Goal: Transaction & Acquisition: Purchase product/service

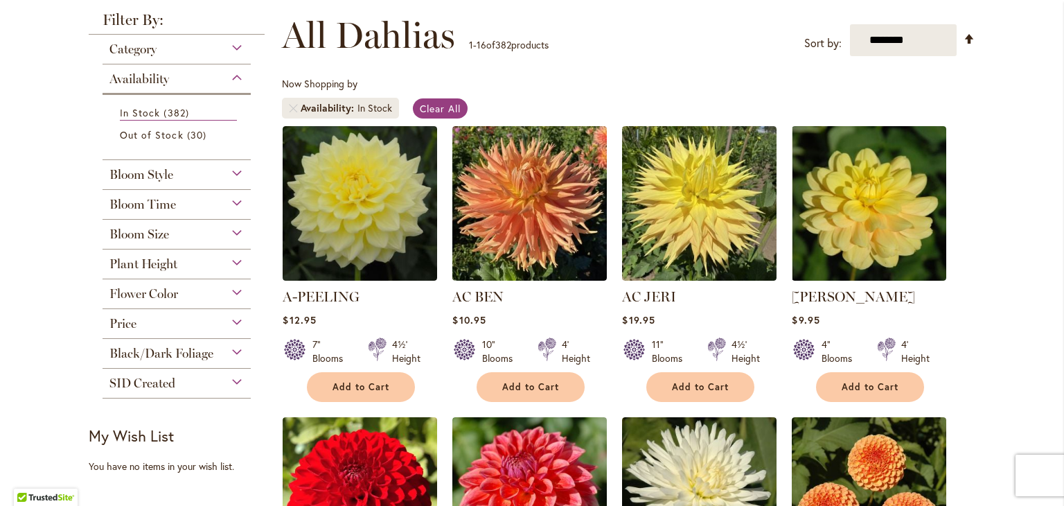
scroll to position [197, 0]
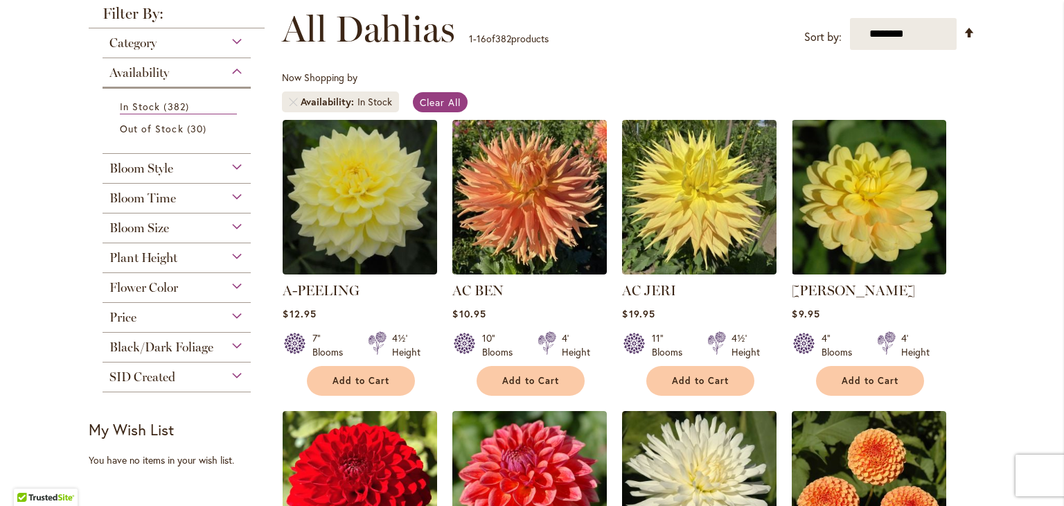
click at [236, 42] on div "Category" at bounding box center [177, 39] width 148 height 22
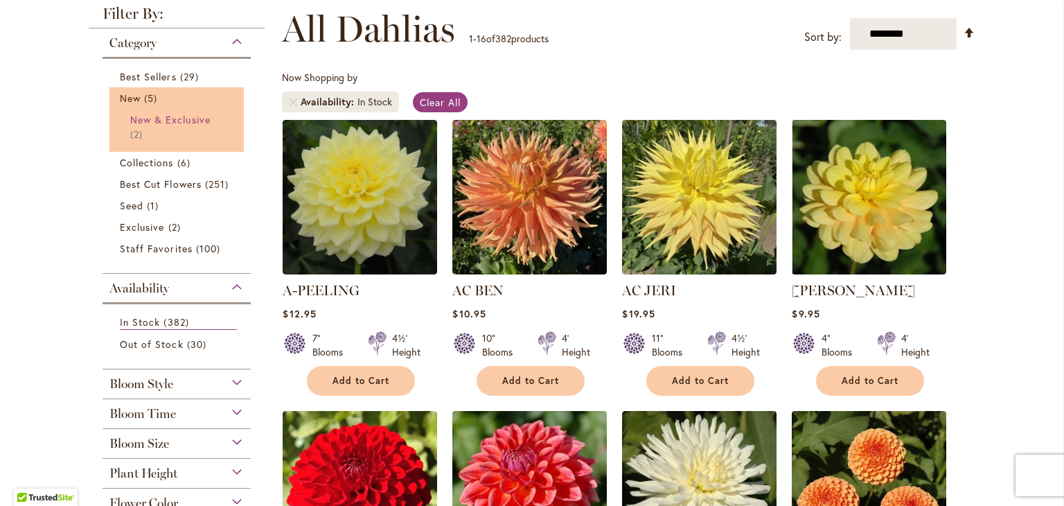
click at [184, 118] on span "New & Exclusive" at bounding box center [170, 119] width 80 height 13
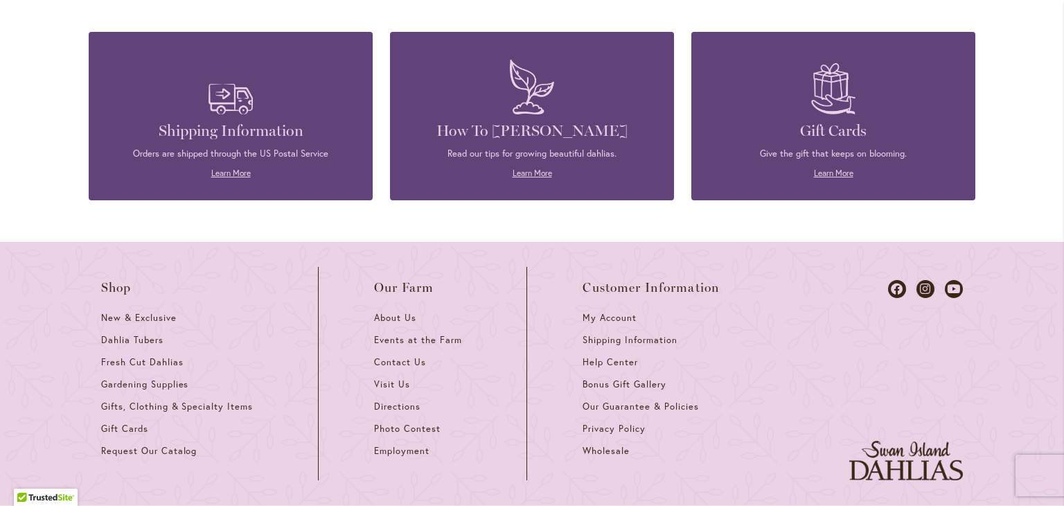
scroll to position [707, 0]
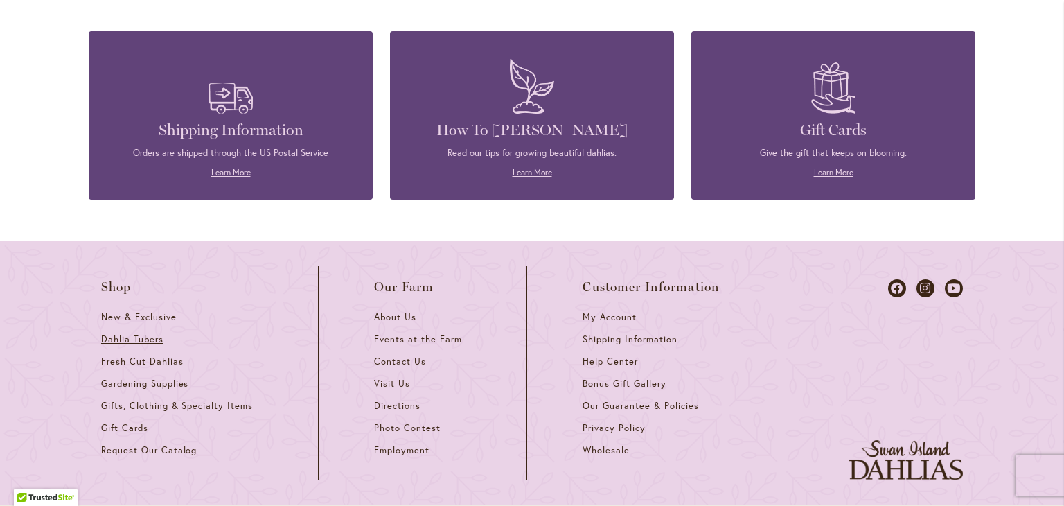
click at [147, 342] on span "Dahlia Tubers" at bounding box center [132, 339] width 62 height 12
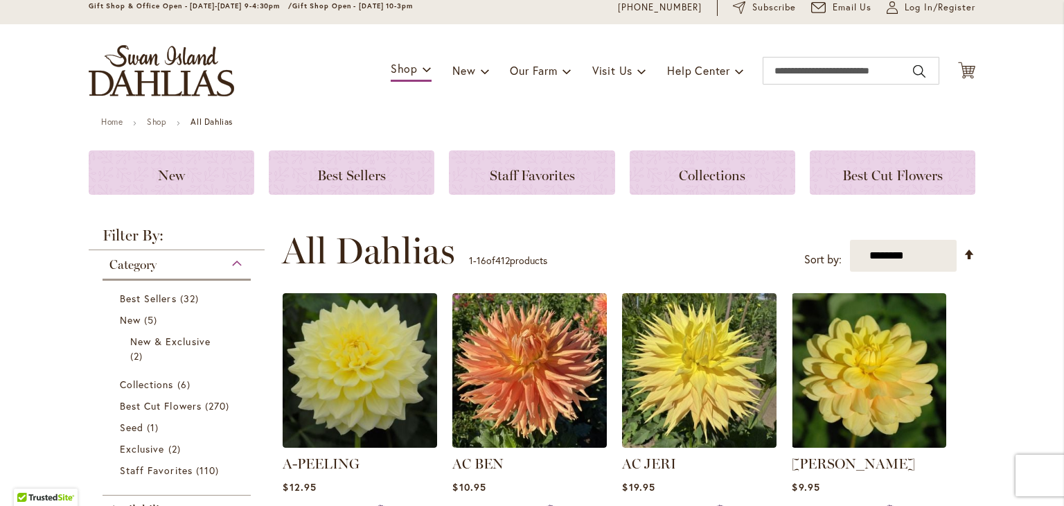
scroll to position [58, 0]
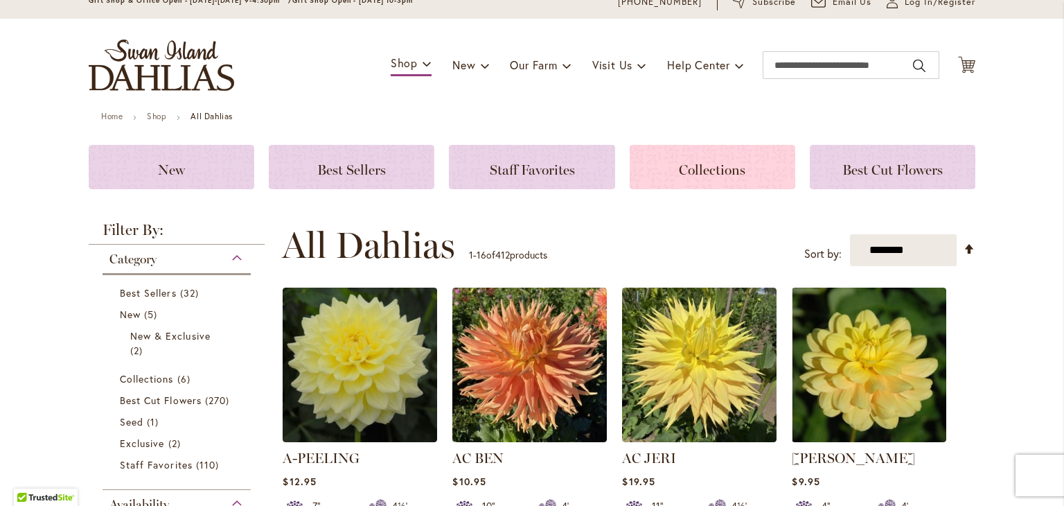
click at [698, 167] on span "Collections" at bounding box center [712, 169] width 67 height 17
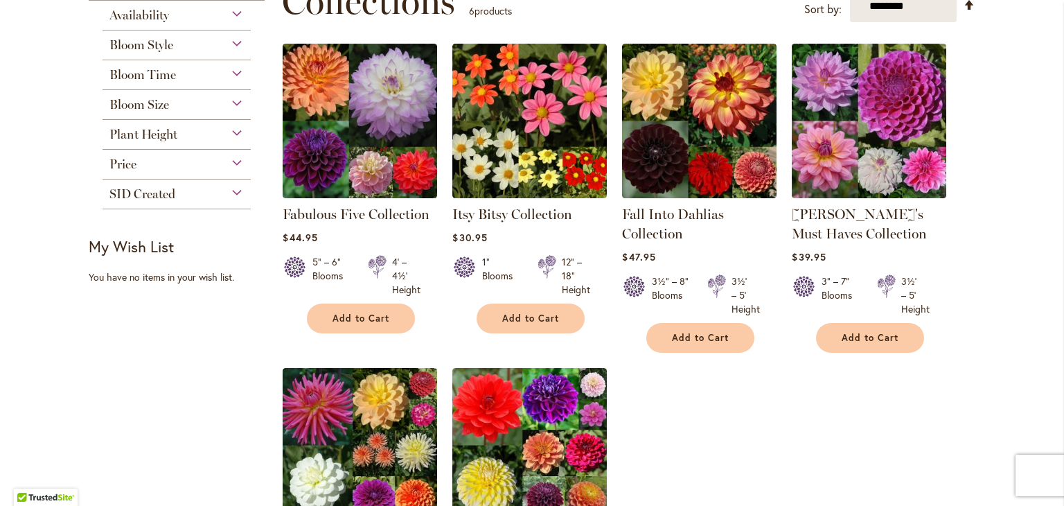
scroll to position [224, 0]
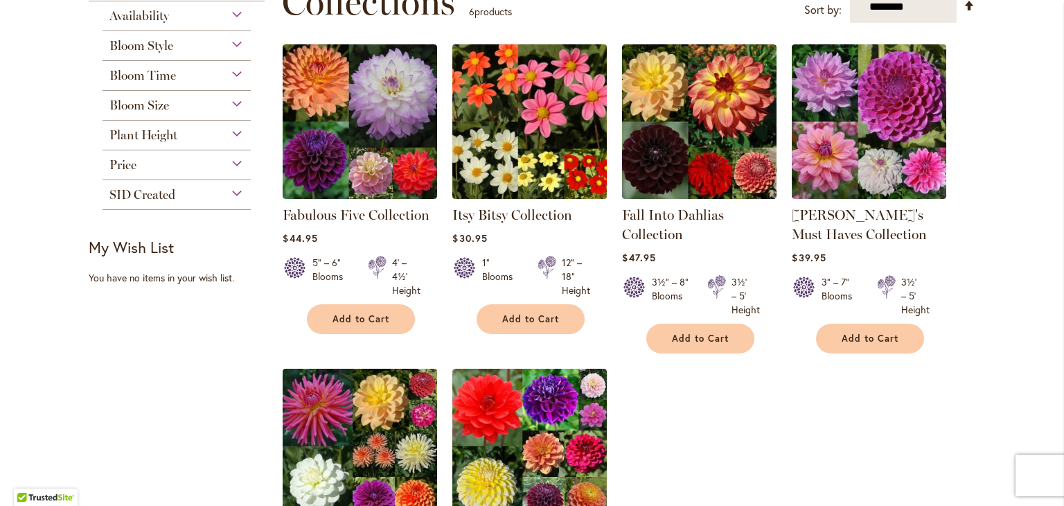
click at [529, 108] on img at bounding box center [530, 121] width 162 height 162
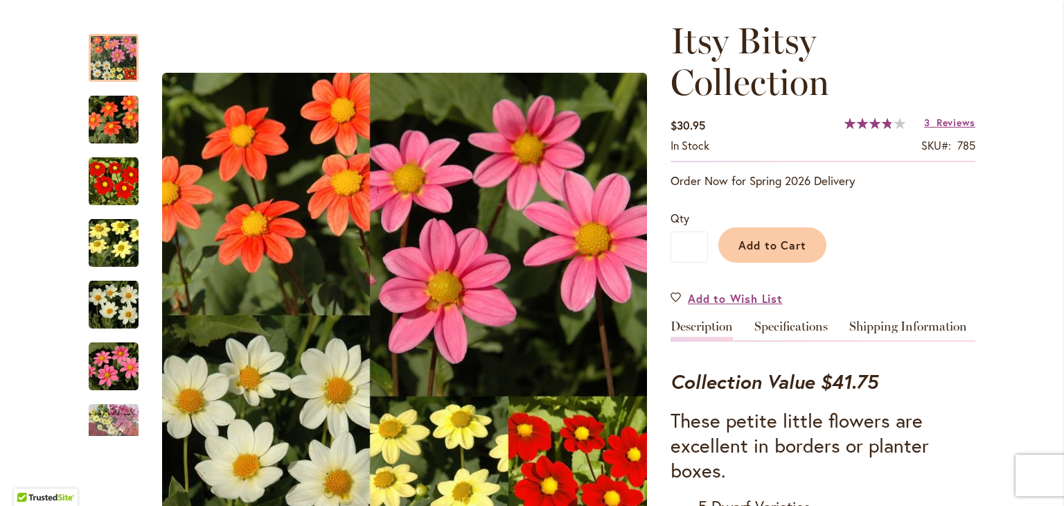
scroll to position [183, 0]
click at [750, 231] on button "Add to Cart" at bounding box center [772, 244] width 108 height 35
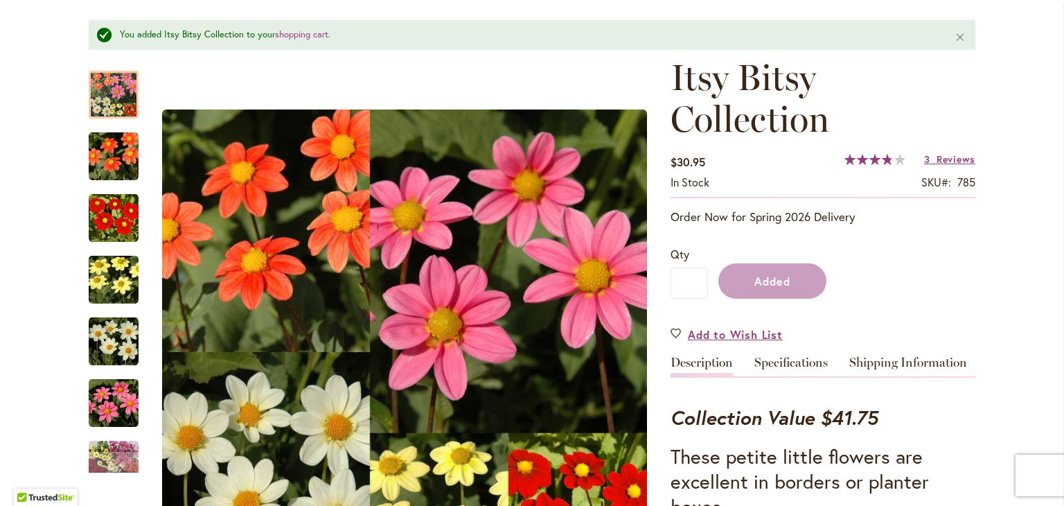
scroll to position [219, 0]
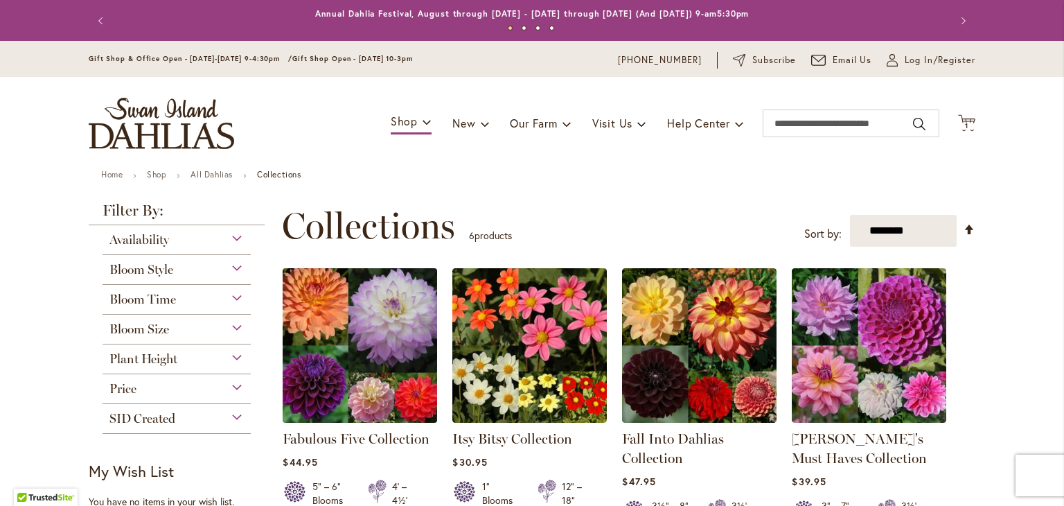
click at [342, 326] on img at bounding box center [360, 345] width 162 height 162
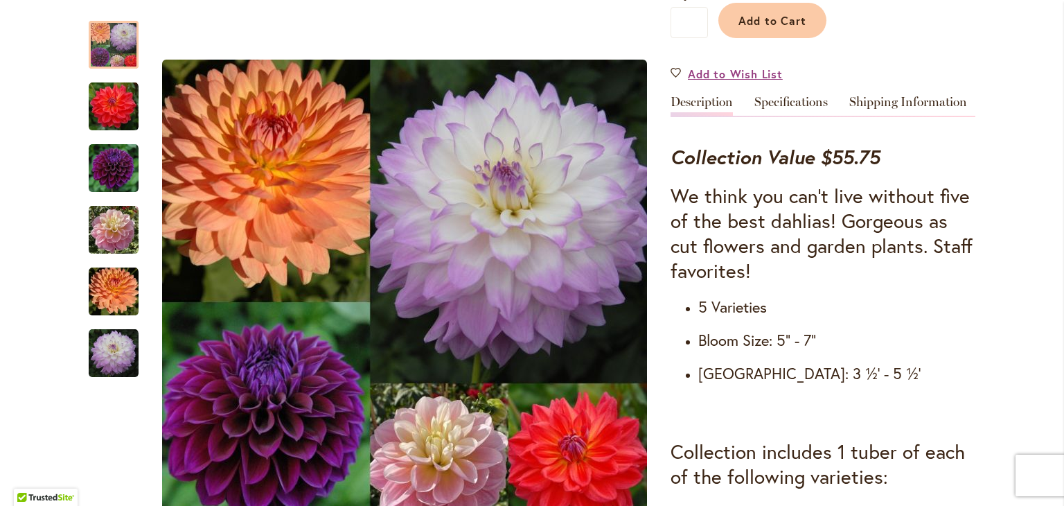
scroll to position [409, 0]
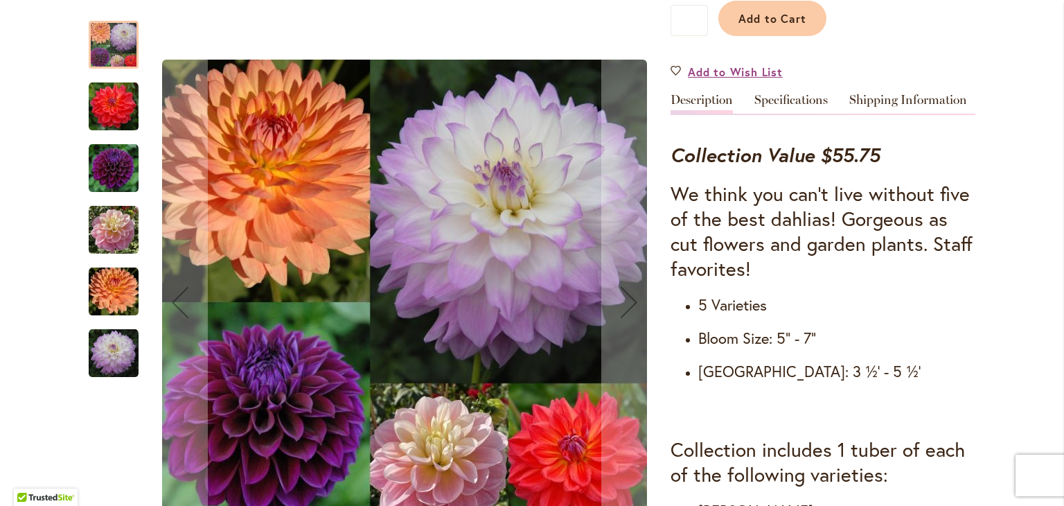
click at [104, 174] on img "DIVA" at bounding box center [114, 168] width 50 height 50
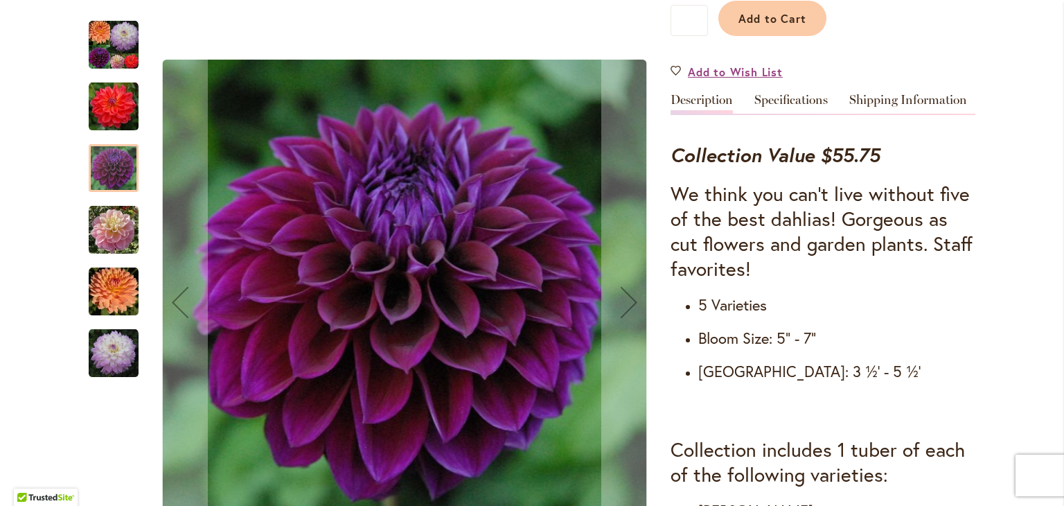
click at [118, 94] on img "COOPER BLAINE" at bounding box center [114, 107] width 50 height 50
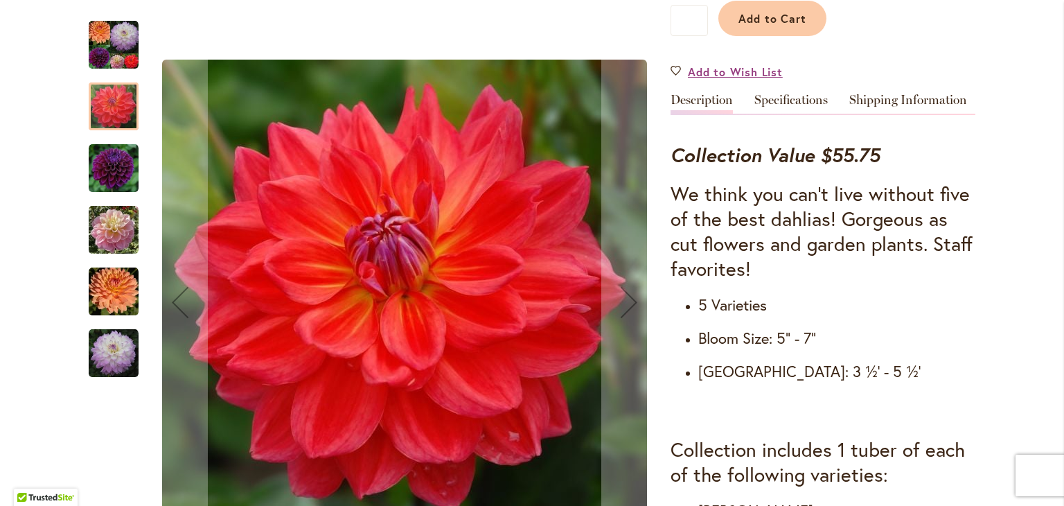
click at [119, 297] on img "GABRIELLE MARIE" at bounding box center [114, 292] width 50 height 50
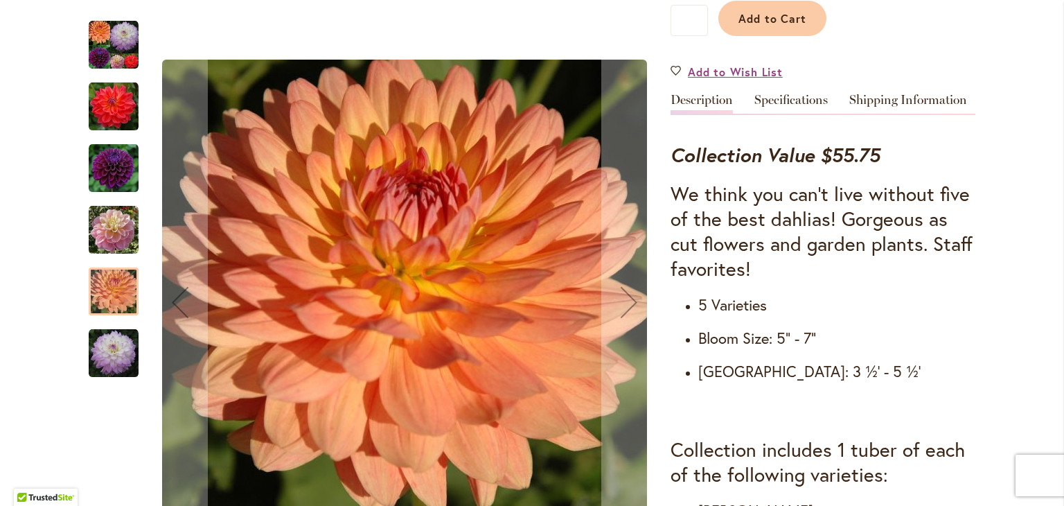
click at [111, 364] on img "MIKAYLA MIRANDA" at bounding box center [114, 353] width 50 height 50
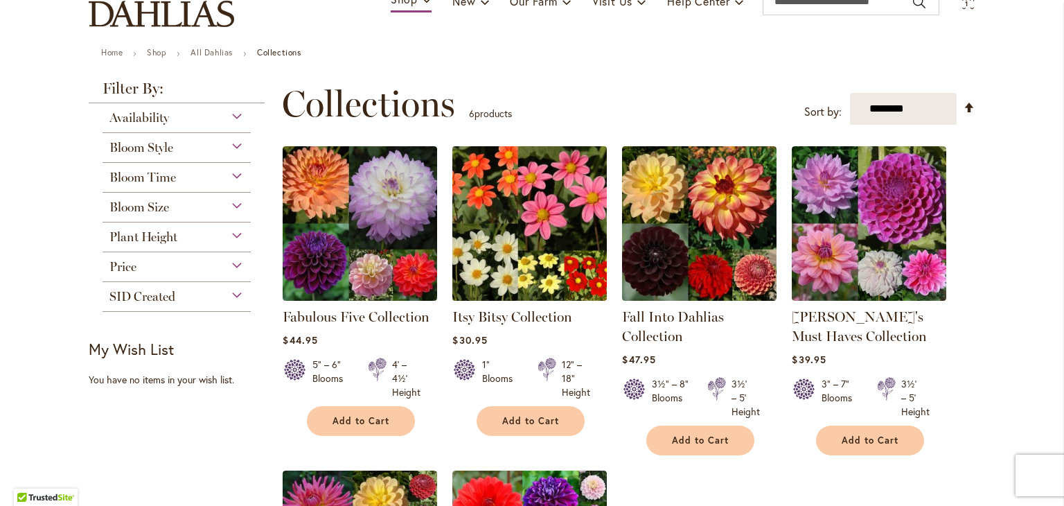
scroll to position [123, 0]
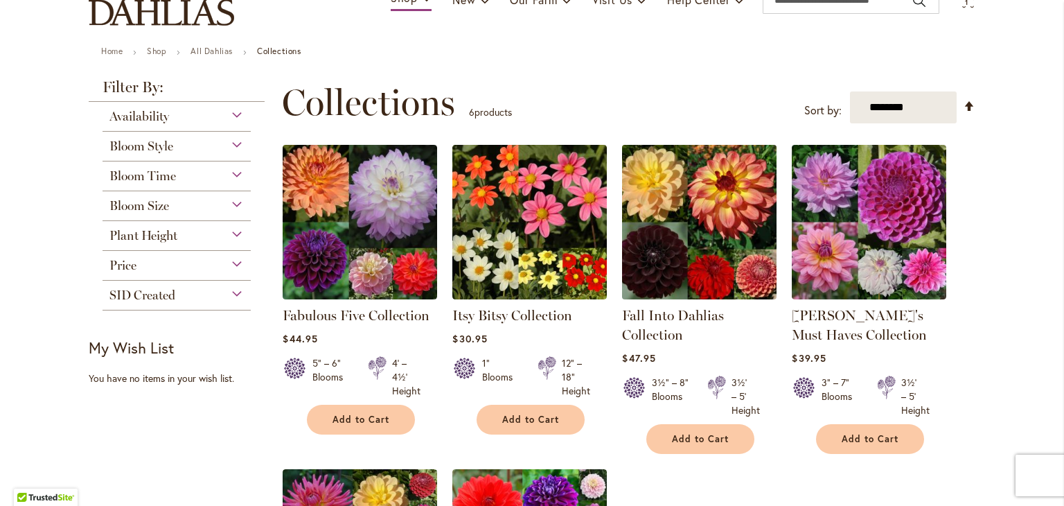
click at [696, 222] on img at bounding box center [700, 222] width 162 height 162
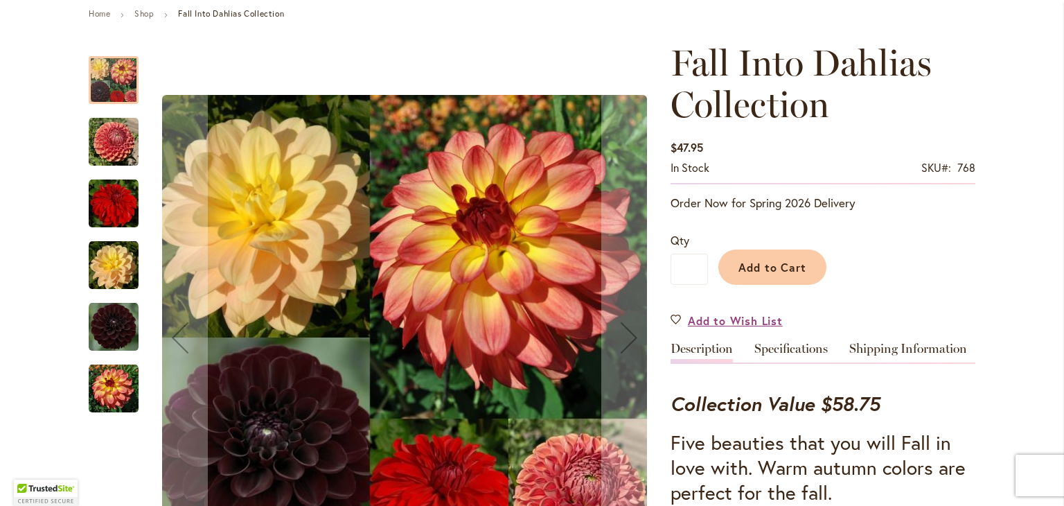
scroll to position [161, 0]
click at [111, 376] on img "Fall Into Dahlias Collection" at bounding box center [114, 389] width 50 height 50
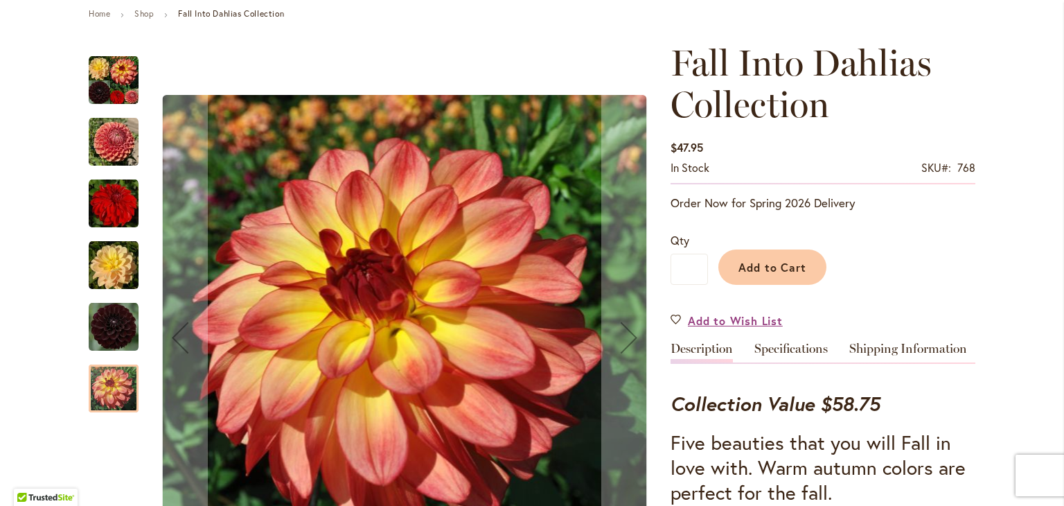
click at [110, 330] on img "Fall Into Dahlias Collection" at bounding box center [114, 327] width 50 height 50
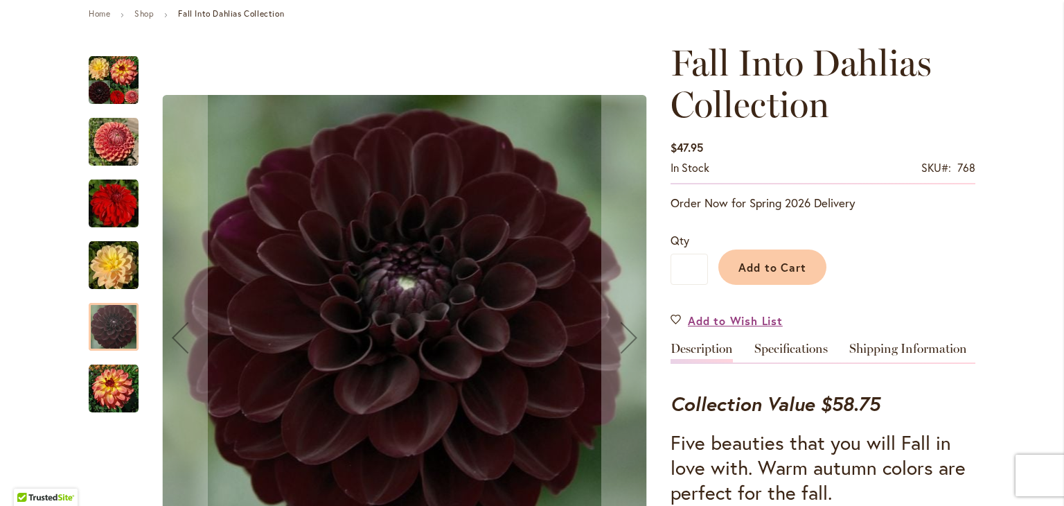
click at [110, 260] on img "Fall Into Dahlias Collection" at bounding box center [114, 265] width 50 height 50
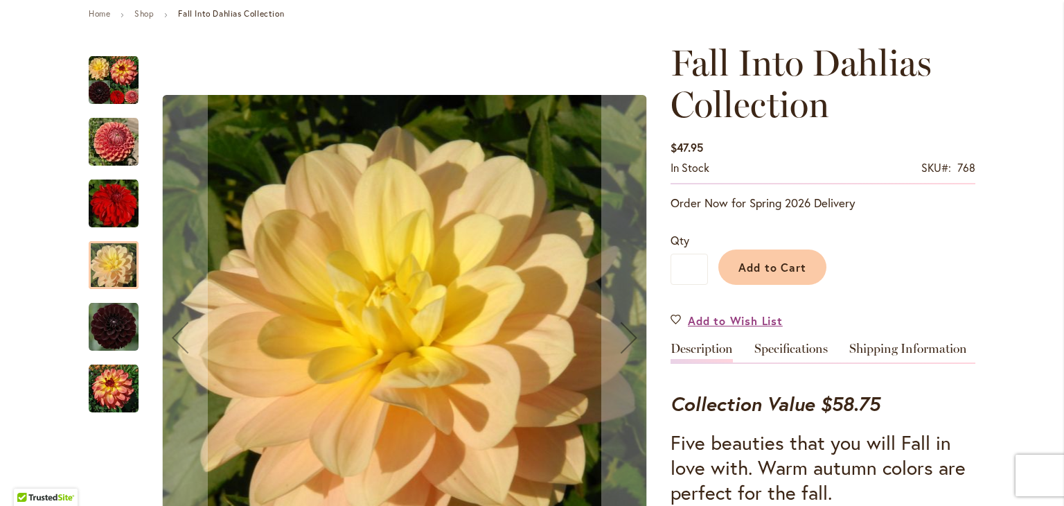
click at [116, 193] on img "Fall Into Dahlias Collection" at bounding box center [114, 204] width 50 height 50
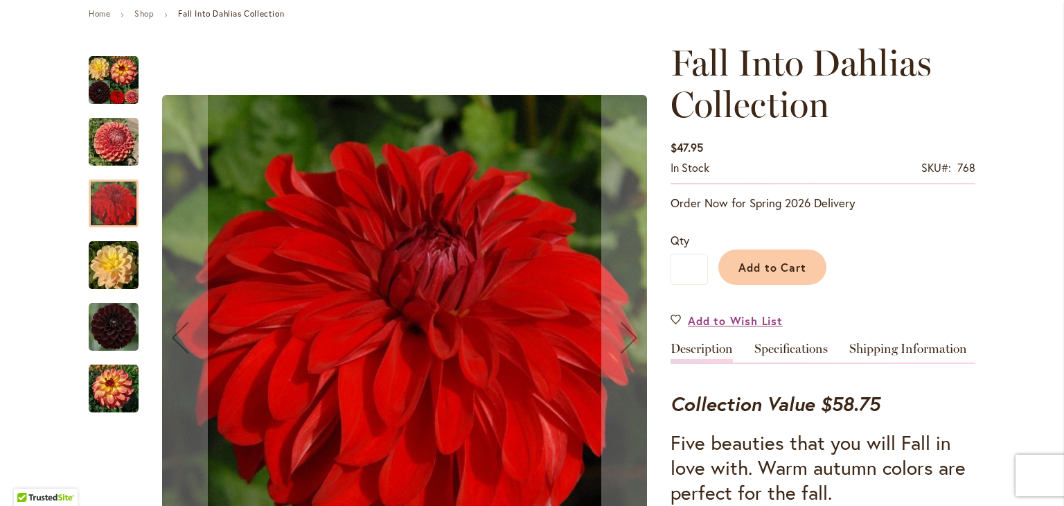
click at [116, 150] on img "Fall Into Dahlias Collection" at bounding box center [114, 142] width 50 height 50
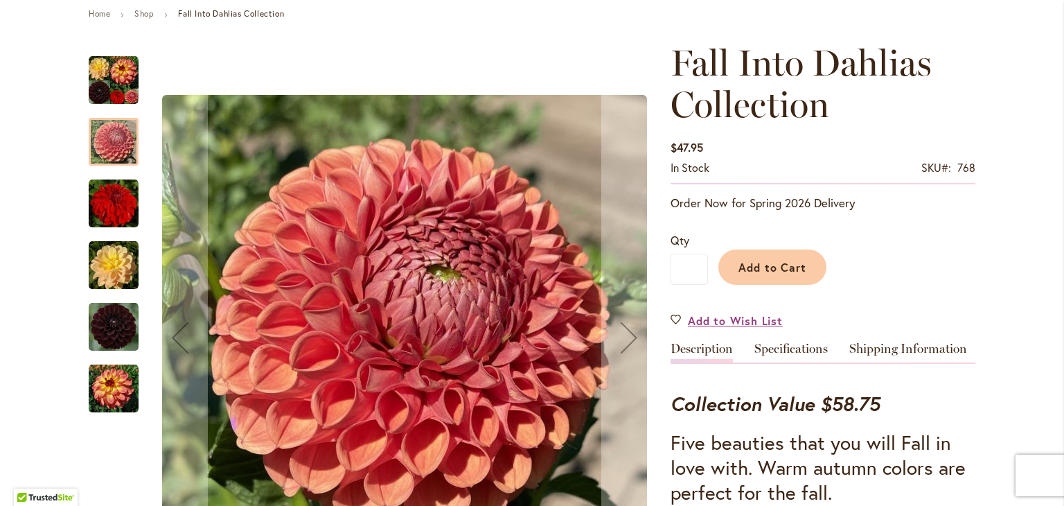
click at [118, 81] on img "Fall Into Dahlias Collection" at bounding box center [114, 80] width 50 height 50
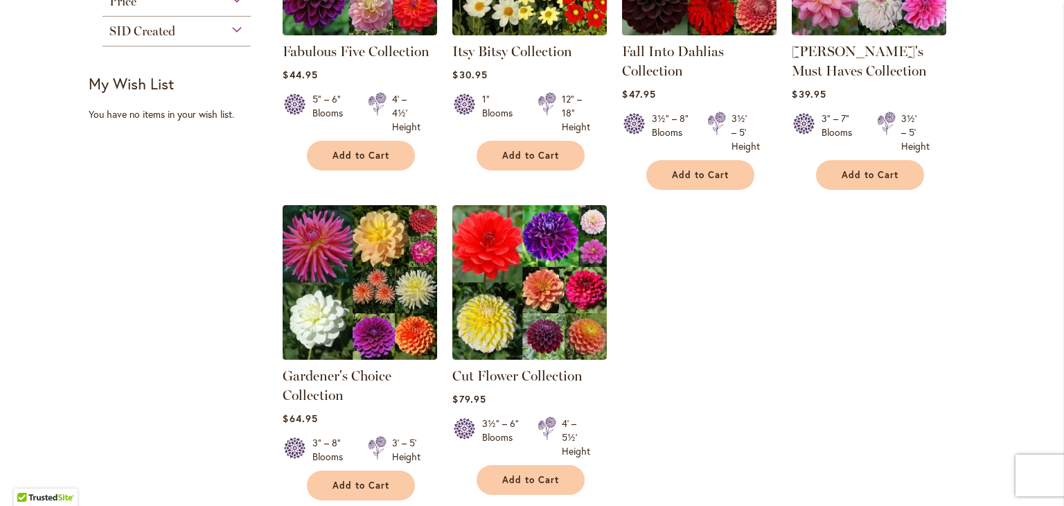
scroll to position [390, 0]
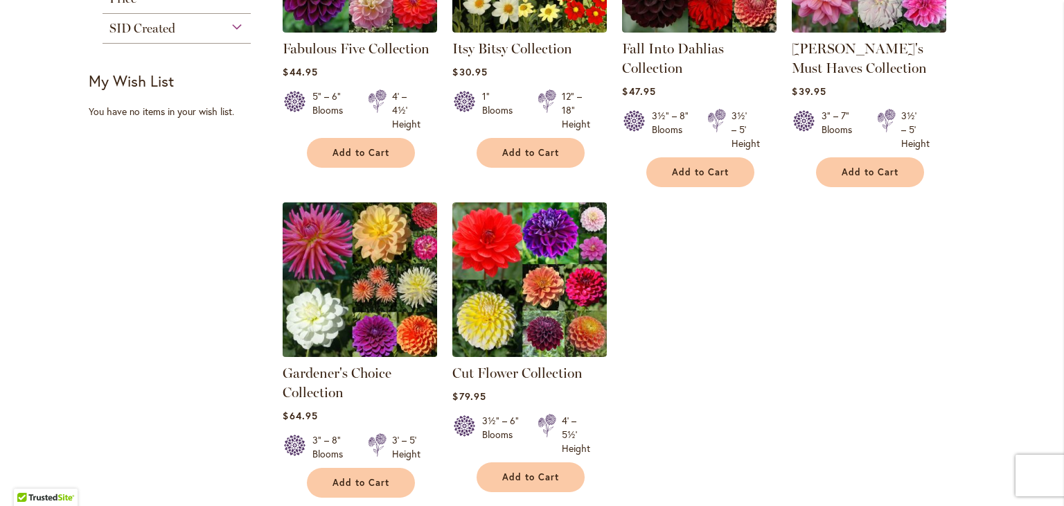
click at [363, 270] on img at bounding box center [360, 279] width 162 height 162
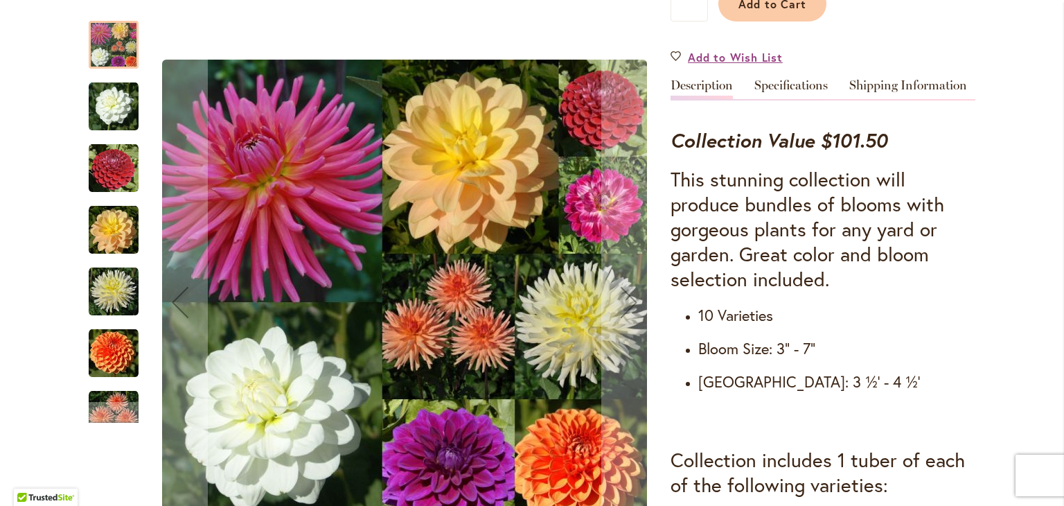
scroll to position [425, 0]
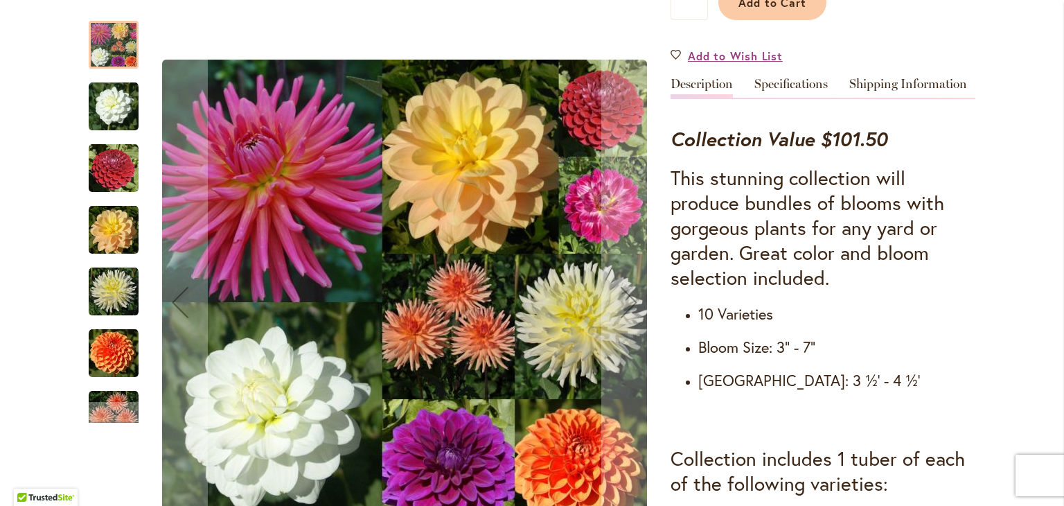
click at [113, 355] on img "MAARN" at bounding box center [114, 353] width 50 height 50
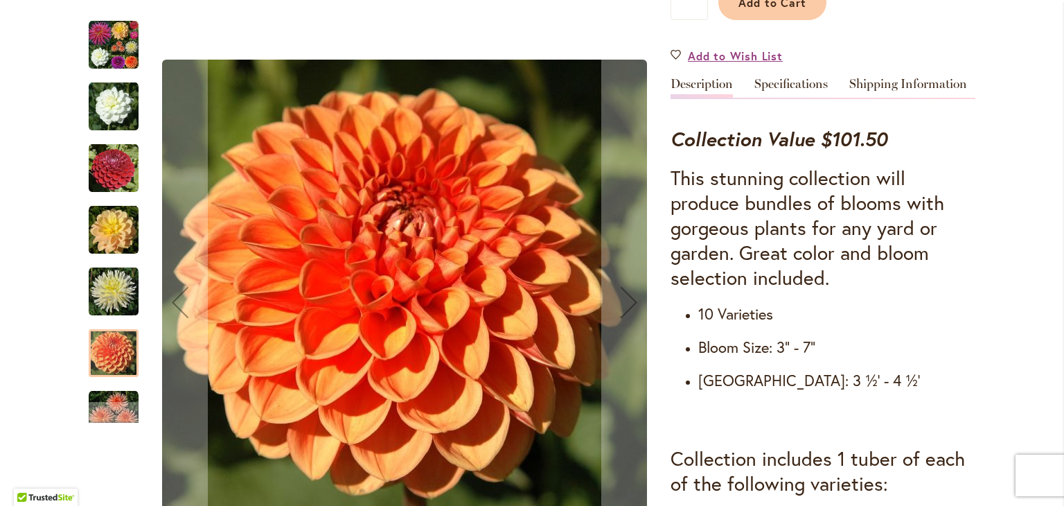
click at [109, 301] on img "IN MEMORY OF" at bounding box center [114, 292] width 50 height 50
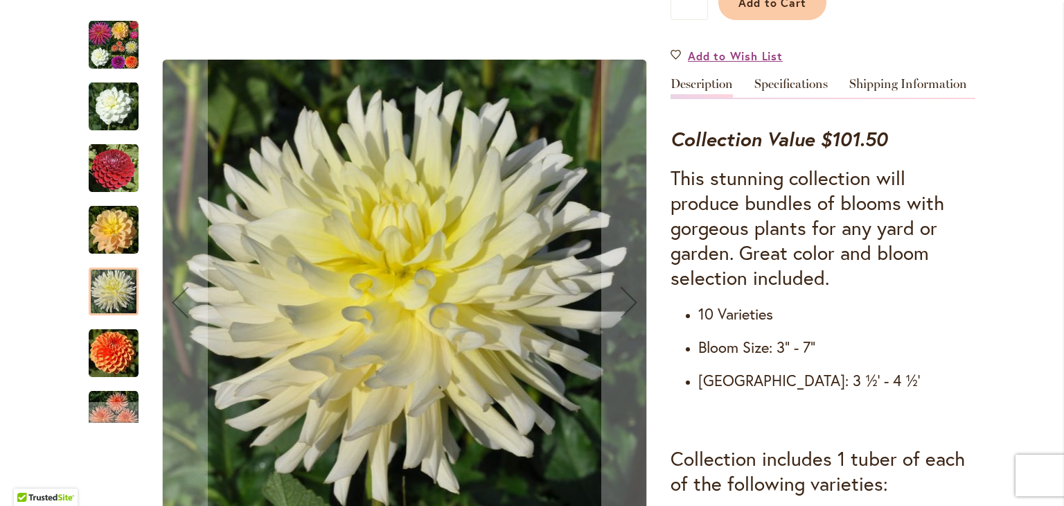
click at [107, 237] on img "DAY DREAMER" at bounding box center [114, 230] width 50 height 50
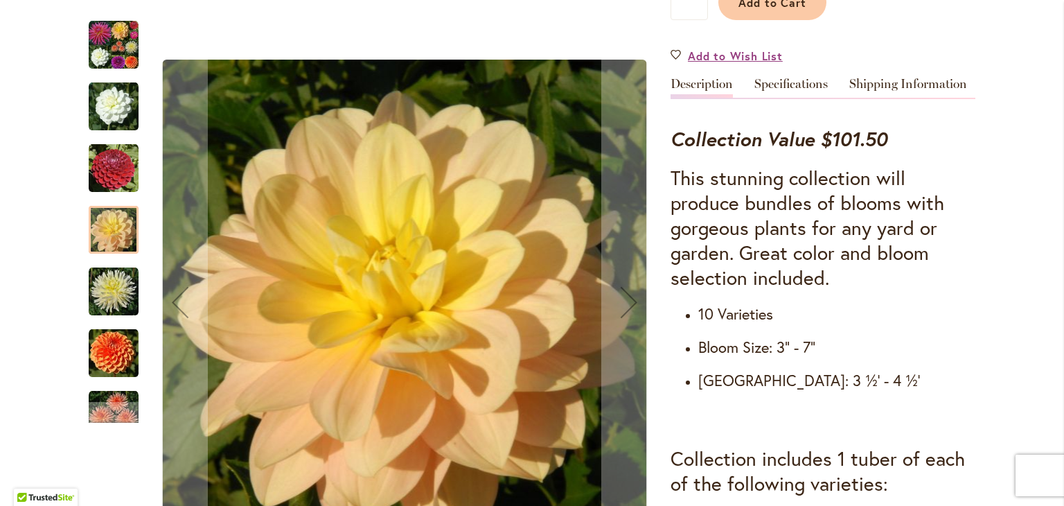
click at [104, 169] on img "CORNEL" at bounding box center [114, 168] width 50 height 50
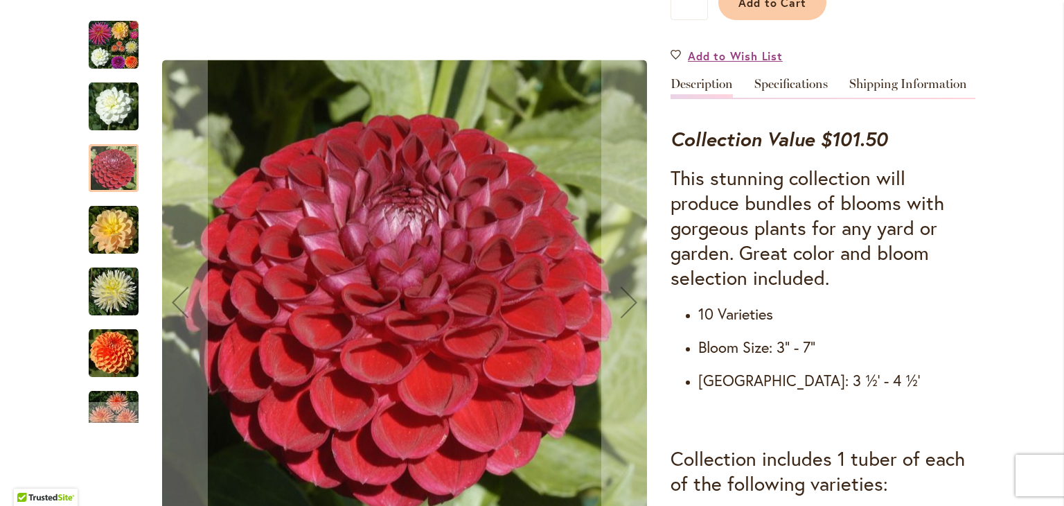
click at [111, 107] on img "BRIDE TO BE" at bounding box center [114, 107] width 50 height 50
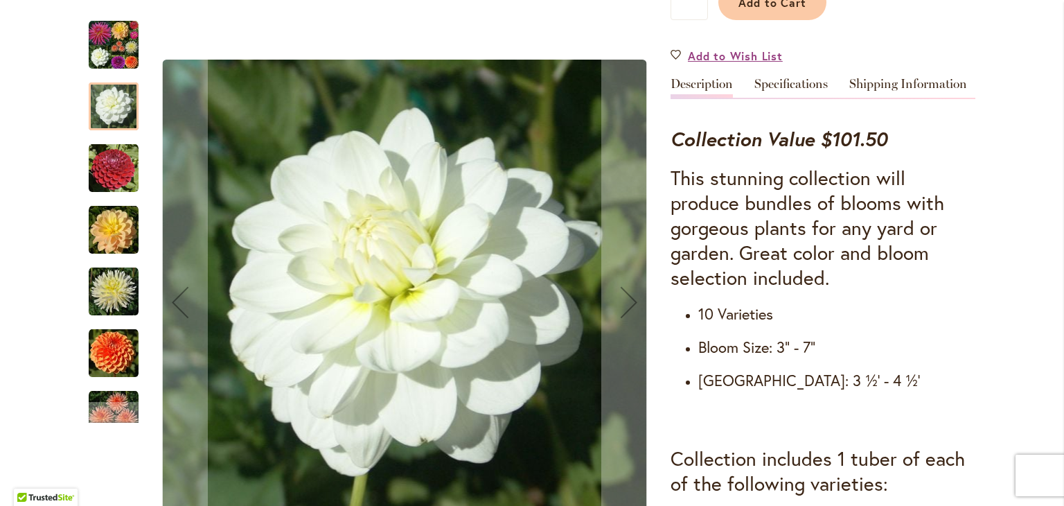
click at [111, 54] on img "Gardener's Choice Collection" at bounding box center [114, 45] width 50 height 50
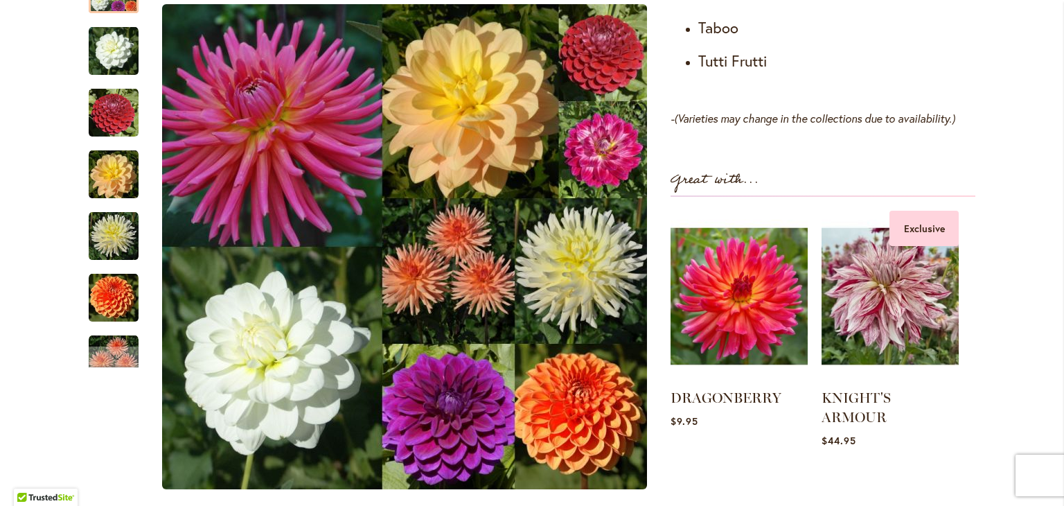
scroll to position [1192, 0]
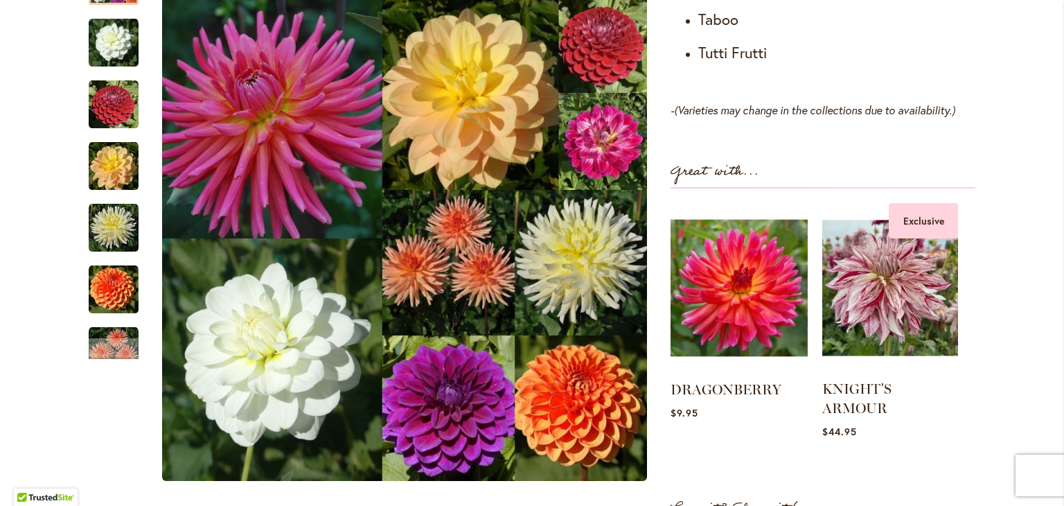
click at [865, 367] on img at bounding box center [890, 288] width 136 height 170
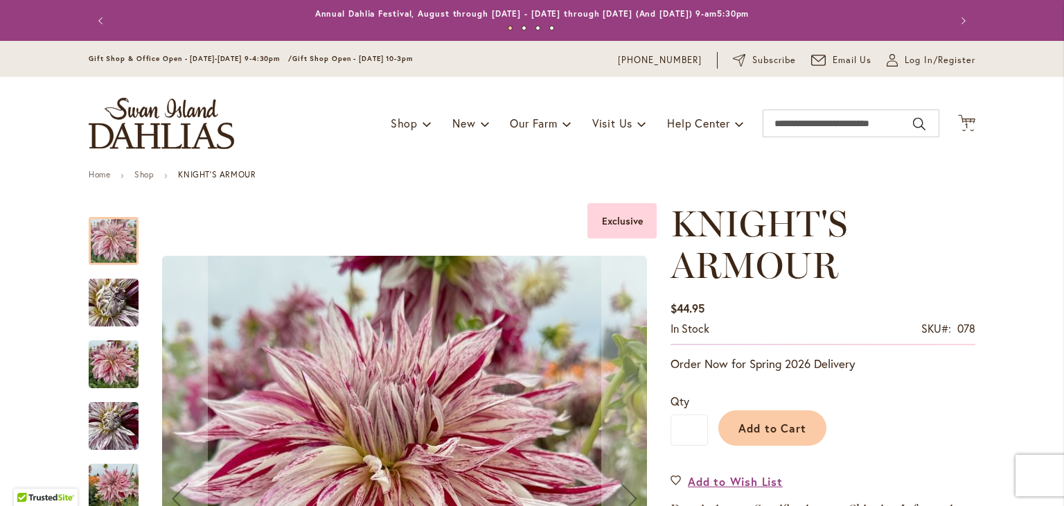
click at [111, 358] on img "KNIGHT'S ARMOUR" at bounding box center [114, 364] width 50 height 67
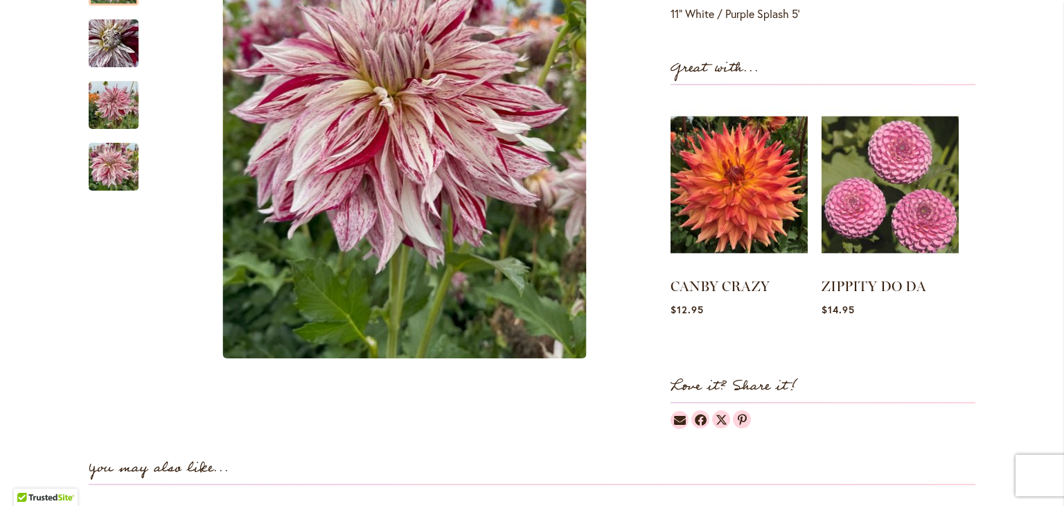
scroll to position [534, 0]
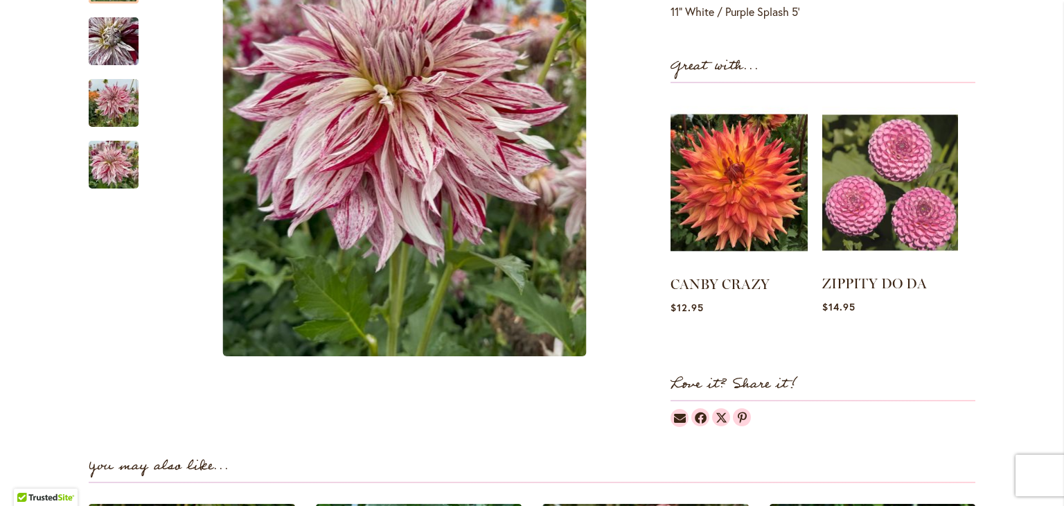
click at [893, 187] on img at bounding box center [890, 183] width 136 height 170
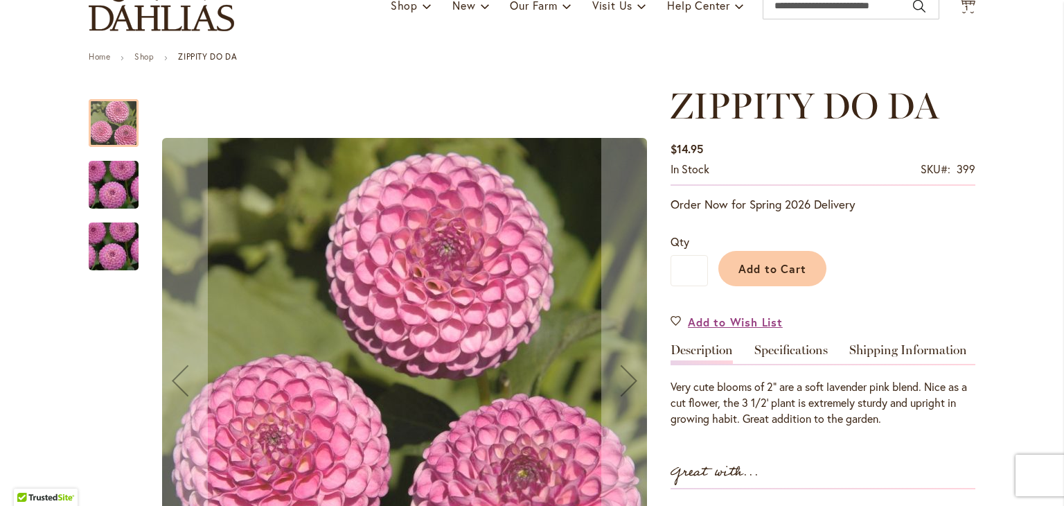
scroll to position [116, 0]
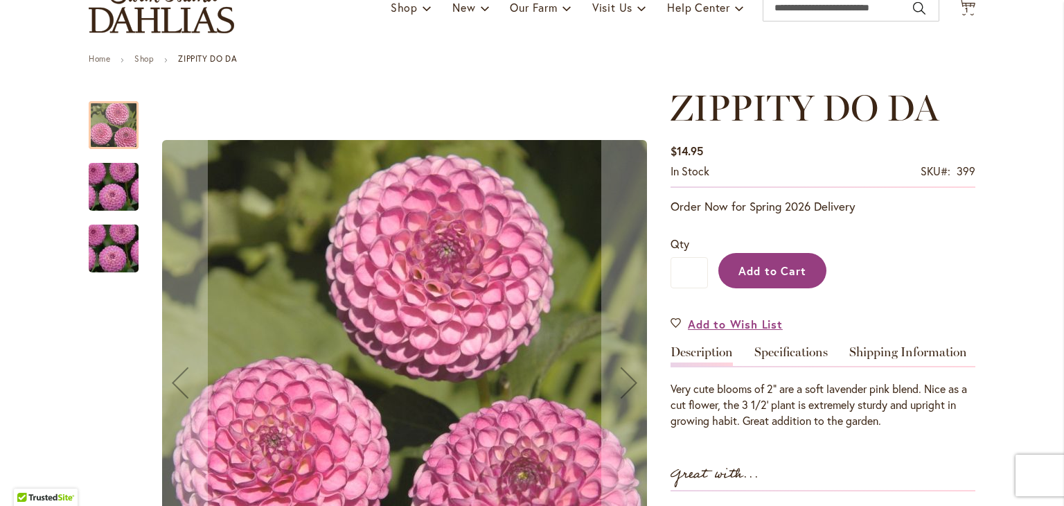
click at [759, 267] on span "Add to Cart" at bounding box center [773, 270] width 69 height 15
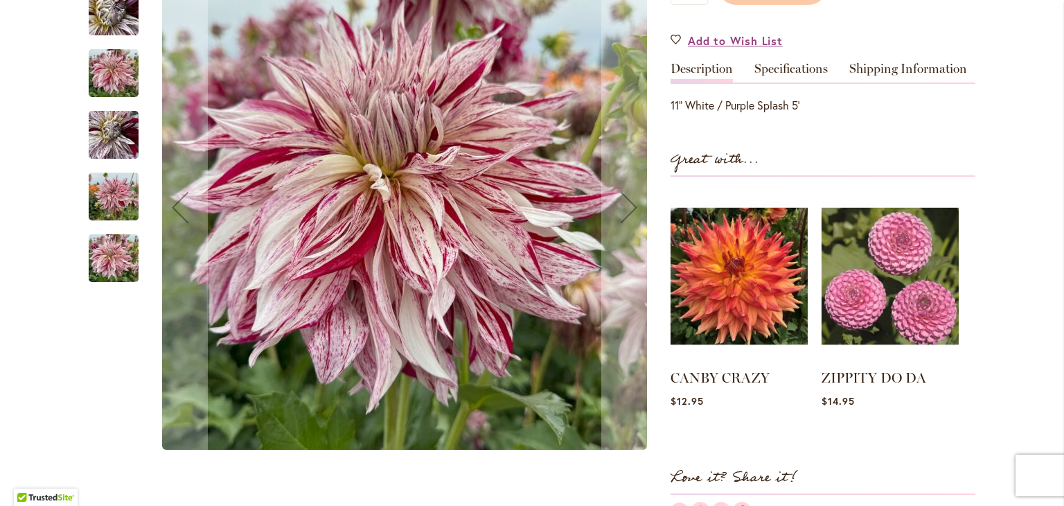
scroll to position [446, 0]
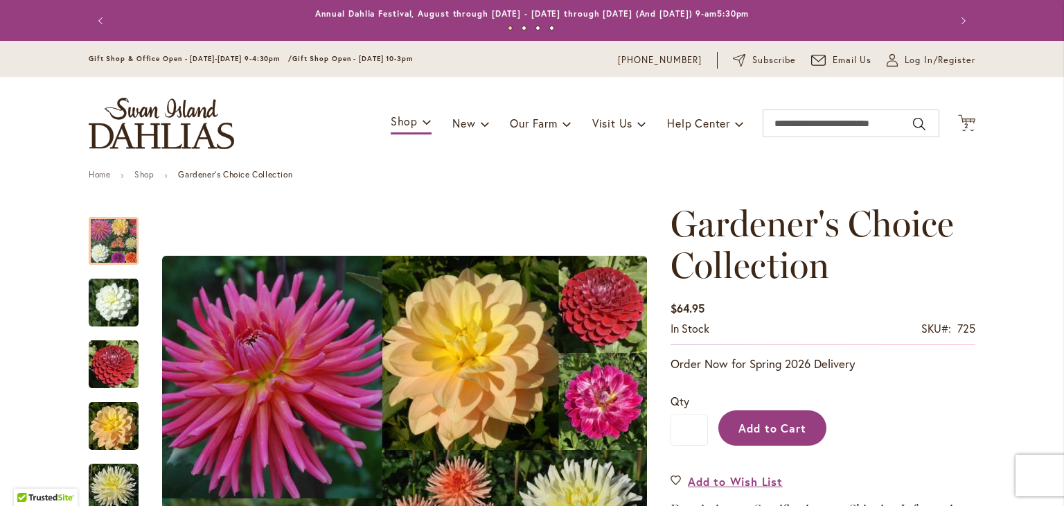
click at [813, 427] on button "Add to Cart" at bounding box center [772, 427] width 108 height 35
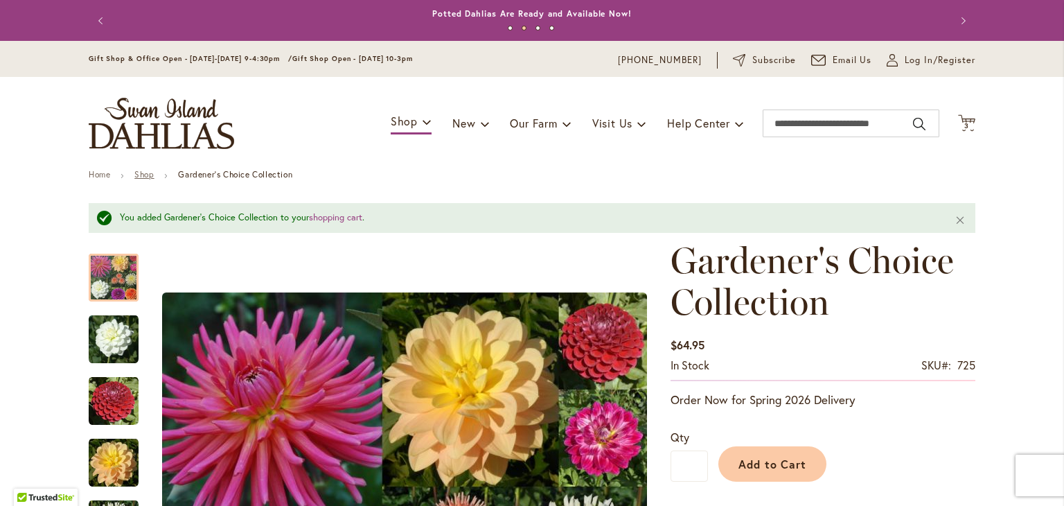
click at [136, 177] on link "Shop" at bounding box center [143, 174] width 19 height 10
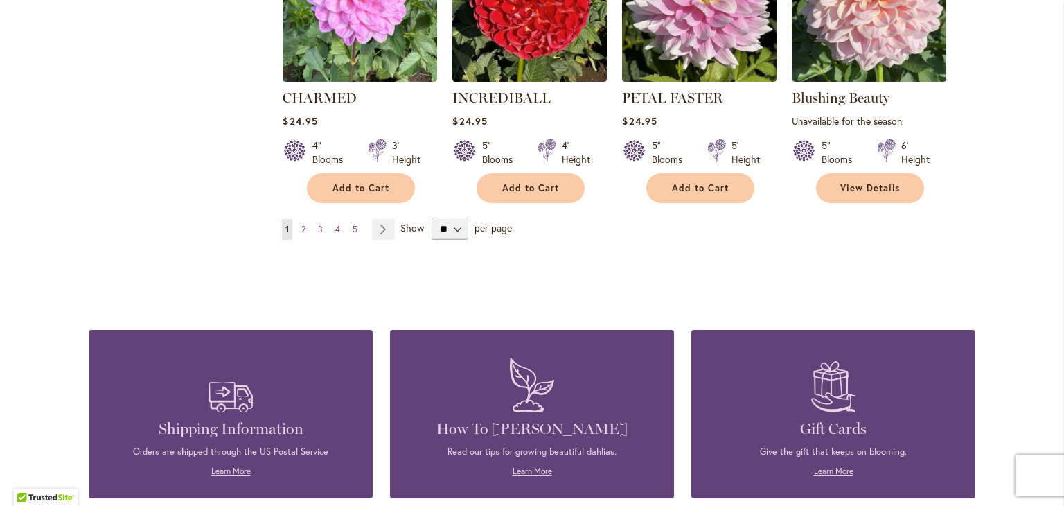
scroll to position [1196, 0]
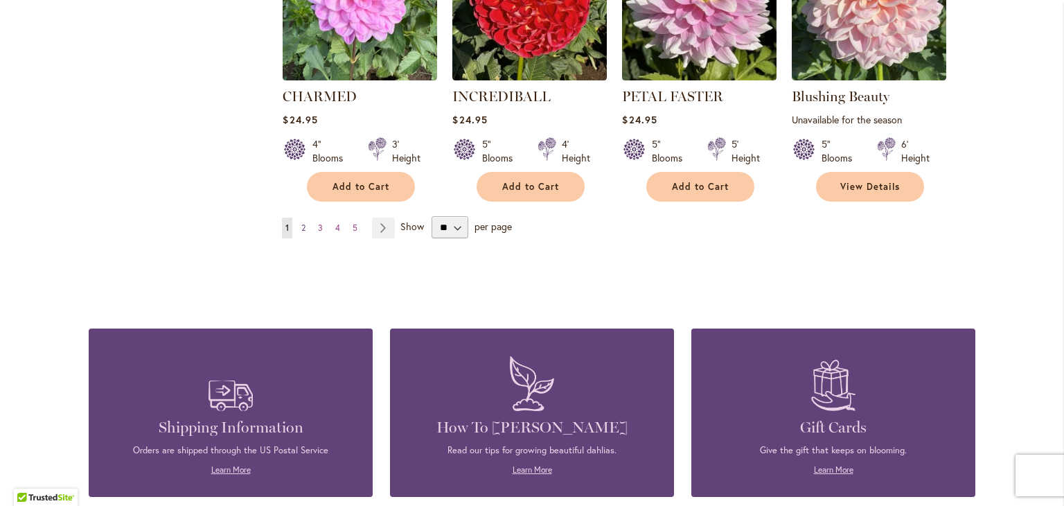
click at [301, 224] on span "2" at bounding box center [303, 227] width 4 height 10
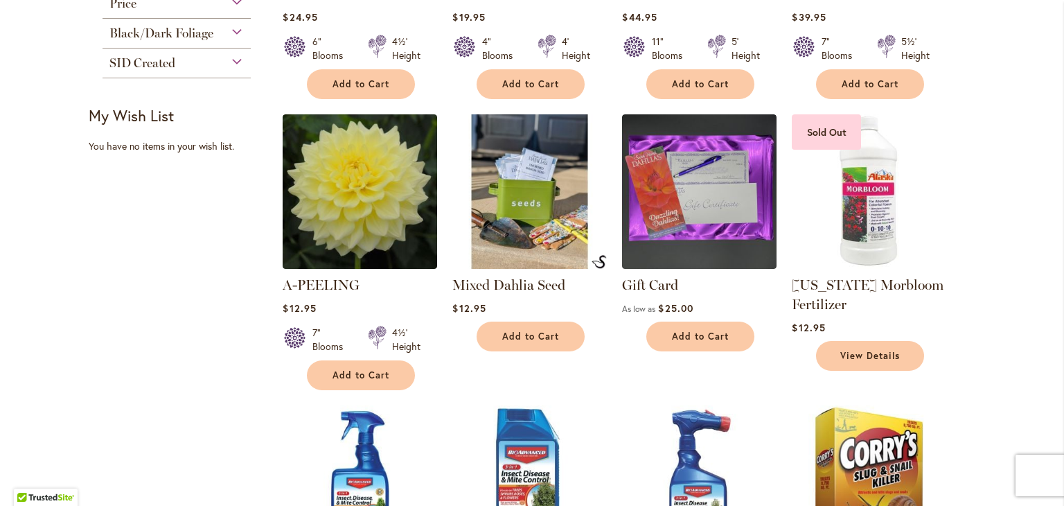
scroll to position [446, 0]
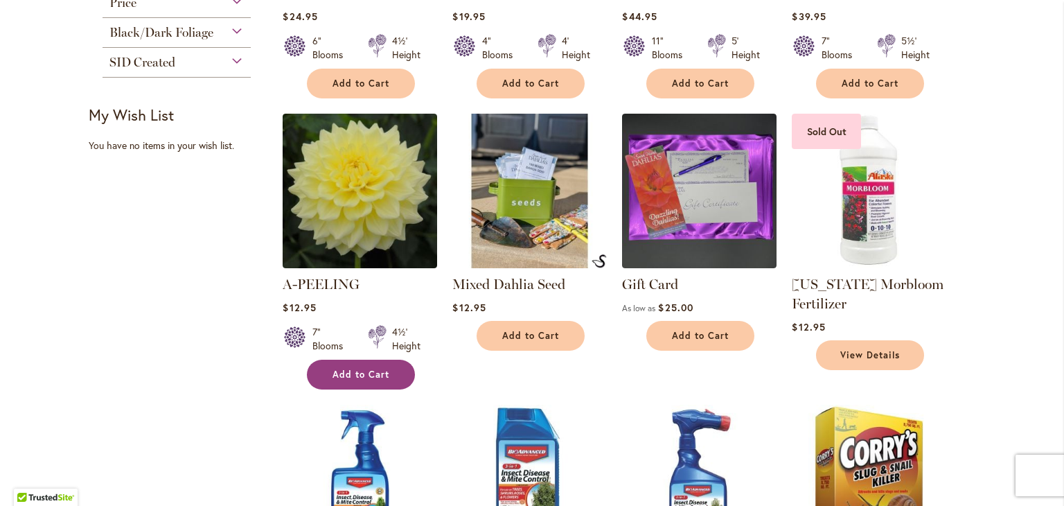
click at [342, 373] on span "Add to Cart" at bounding box center [361, 375] width 57 height 12
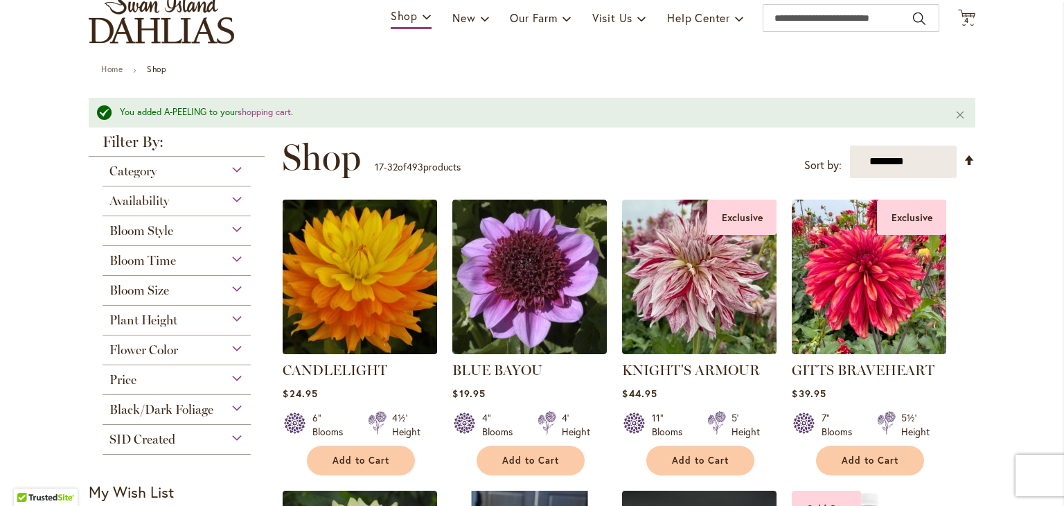
scroll to position [104, 0]
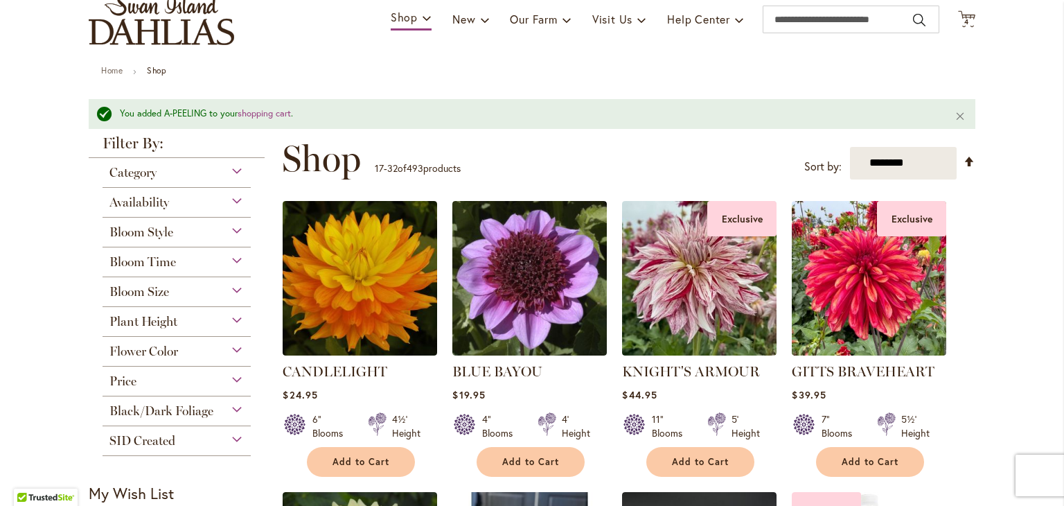
click at [155, 169] on div "Category" at bounding box center [177, 169] width 148 height 22
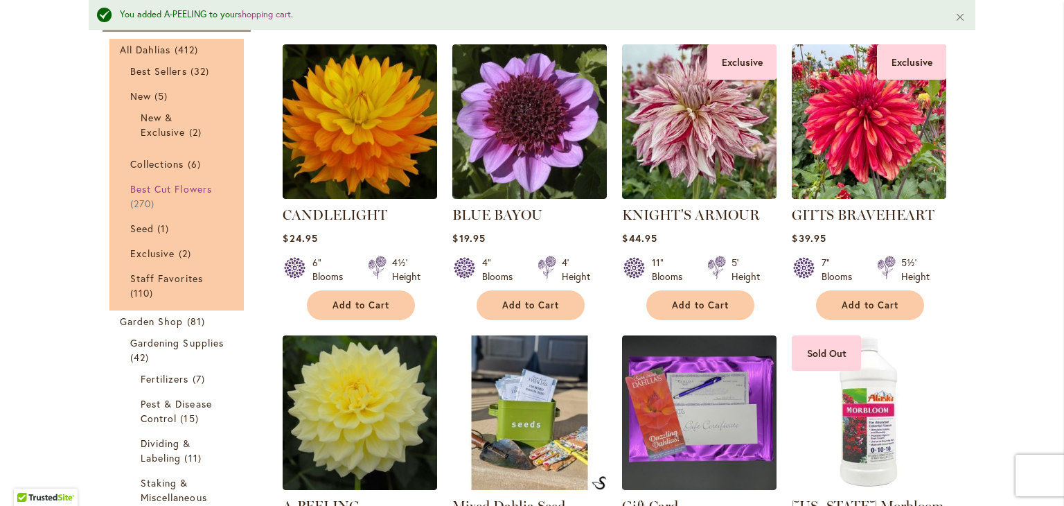
click at [161, 188] on span "Best Cut Flowers" at bounding box center [171, 188] width 82 height 13
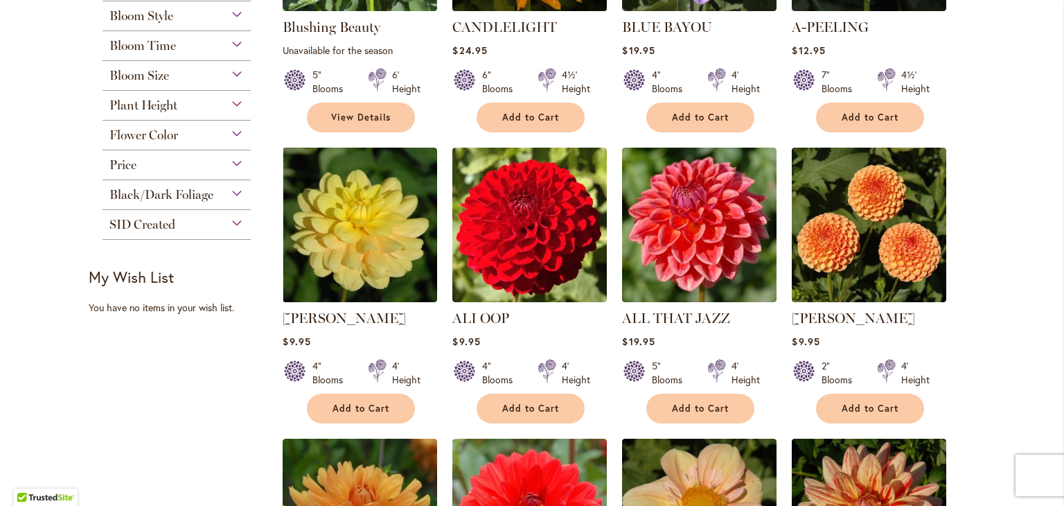
scroll to position [497, 0]
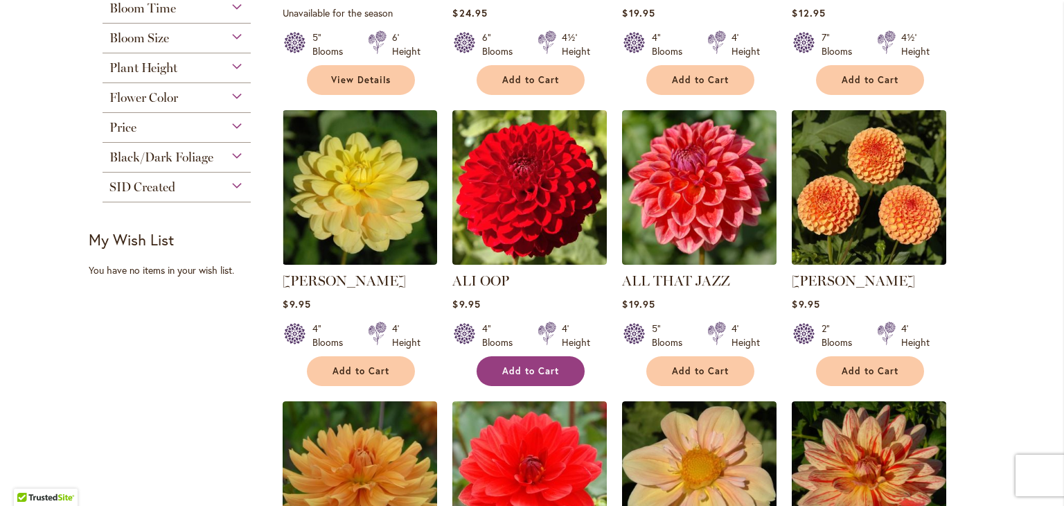
click at [533, 372] on span "Add to Cart" at bounding box center [530, 371] width 57 height 12
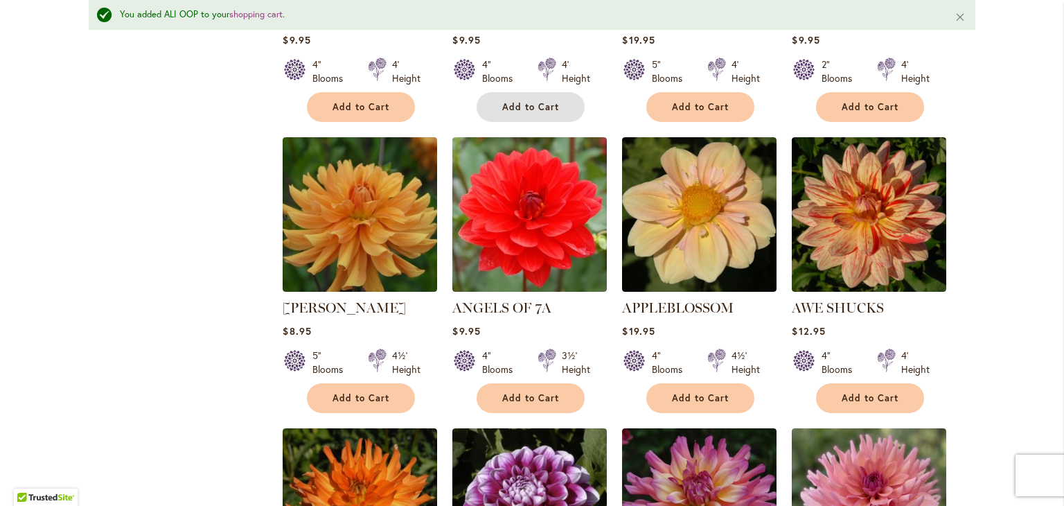
scroll to position [798, 0]
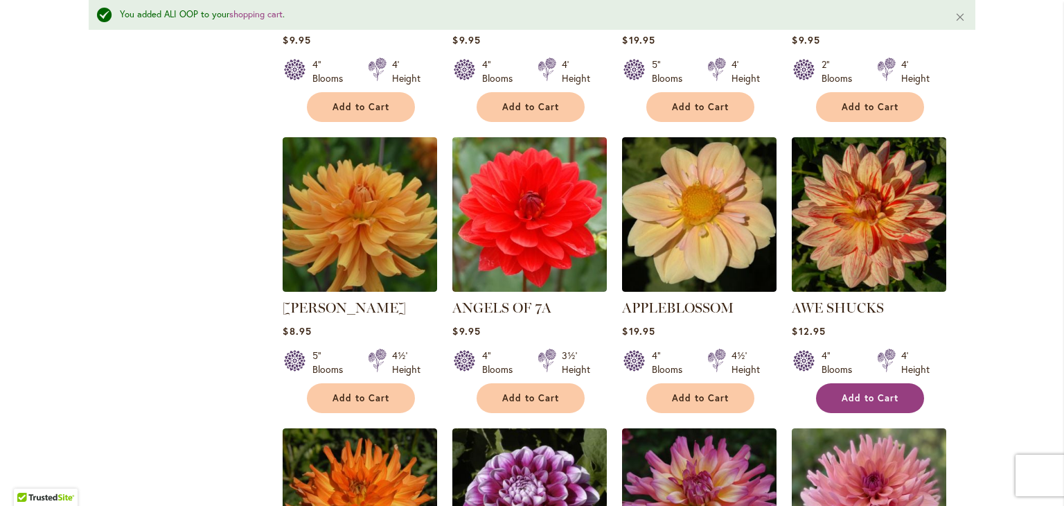
click at [863, 398] on span "Add to Cart" at bounding box center [870, 398] width 57 height 12
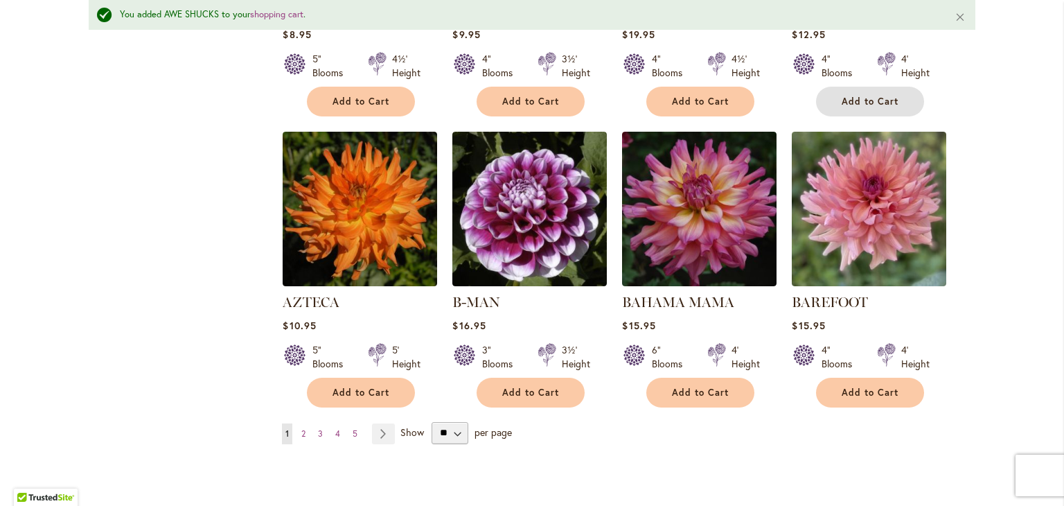
scroll to position [1096, 0]
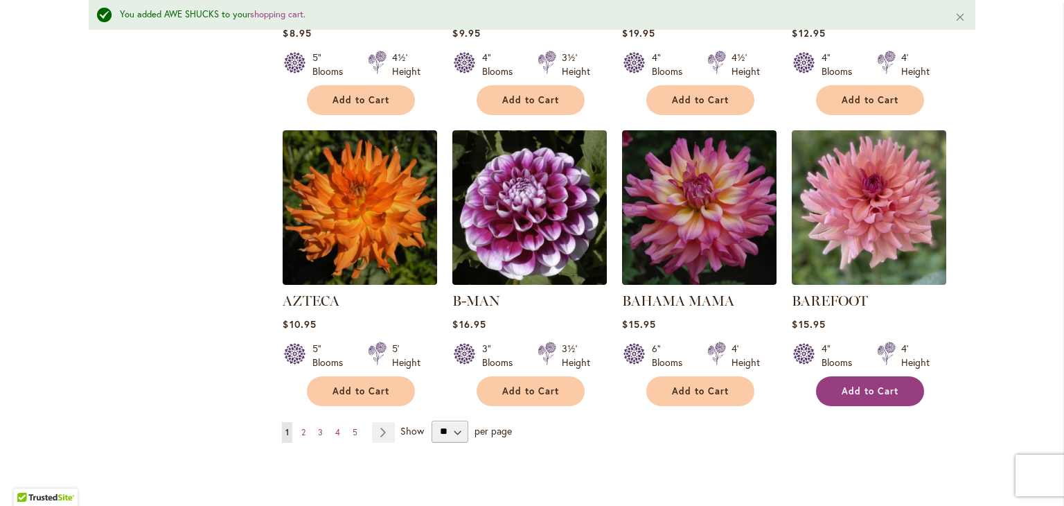
click at [876, 385] on span "Add to Cart" at bounding box center [870, 391] width 57 height 12
click at [301, 427] on span "2" at bounding box center [303, 432] width 4 height 10
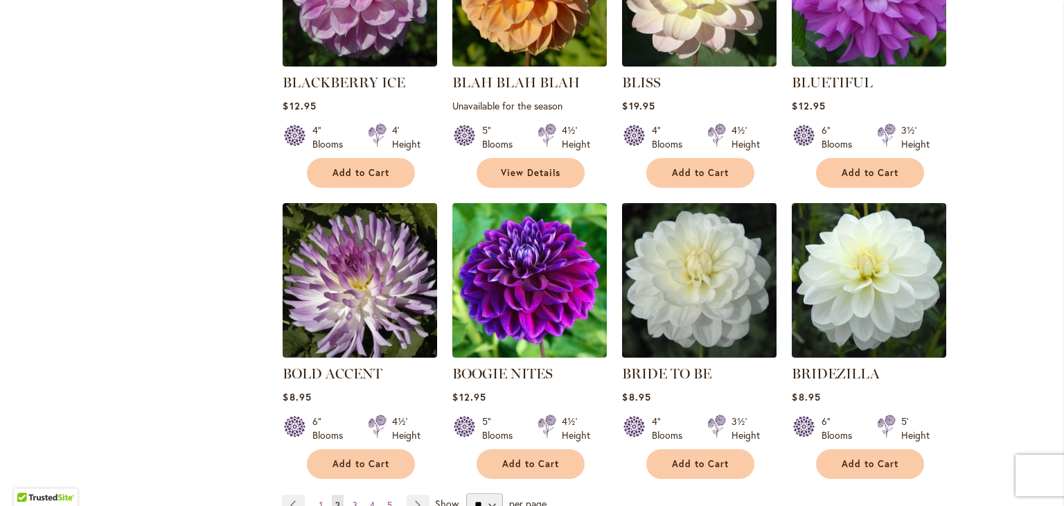
scroll to position [1006, 0]
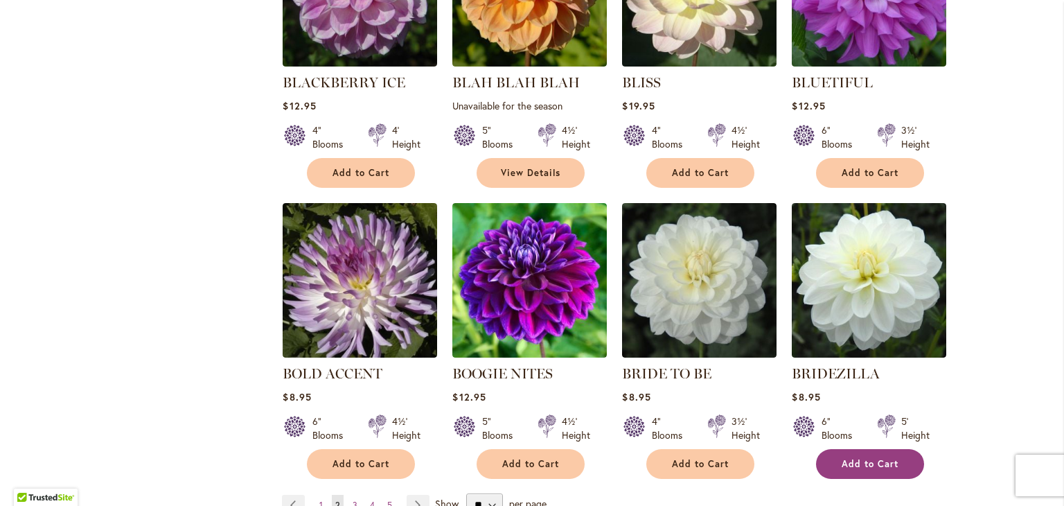
click at [846, 458] on span "Add to Cart" at bounding box center [870, 464] width 57 height 12
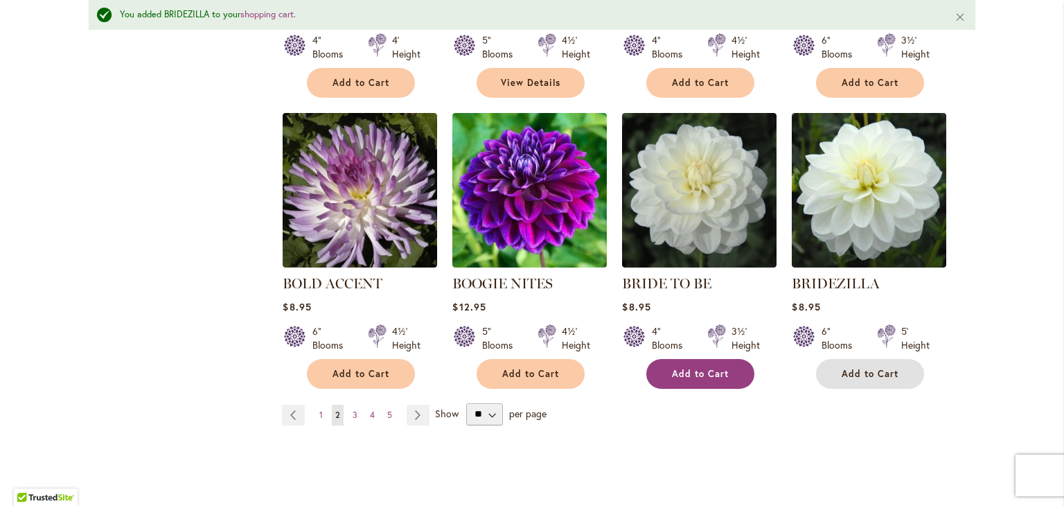
scroll to position [1140, 0]
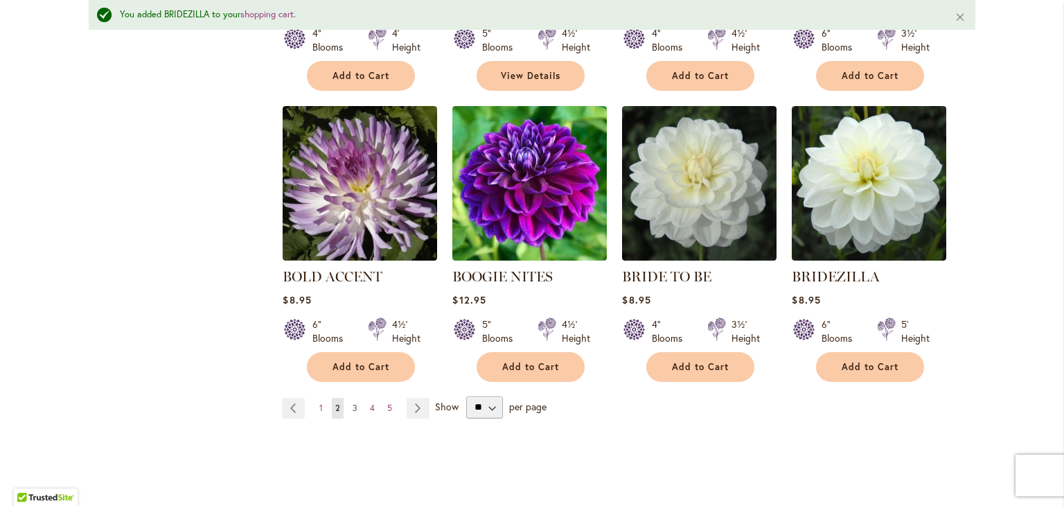
click at [353, 403] on span "3" at bounding box center [355, 408] width 5 height 10
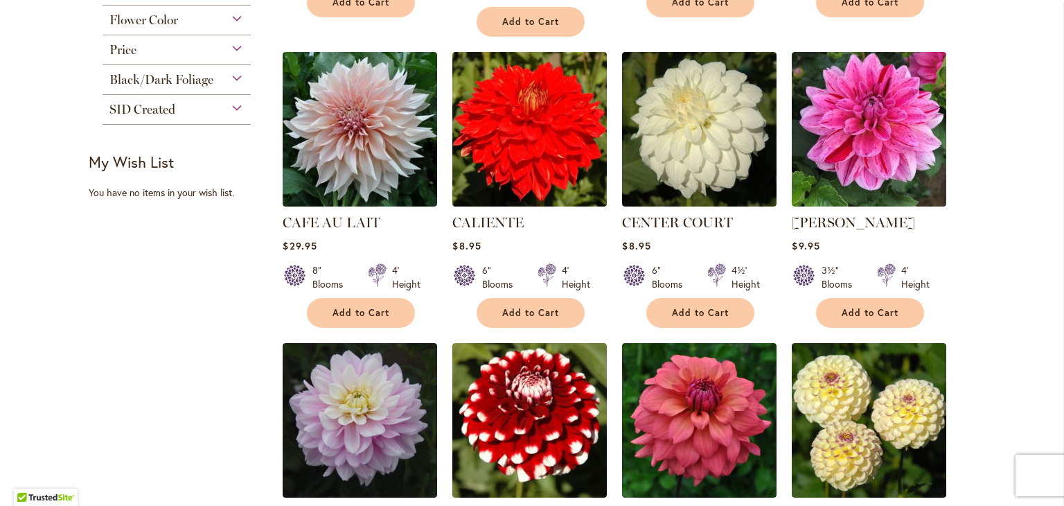
scroll to position [576, 0]
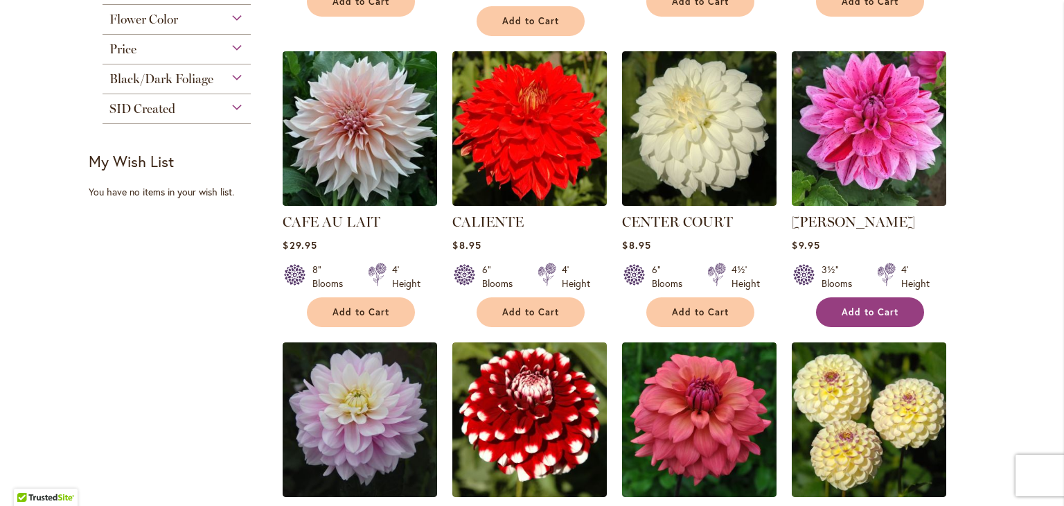
click at [852, 306] on span "Add to Cart" at bounding box center [870, 312] width 57 height 12
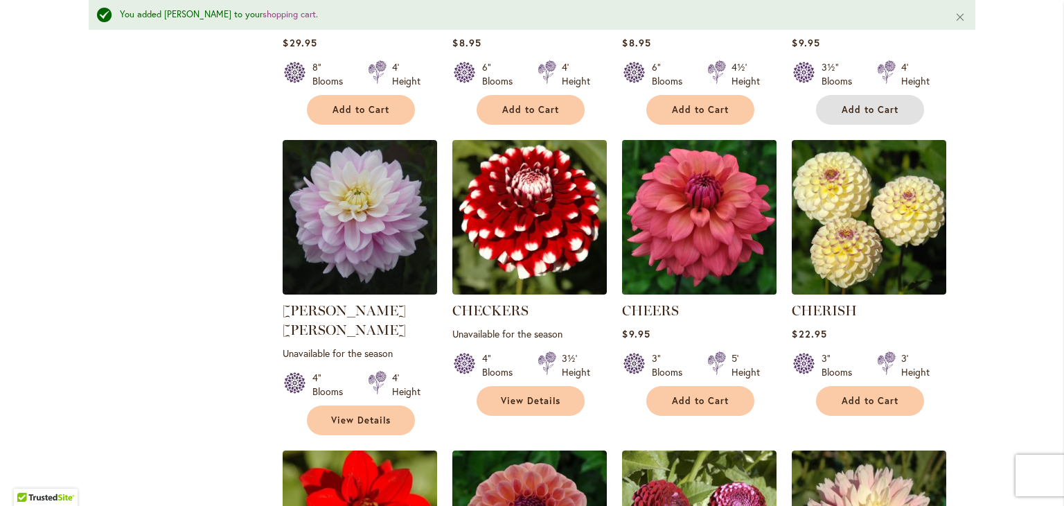
scroll to position [817, 0]
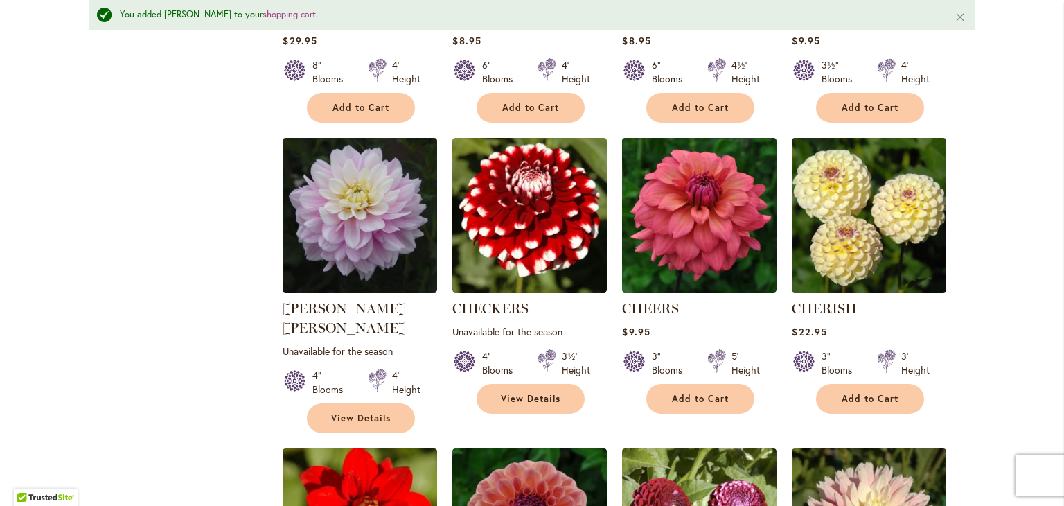
click at [757, 367] on div "5' Height" at bounding box center [742, 363] width 69 height 28
click at [759, 364] on div "5' Height" at bounding box center [742, 363] width 69 height 28
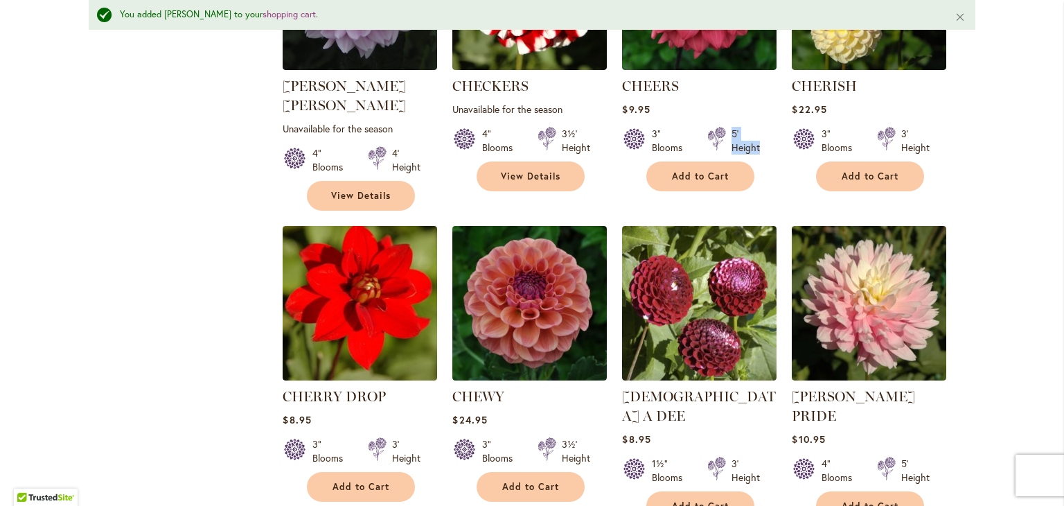
scroll to position [1042, 0]
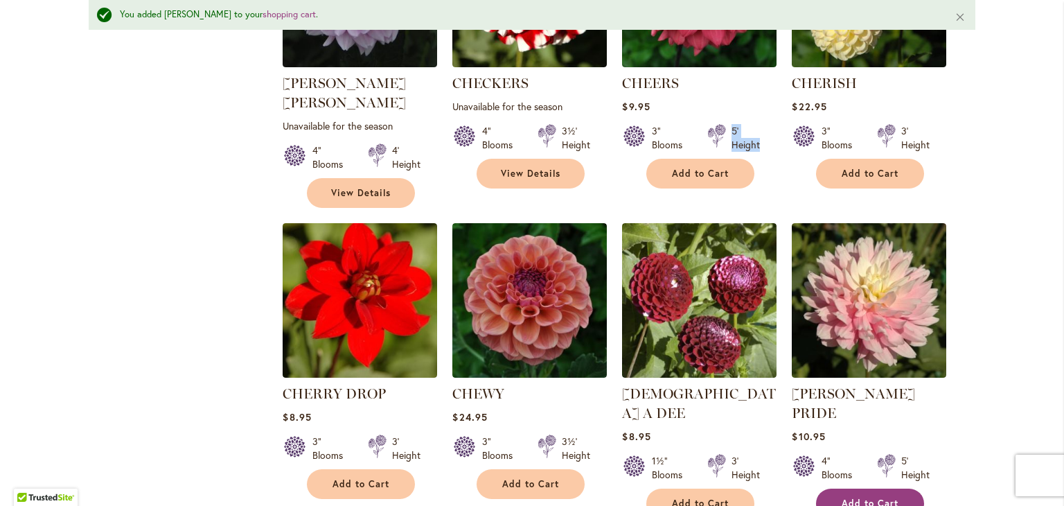
click at [865, 497] on span "Add to Cart" at bounding box center [870, 503] width 57 height 12
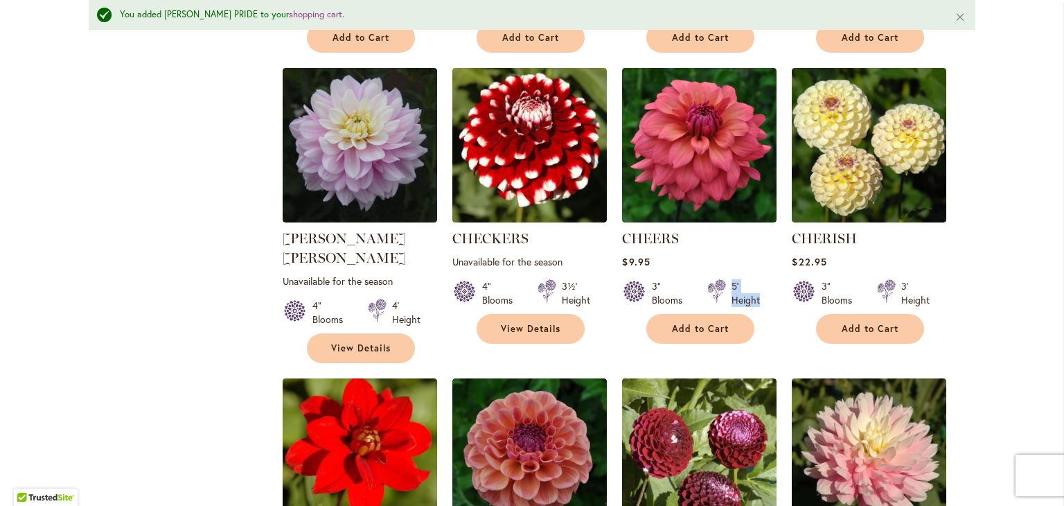
scroll to position [885, 0]
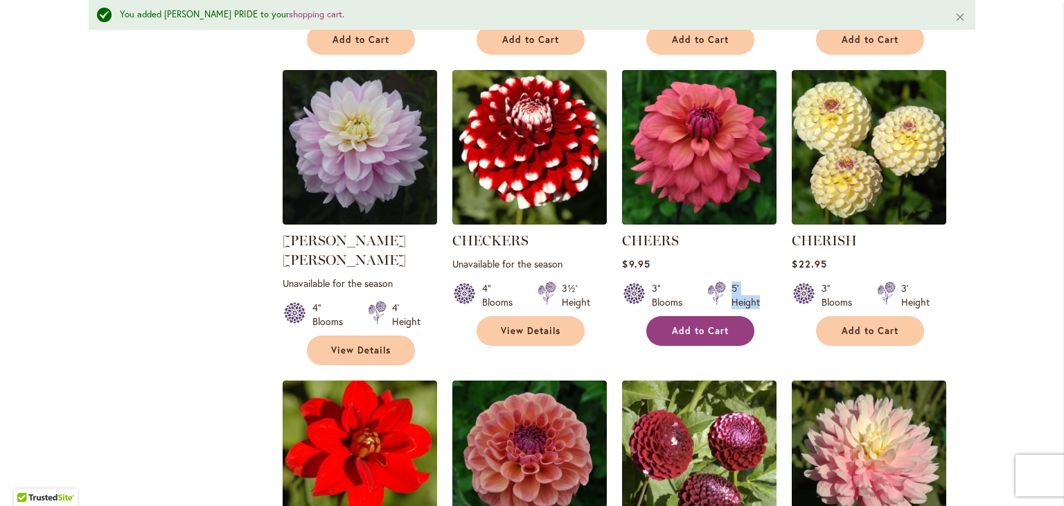
click at [694, 328] on span "Add to Cart" at bounding box center [700, 331] width 57 height 12
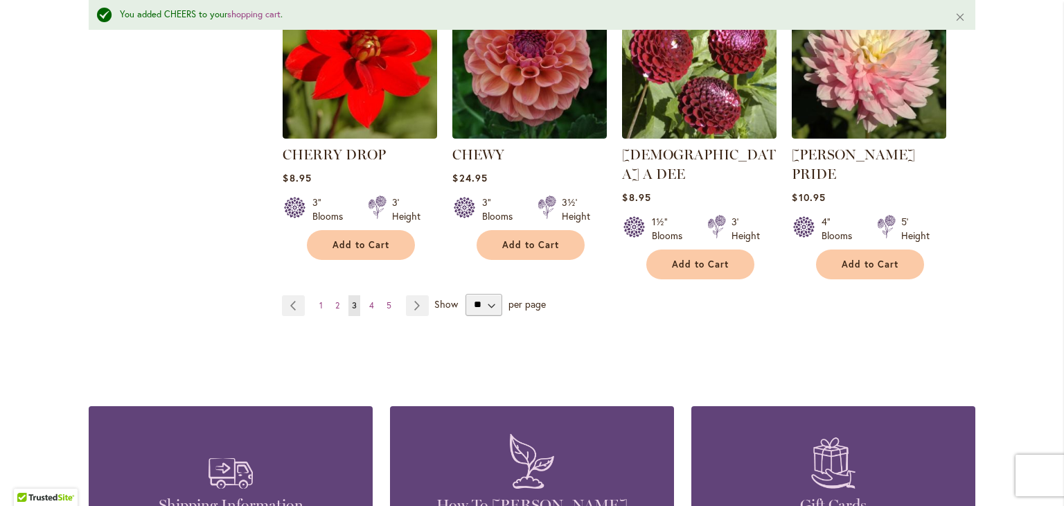
scroll to position [1283, 0]
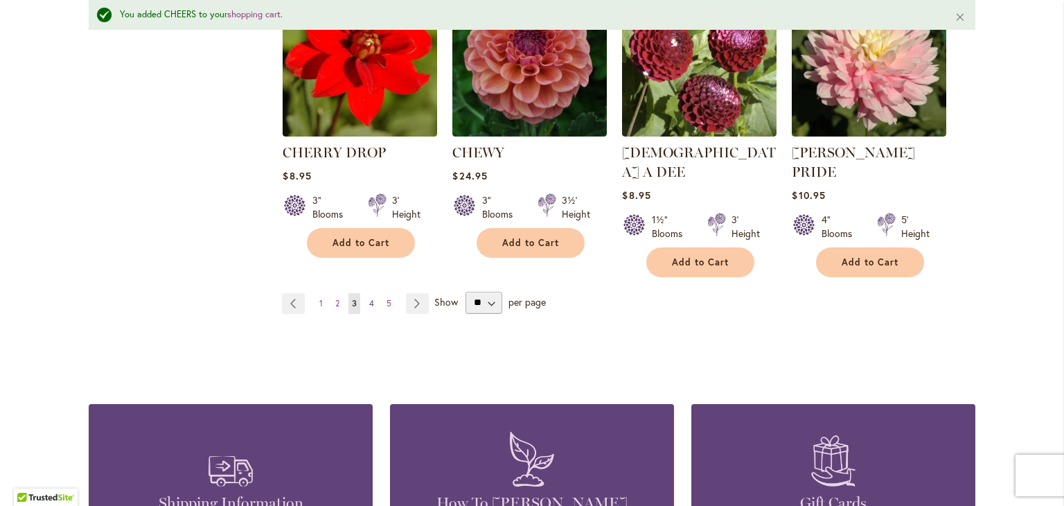
click at [369, 298] on span "4" at bounding box center [371, 303] width 5 height 10
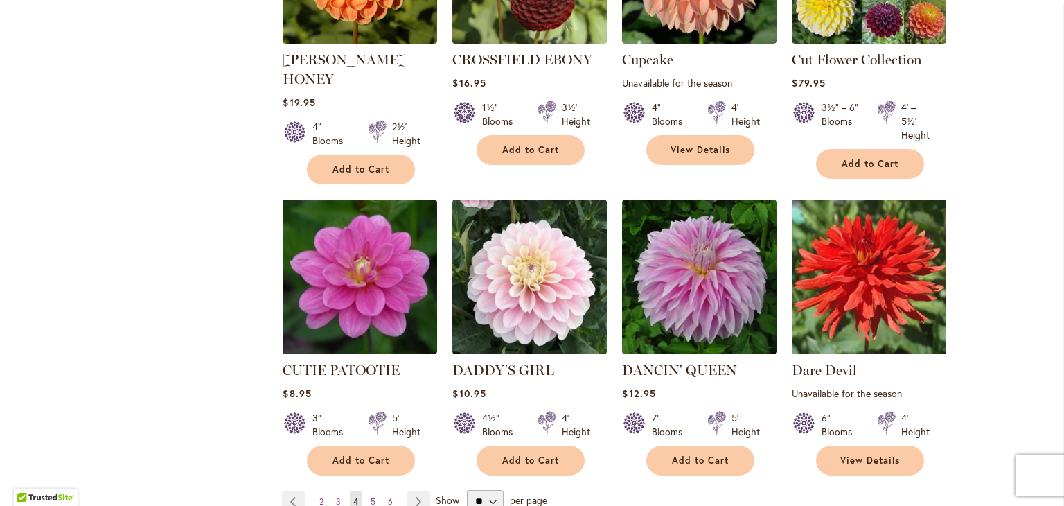
scroll to position [1030, 0]
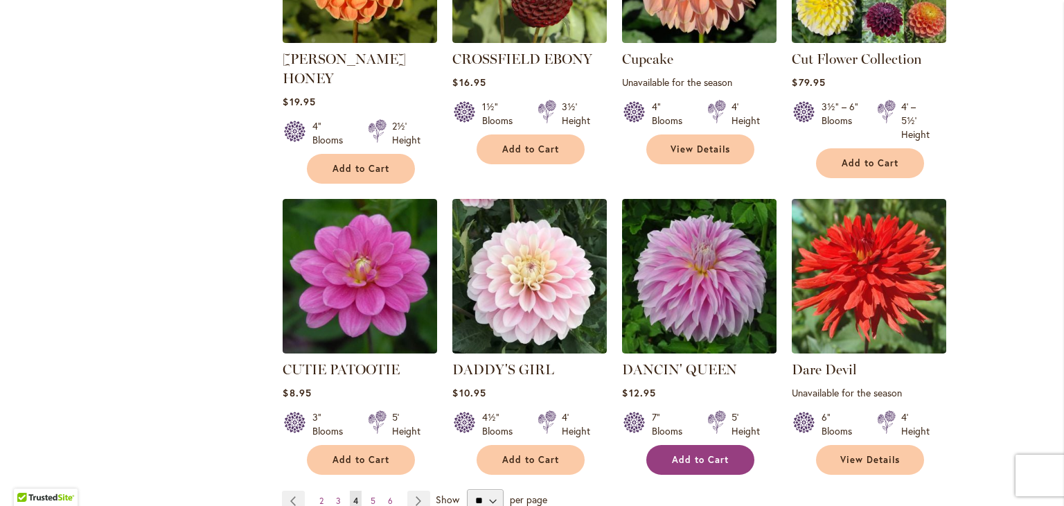
click at [723, 445] on button "Add to Cart" at bounding box center [700, 460] width 108 height 30
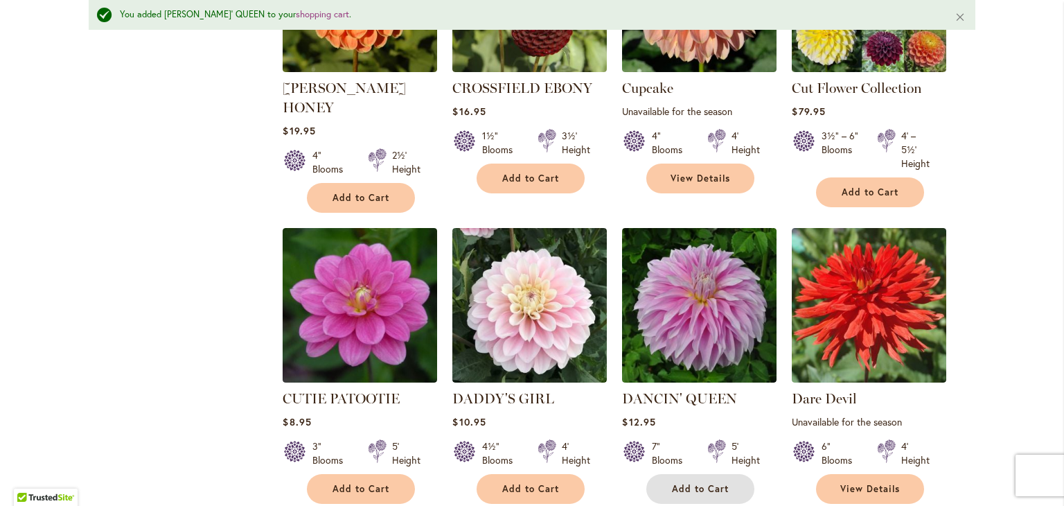
scroll to position [1036, 0]
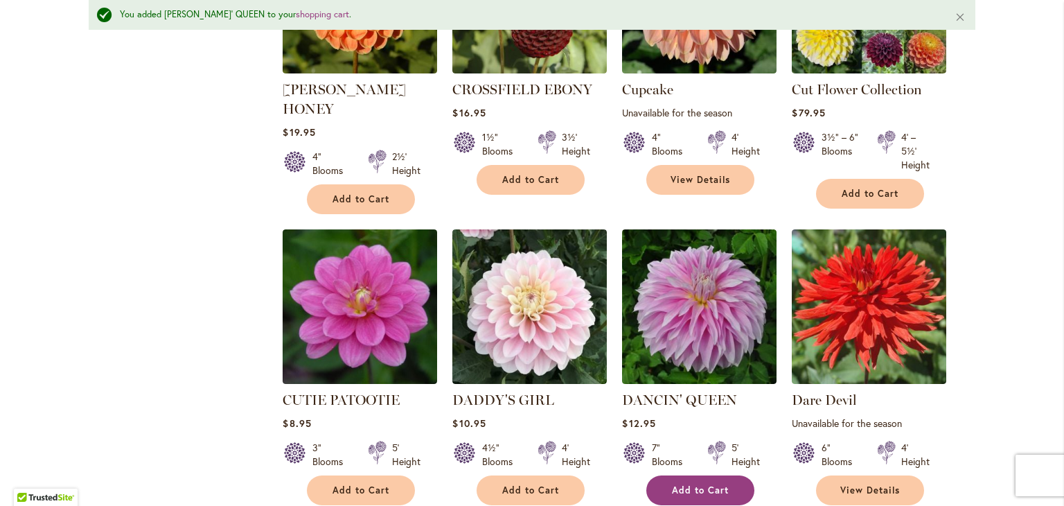
click at [676, 484] on span "Add to Cart" at bounding box center [700, 490] width 57 height 12
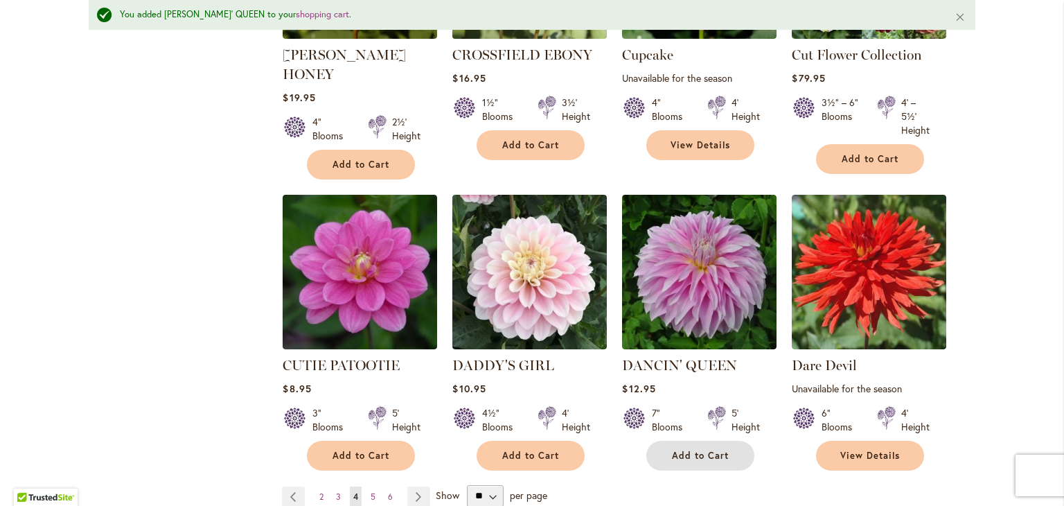
scroll to position [1120, 0]
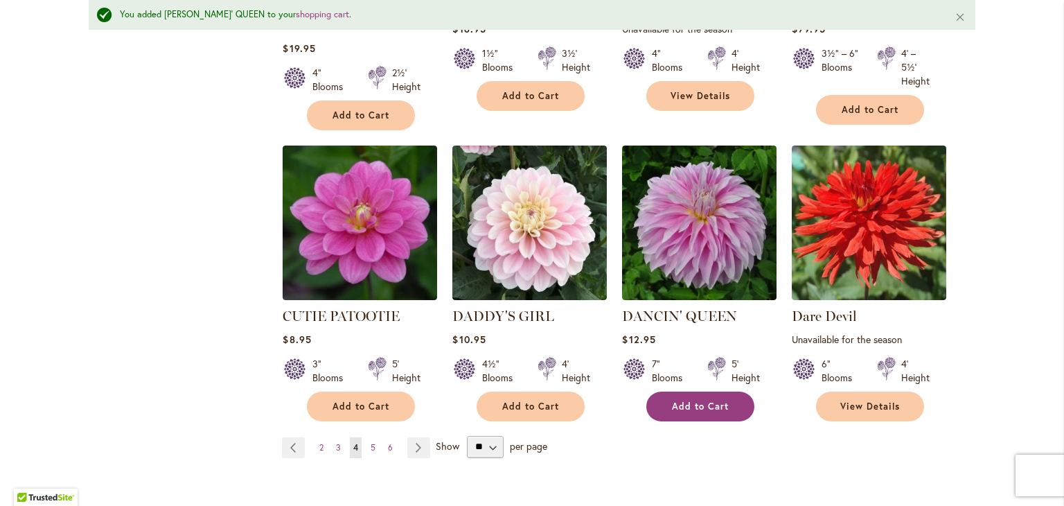
click at [694, 400] on span "Add to Cart" at bounding box center [700, 406] width 57 height 12
click at [371, 437] on link "Page 5" at bounding box center [373, 447] width 12 height 21
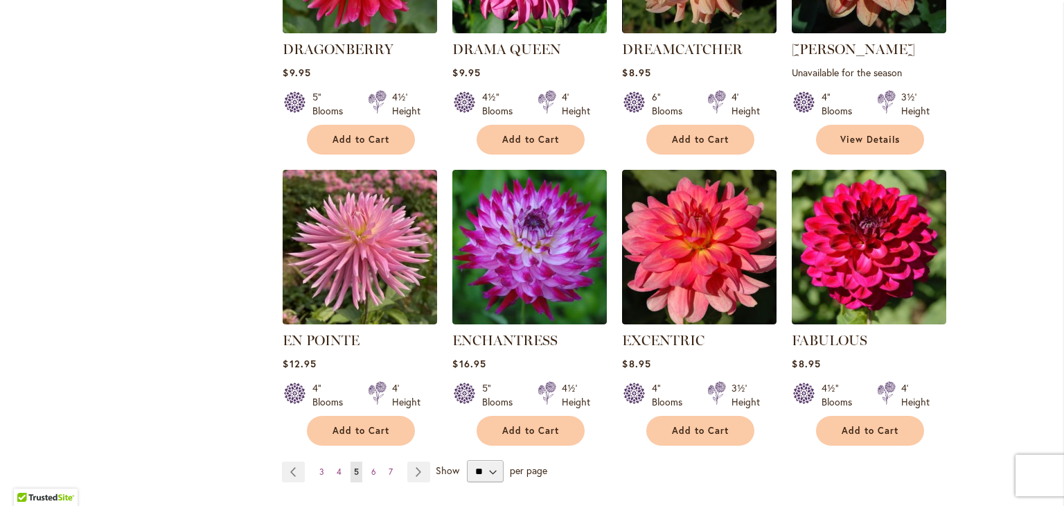
scroll to position [1060, 0]
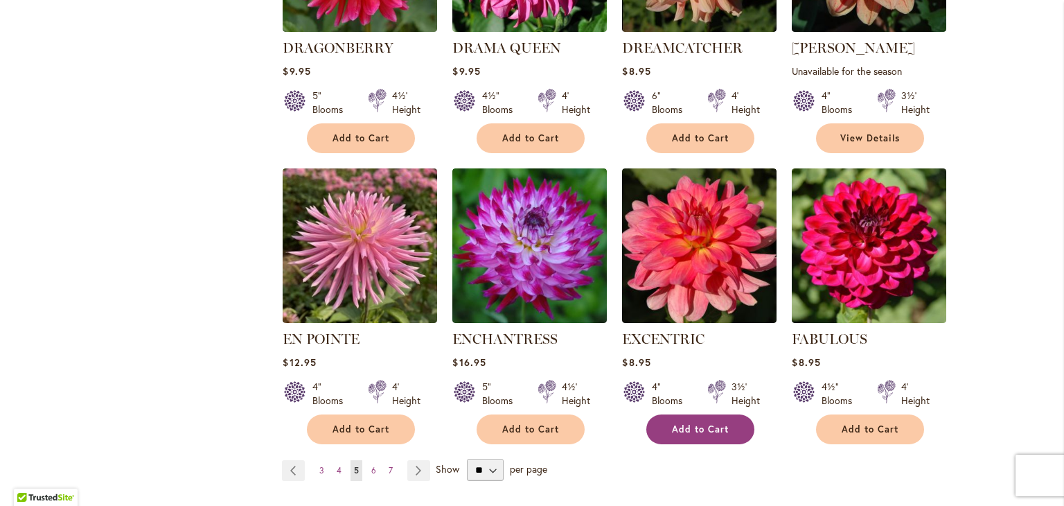
click at [714, 423] on span "Add to Cart" at bounding box center [700, 429] width 57 height 12
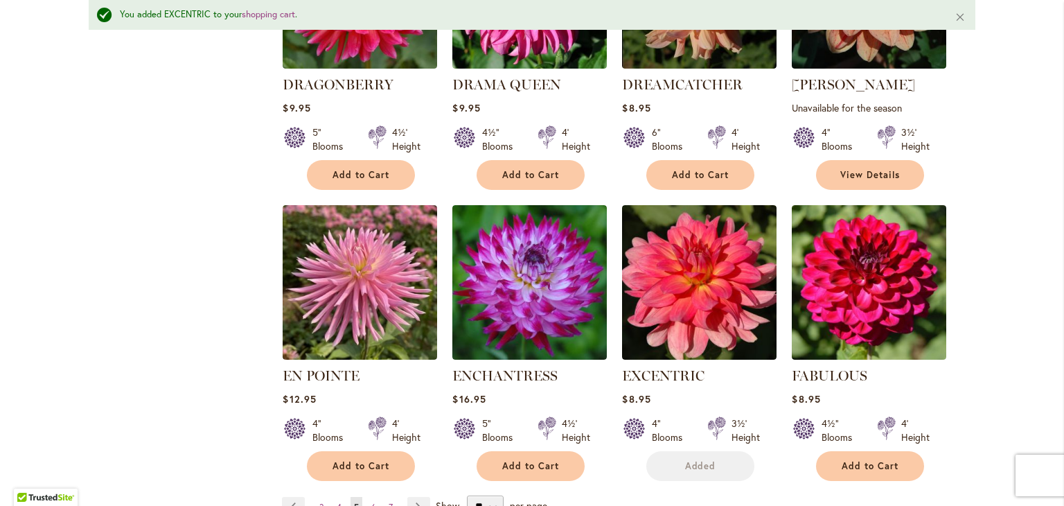
scroll to position [1097, 0]
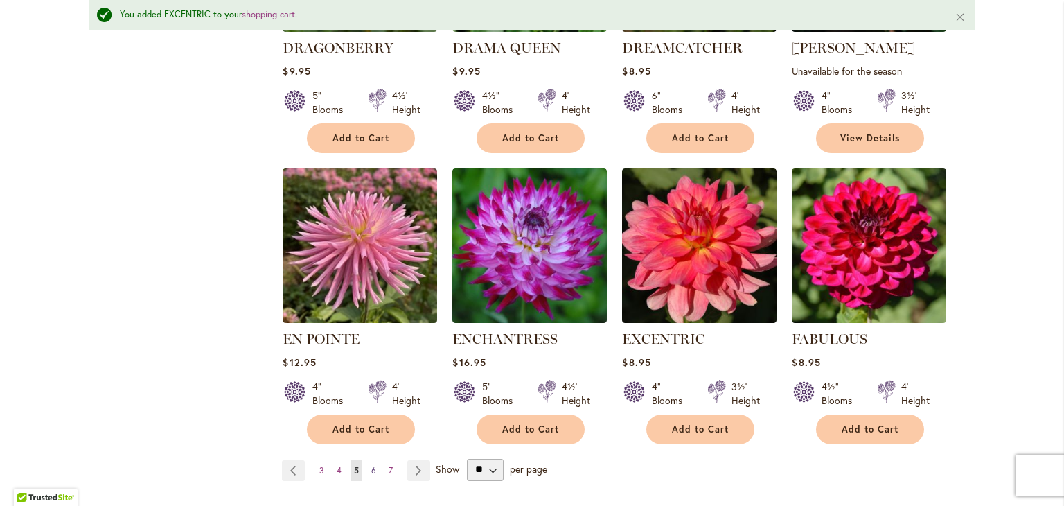
click at [371, 460] on link "Page 6" at bounding box center [374, 470] width 12 height 21
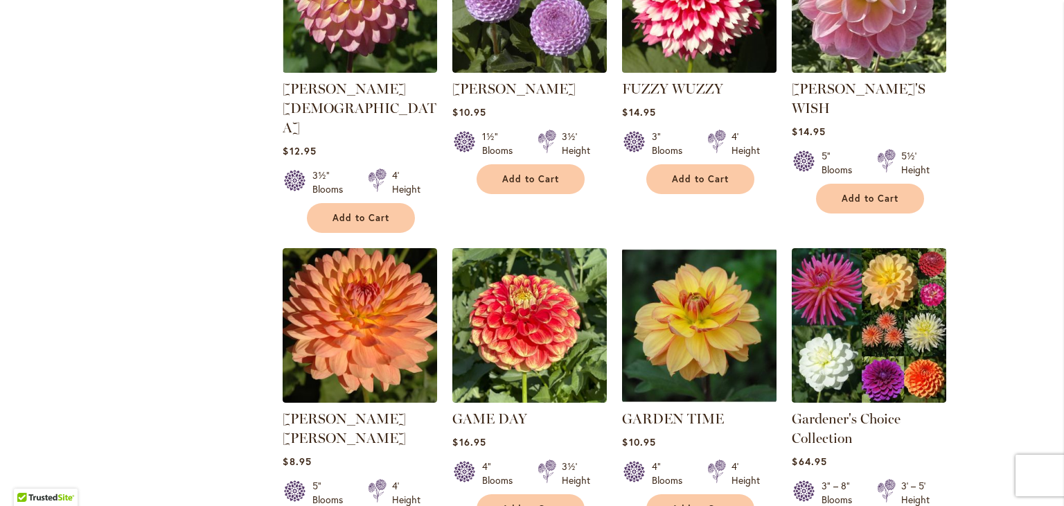
scroll to position [1014, 0]
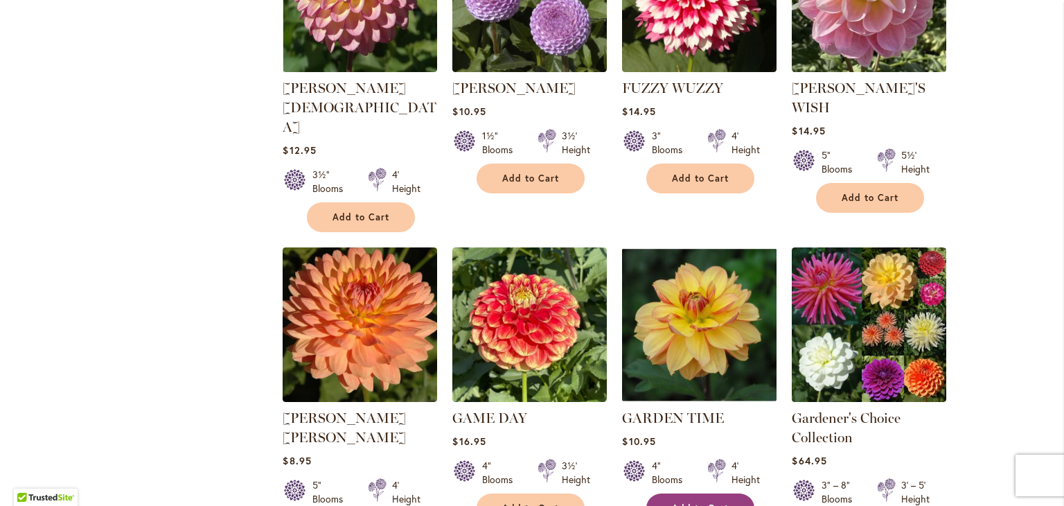
click at [692, 502] on span "Add to Cart" at bounding box center [700, 508] width 57 height 12
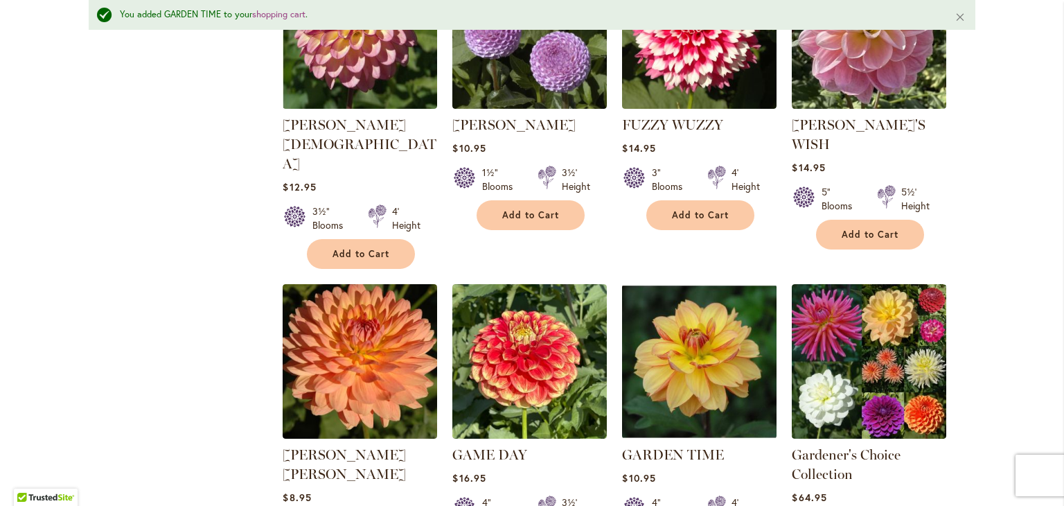
scroll to position [1051, 0]
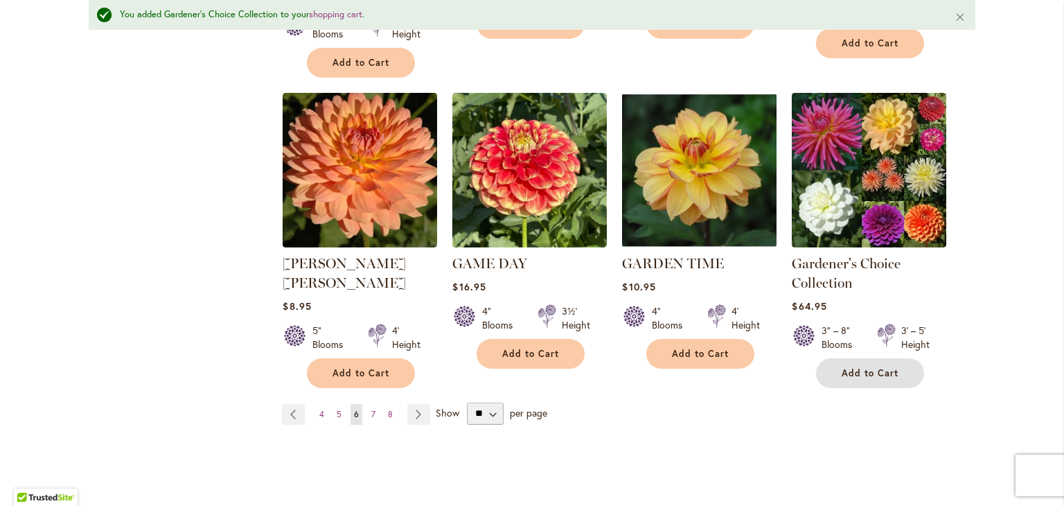
scroll to position [1206, 0]
click at [371, 409] on span "7" at bounding box center [373, 414] width 4 height 10
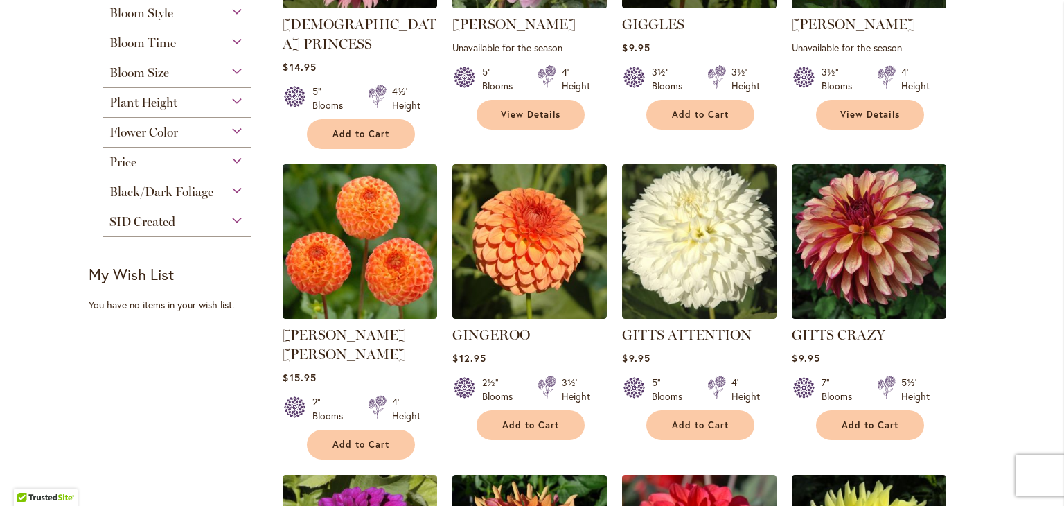
scroll to position [487, 0]
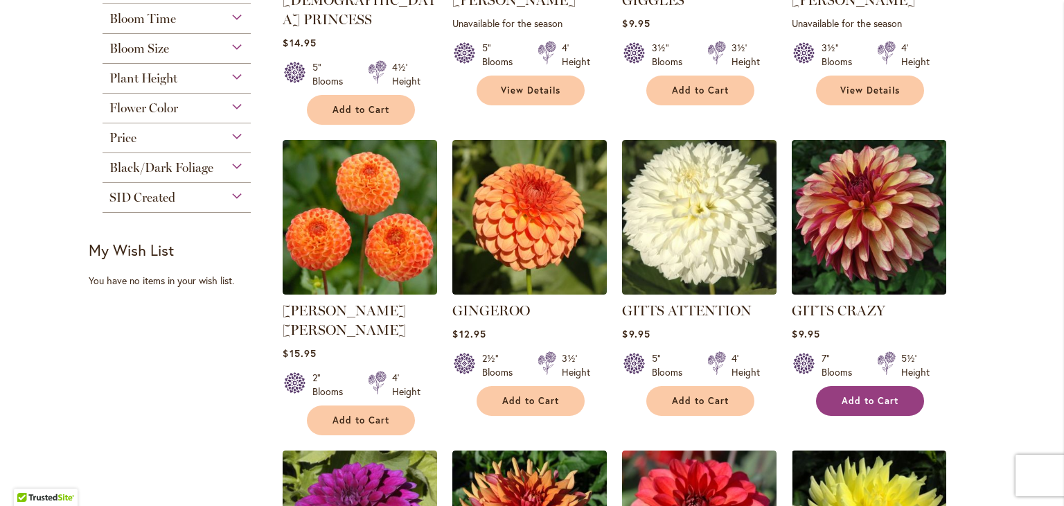
click at [863, 395] on span "Add to Cart" at bounding box center [870, 401] width 57 height 12
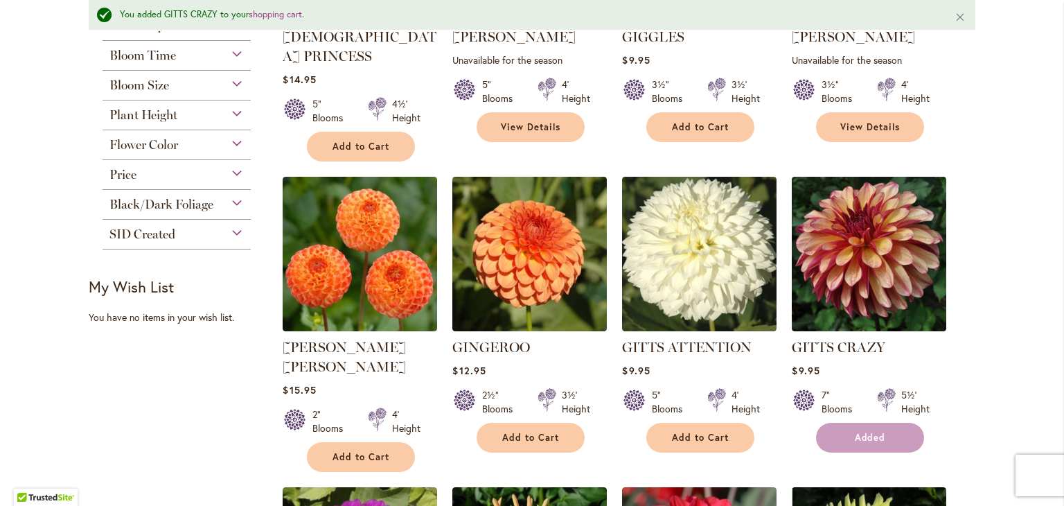
scroll to position [524, 0]
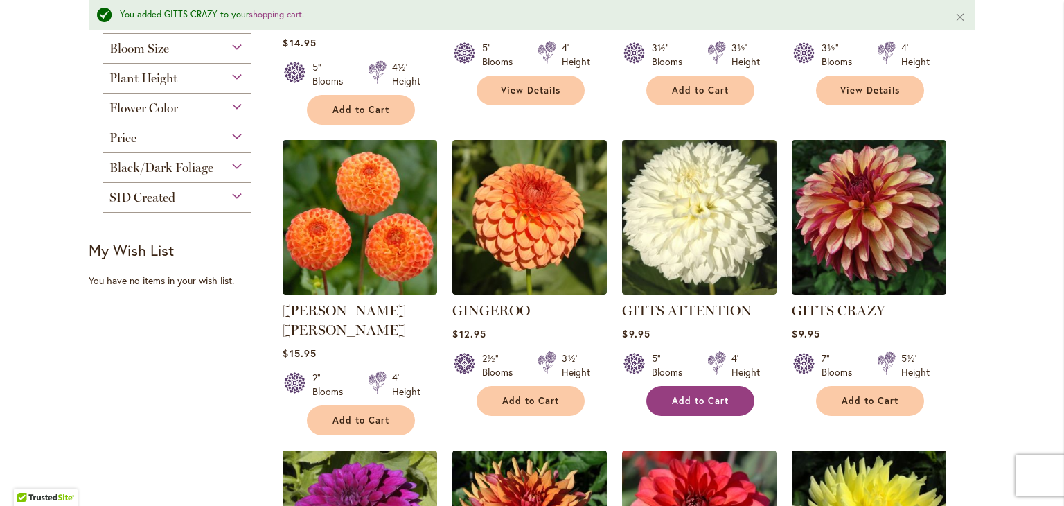
click at [692, 395] on span "Add to Cart" at bounding box center [700, 401] width 57 height 12
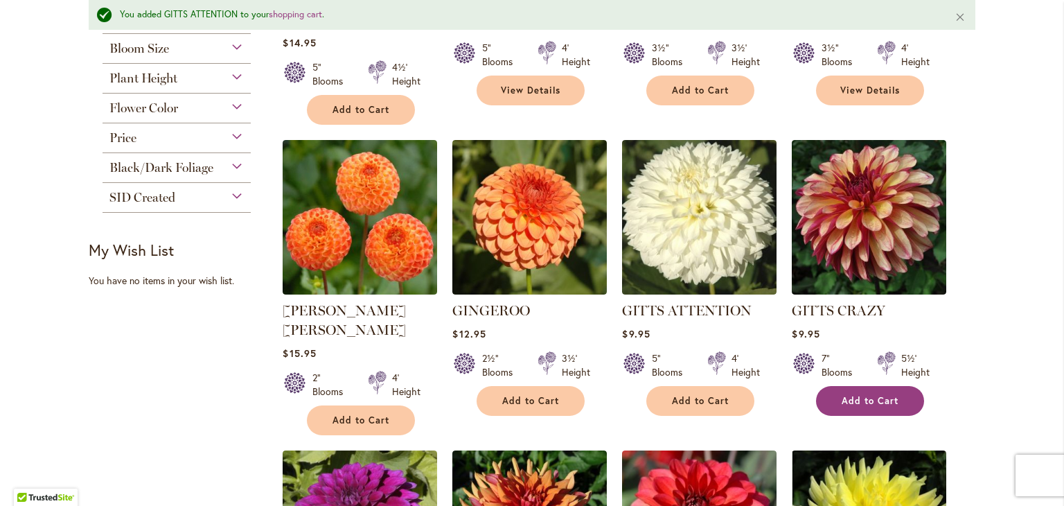
click at [872, 395] on span "Add to Cart" at bounding box center [870, 401] width 57 height 12
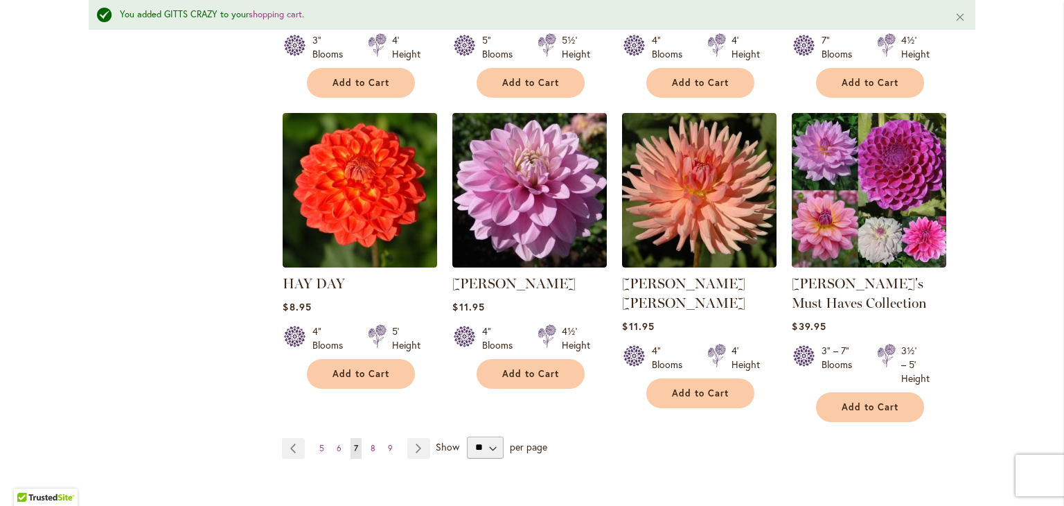
scroll to position [1153, 0]
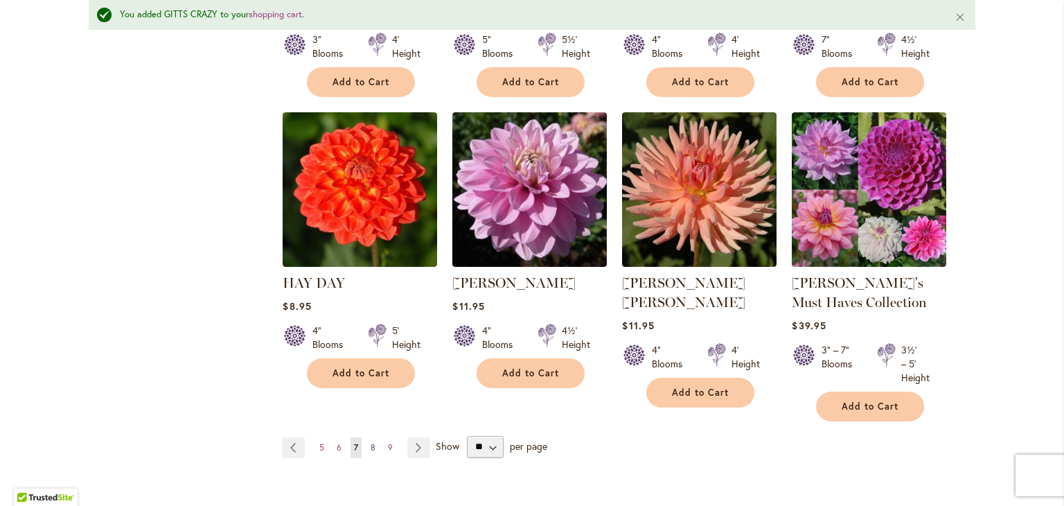
click at [371, 437] on link "Page 8" at bounding box center [373, 447] width 12 height 21
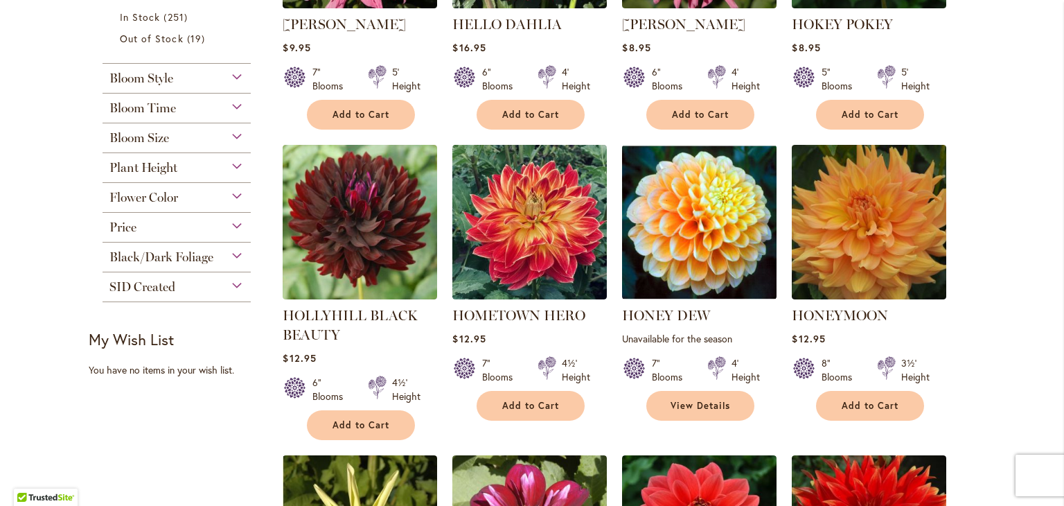
scroll to position [471, 0]
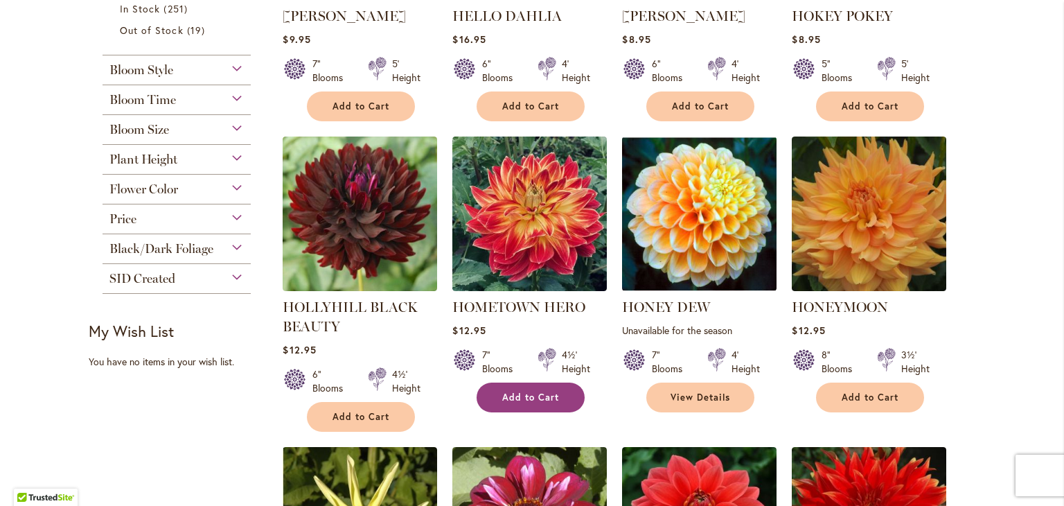
click at [527, 398] on span "Add to Cart" at bounding box center [530, 397] width 57 height 12
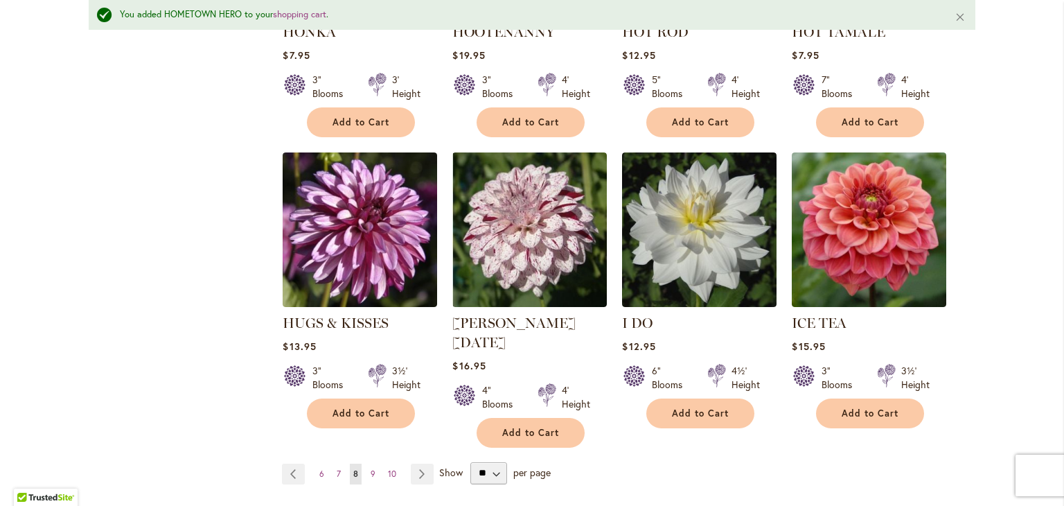
scroll to position [1136, 0]
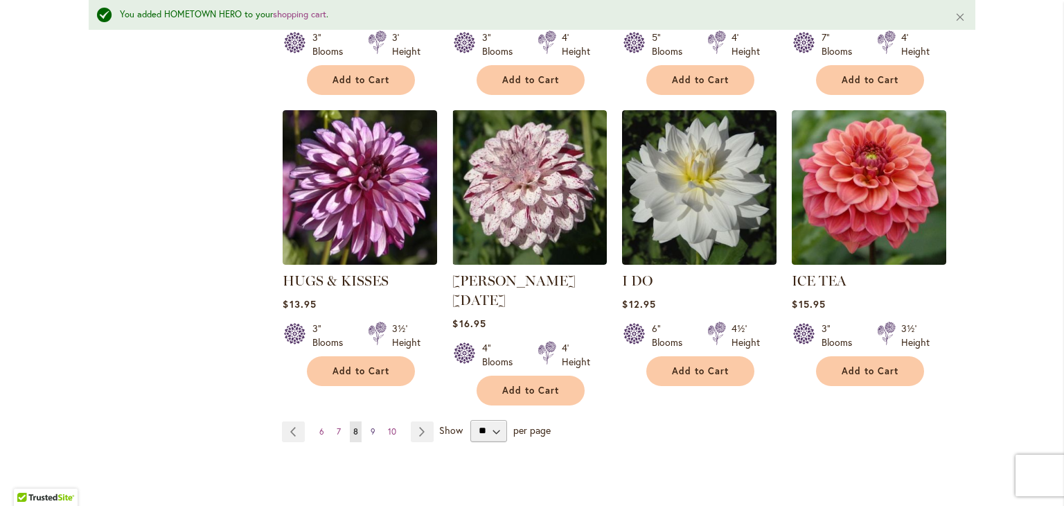
click at [371, 426] on span "9" at bounding box center [373, 431] width 5 height 10
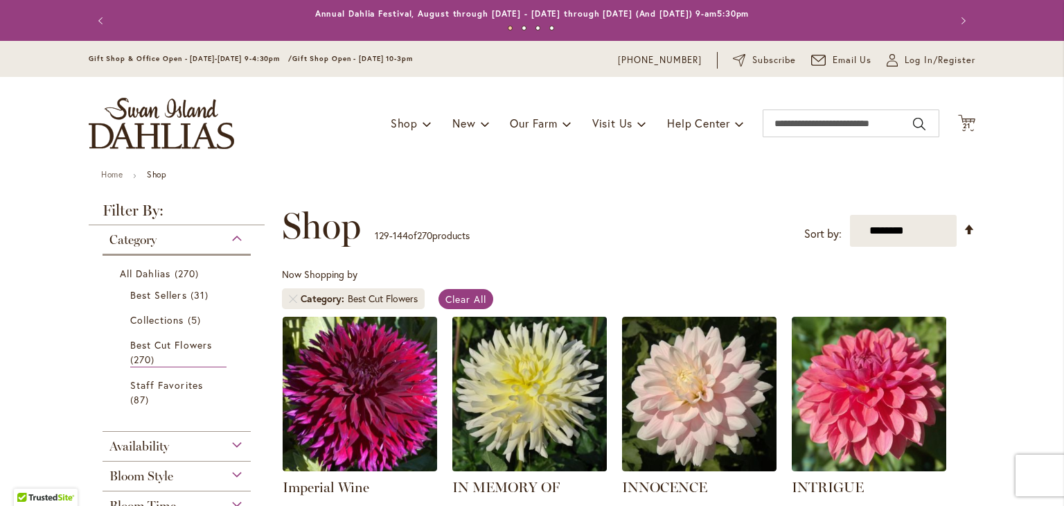
scroll to position [290, 0]
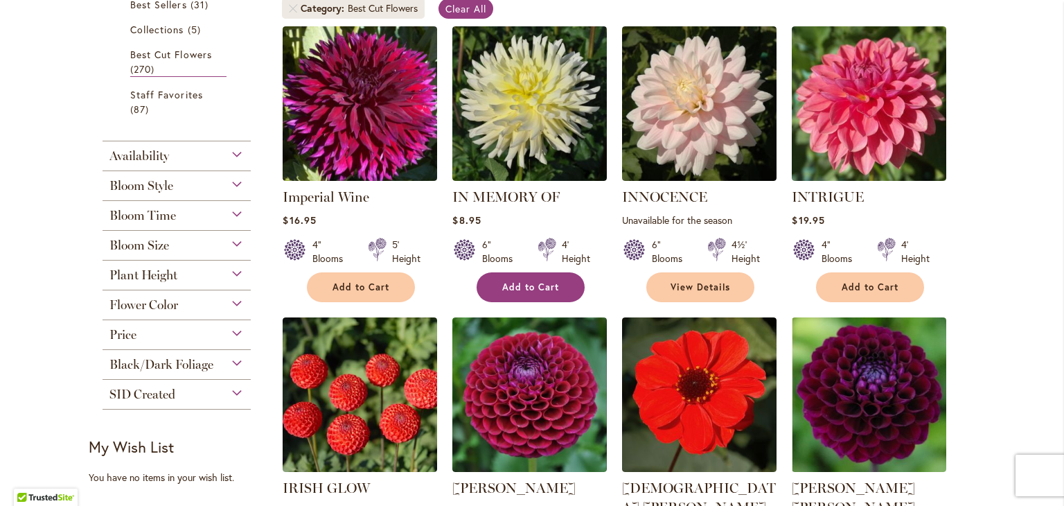
click at [546, 289] on span "Add to Cart" at bounding box center [530, 287] width 57 height 12
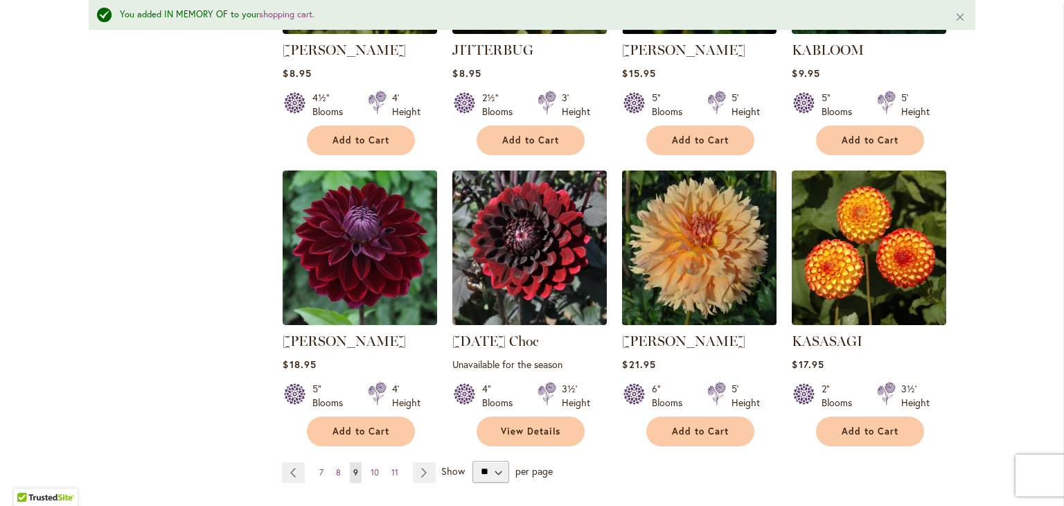
scroll to position [1083, 0]
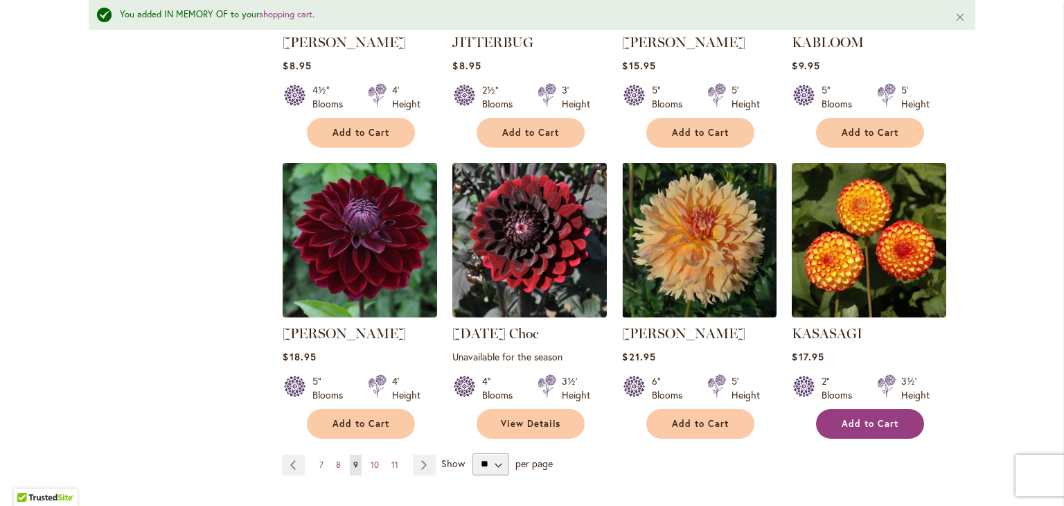
click at [854, 409] on button "Add to Cart" at bounding box center [870, 424] width 108 height 30
click at [371, 459] on span "10" at bounding box center [375, 464] width 8 height 10
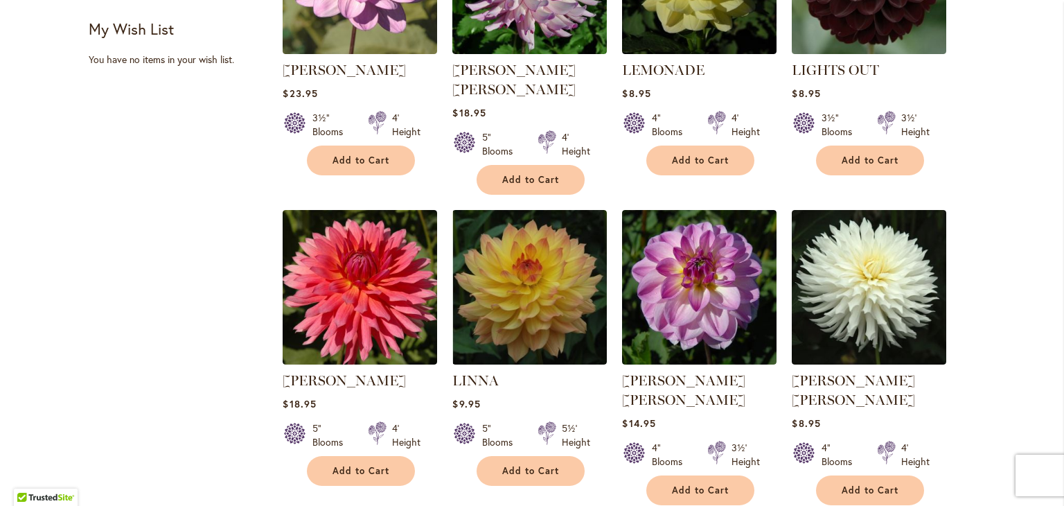
scroll to position [764, 0]
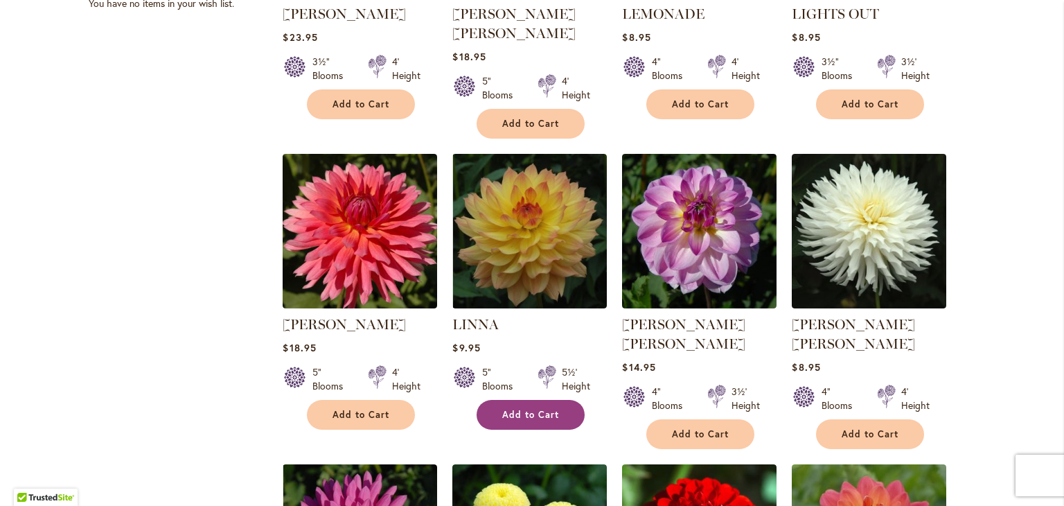
click at [523, 400] on button "Add to Cart" at bounding box center [531, 415] width 108 height 30
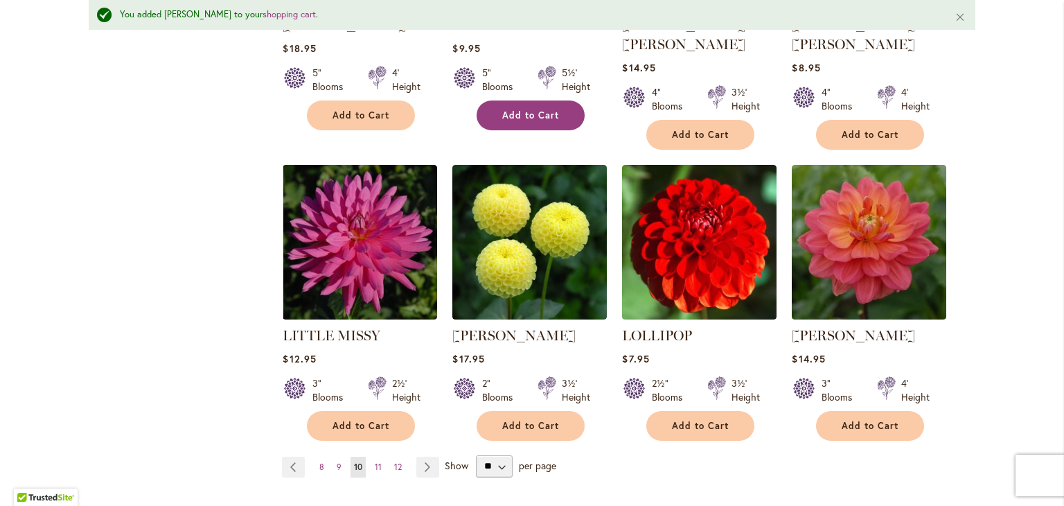
scroll to position [1100, 0]
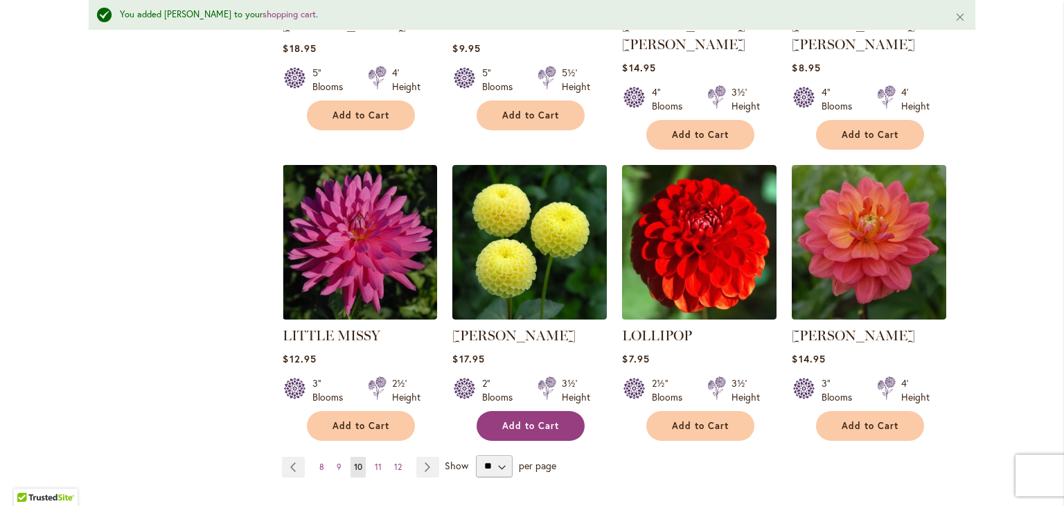
click at [543, 420] on span "Add to Cart" at bounding box center [530, 426] width 57 height 12
click at [376, 461] on span "11" at bounding box center [378, 466] width 7 height 10
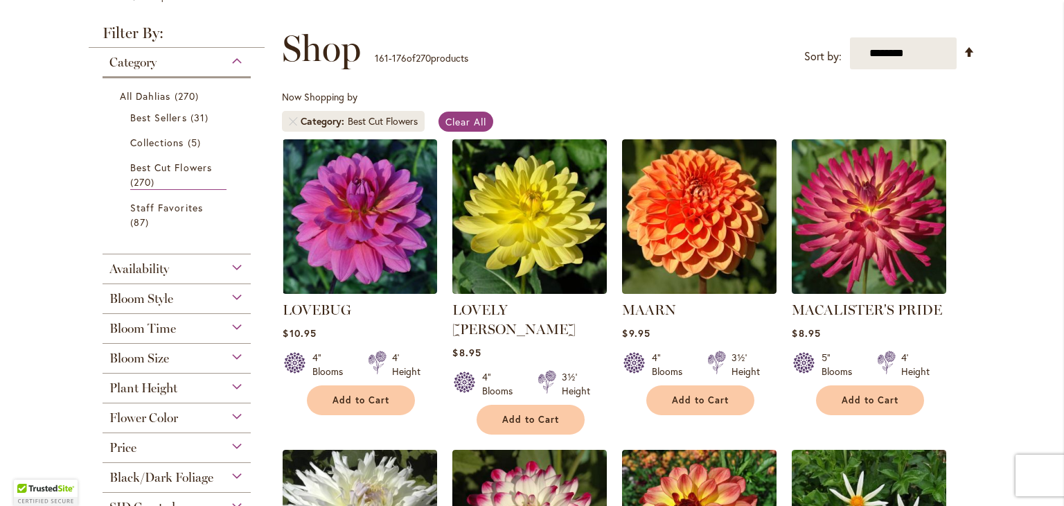
scroll to position [187, 0]
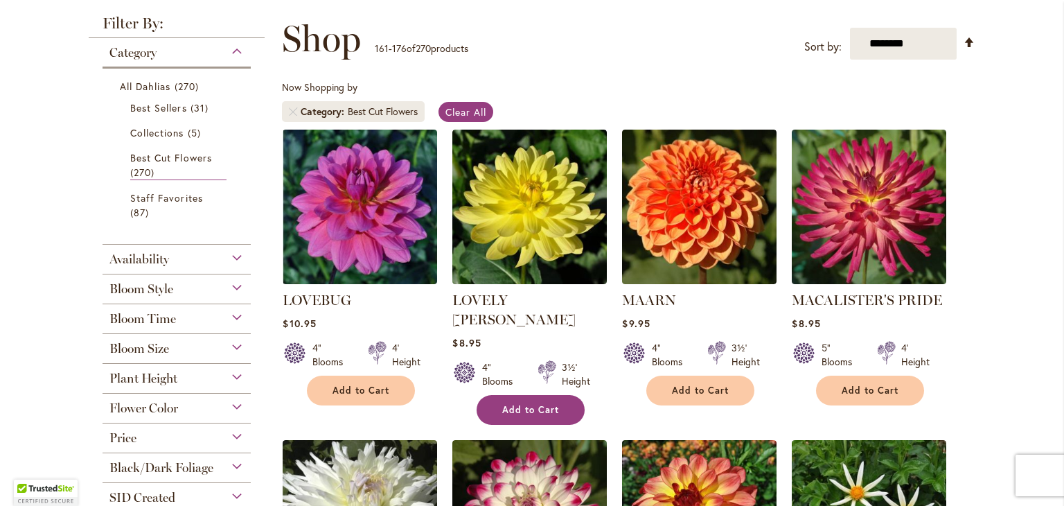
click at [502, 404] on span "Add to Cart" at bounding box center [530, 410] width 57 height 12
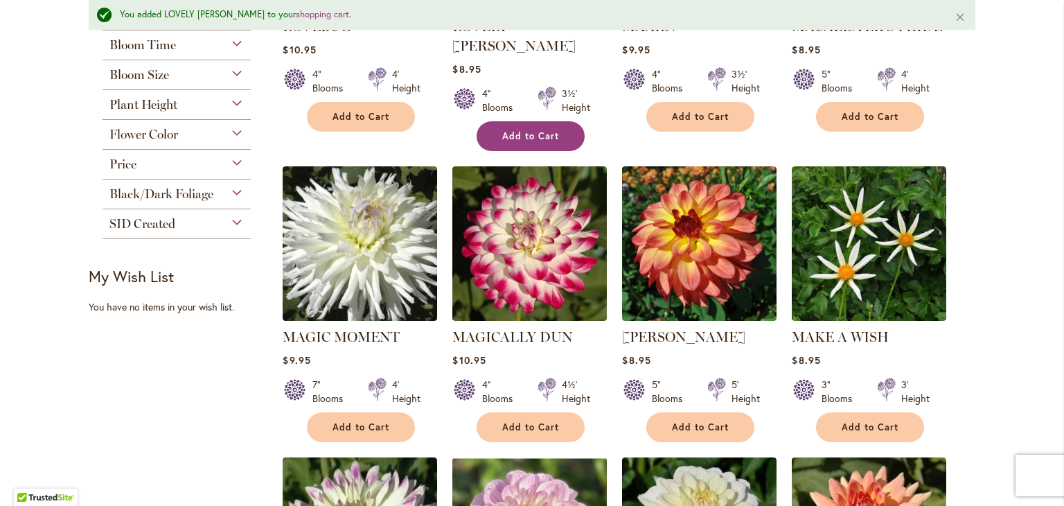
scroll to position [504, 0]
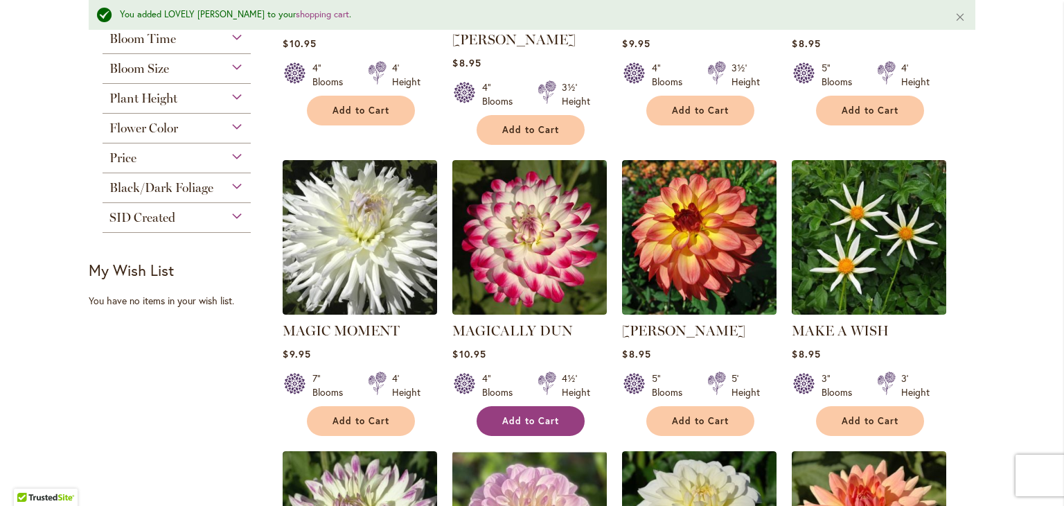
click at [507, 415] on span "Add to Cart" at bounding box center [530, 421] width 57 height 12
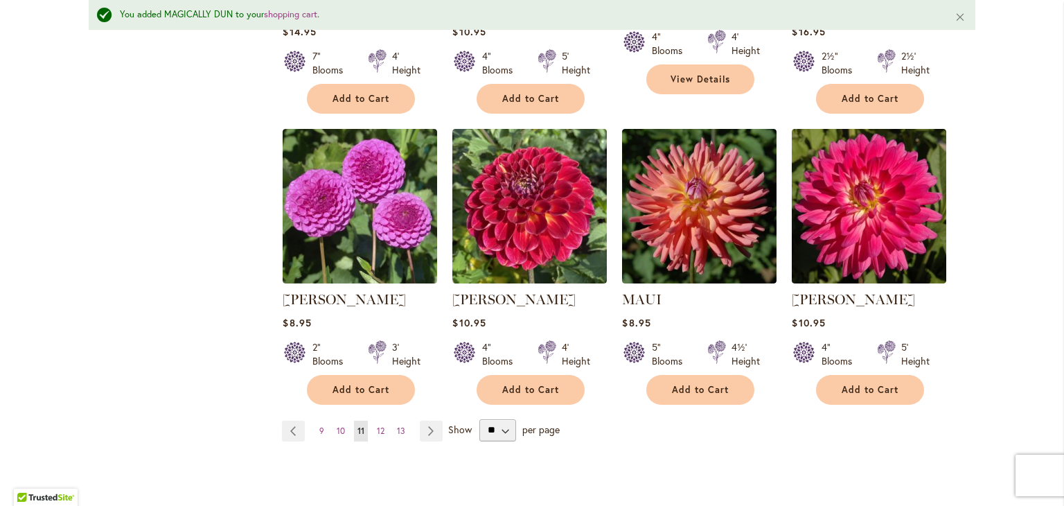
scroll to position [1136, 0]
click at [856, 384] on span "Add to Cart" at bounding box center [870, 390] width 57 height 12
click at [377, 425] on span "12" at bounding box center [381, 430] width 8 height 10
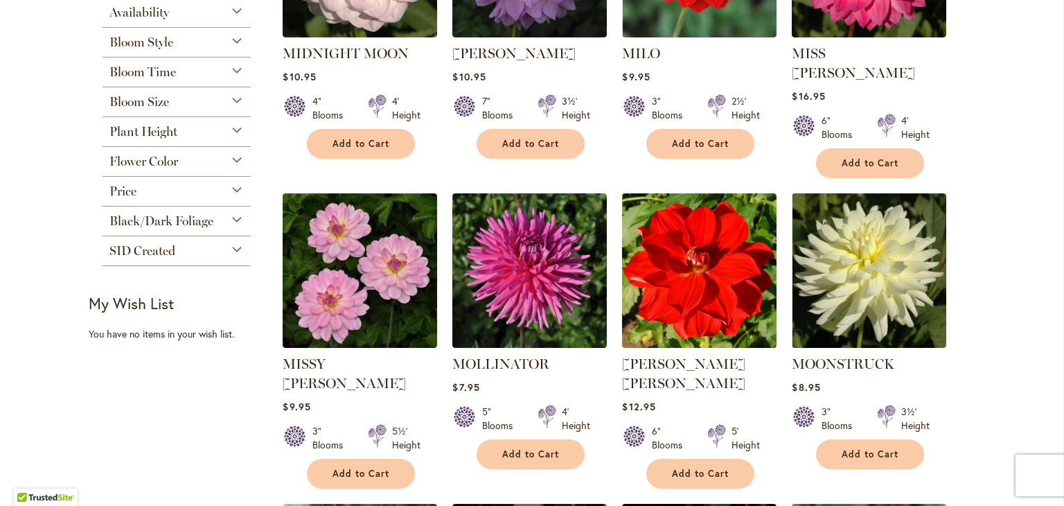
scroll to position [434, 0]
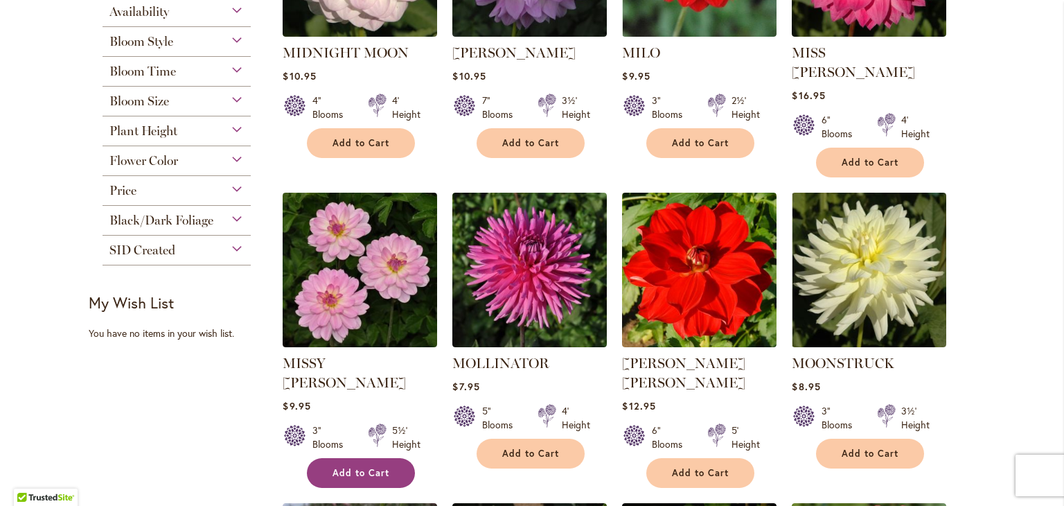
click at [366, 467] on span "Add to Cart" at bounding box center [361, 473] width 57 height 12
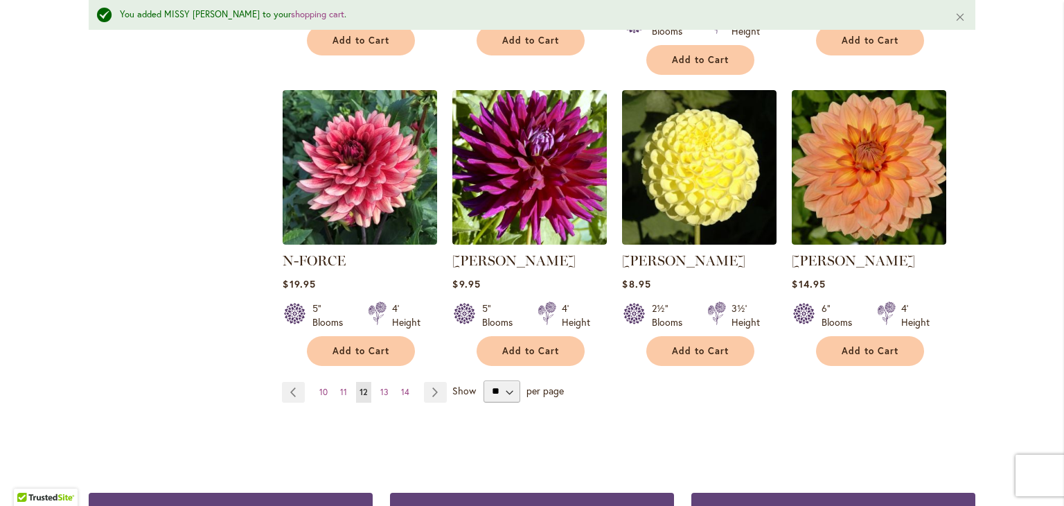
scroll to position [1194, 0]
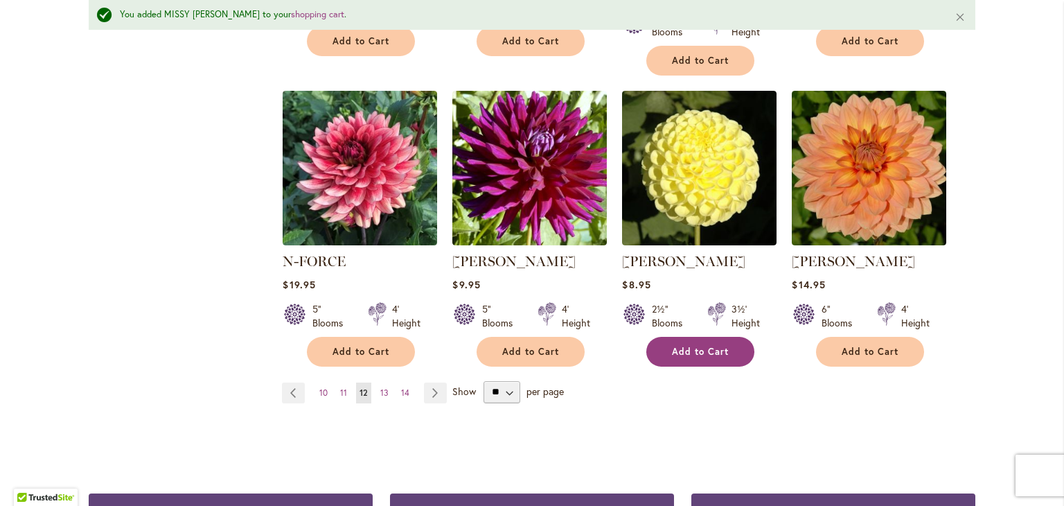
click at [683, 346] on span "Add to Cart" at bounding box center [700, 352] width 57 height 12
click at [380, 387] on span "13" at bounding box center [384, 392] width 8 height 10
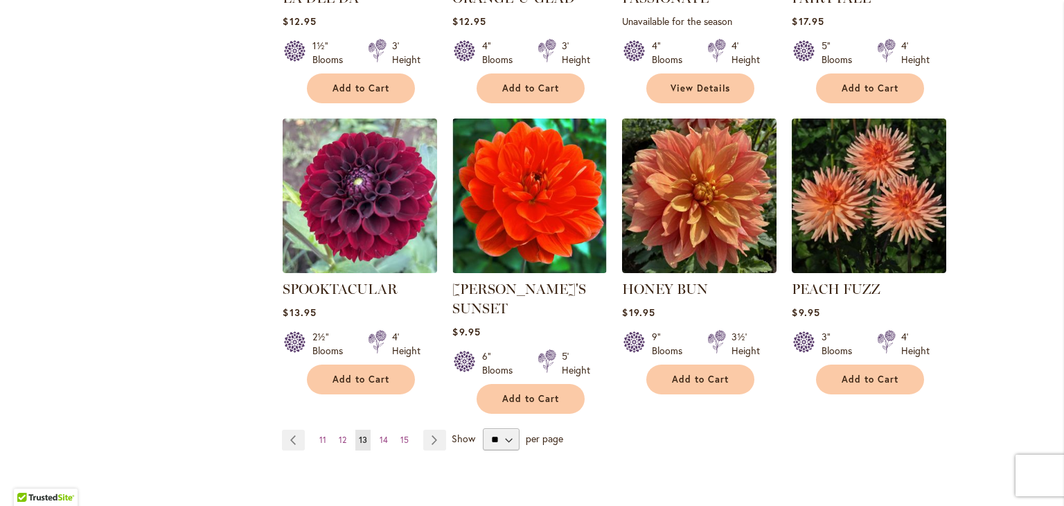
scroll to position [1072, 0]
click at [386, 436] on link "Page 14" at bounding box center [383, 439] width 15 height 21
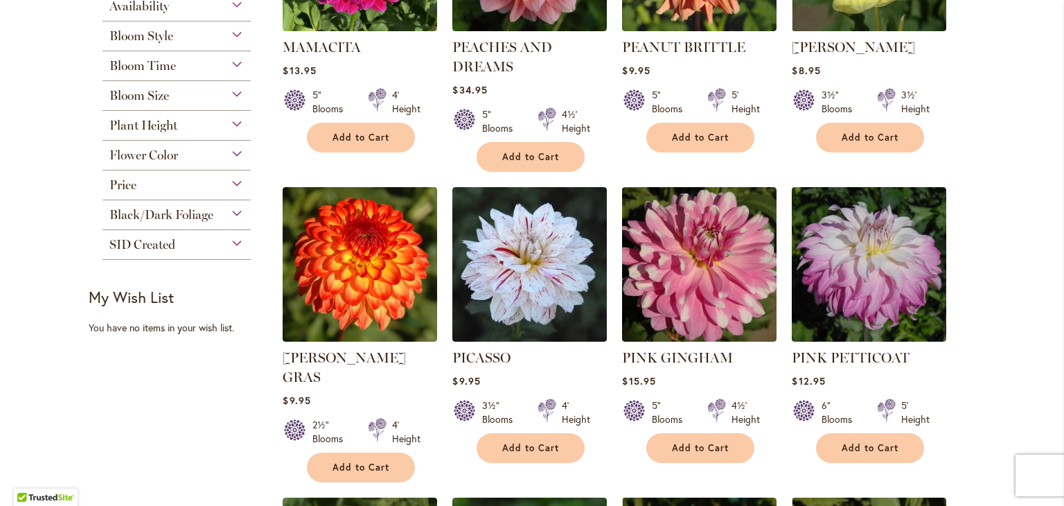
scroll to position [441, 0]
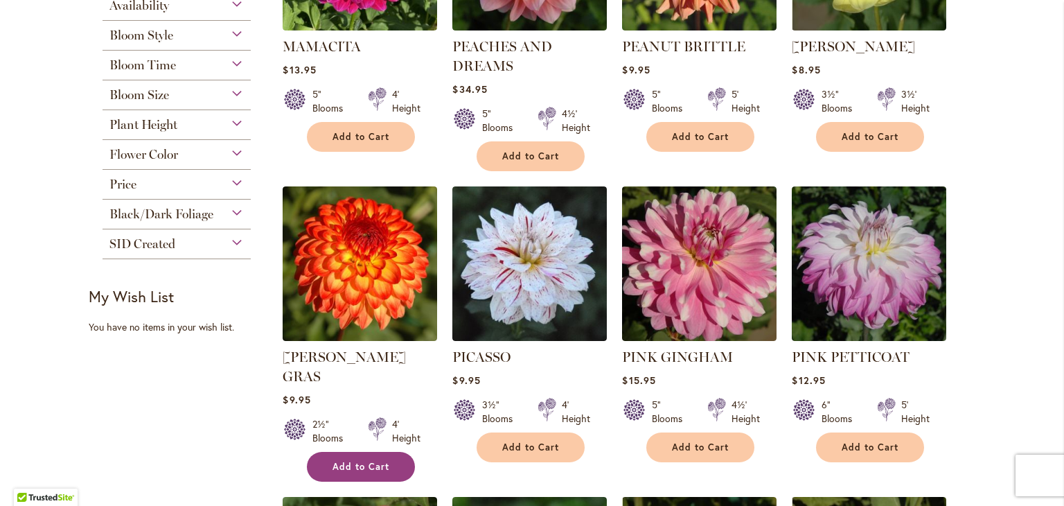
click at [371, 461] on span "Add to Cart" at bounding box center [361, 467] width 57 height 12
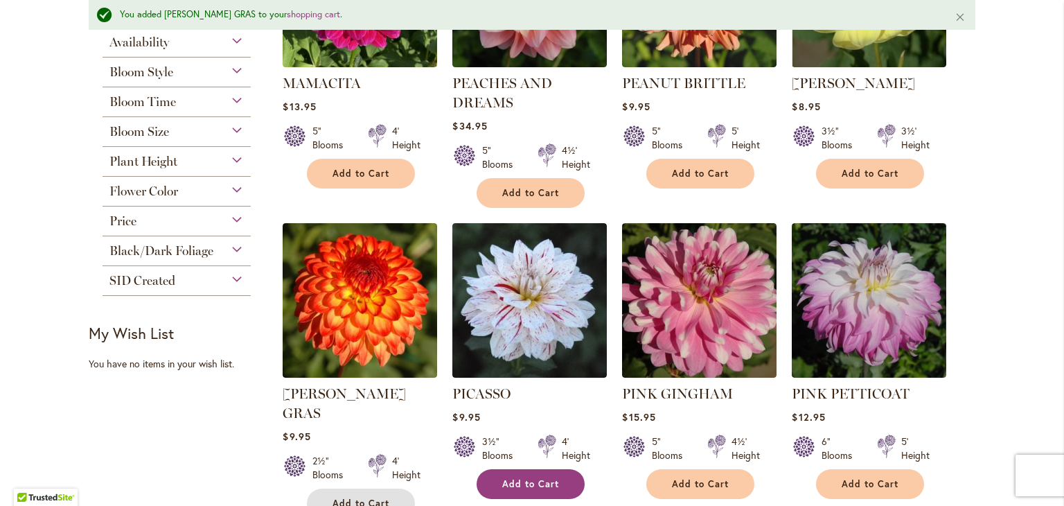
scroll to position [477, 0]
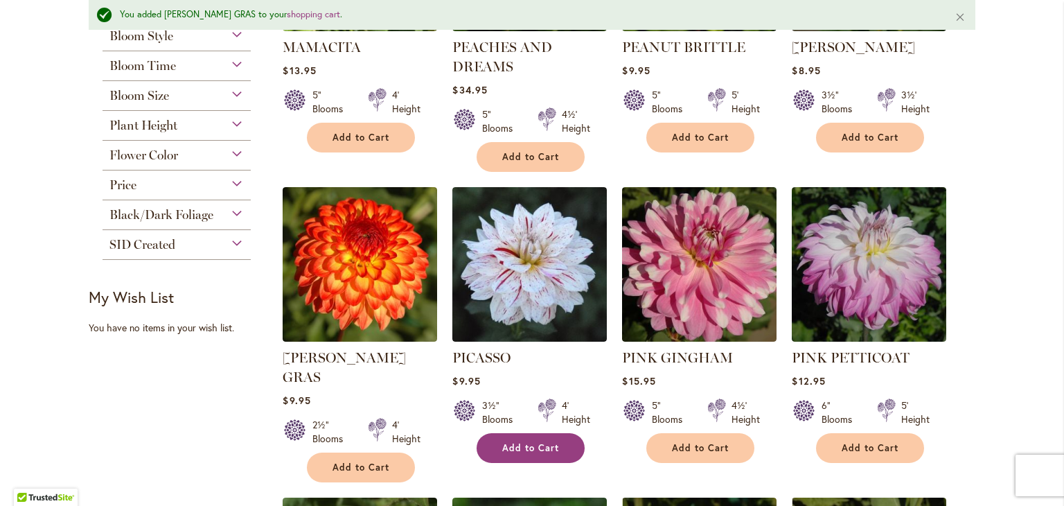
click at [502, 442] on span "Add to Cart" at bounding box center [530, 448] width 57 height 12
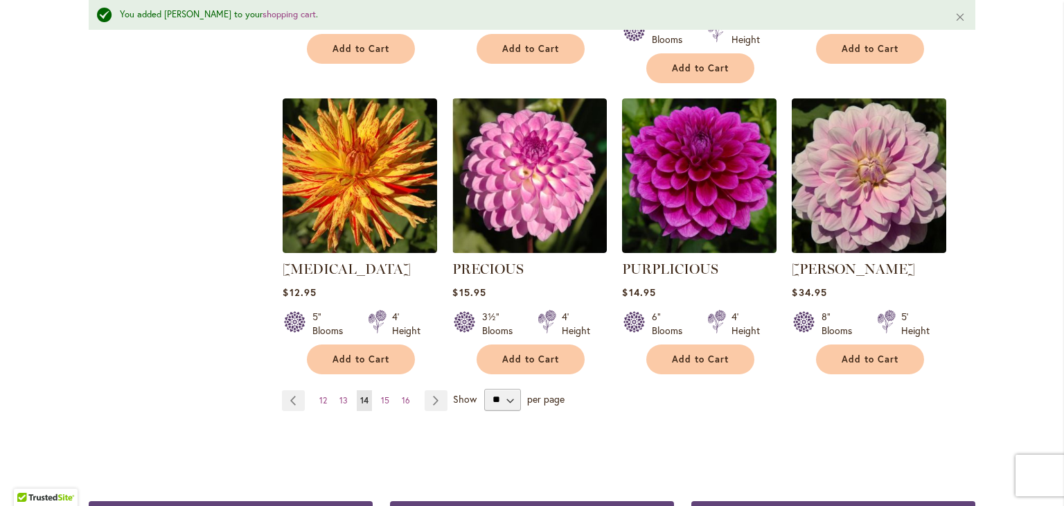
scroll to position [1188, 0]
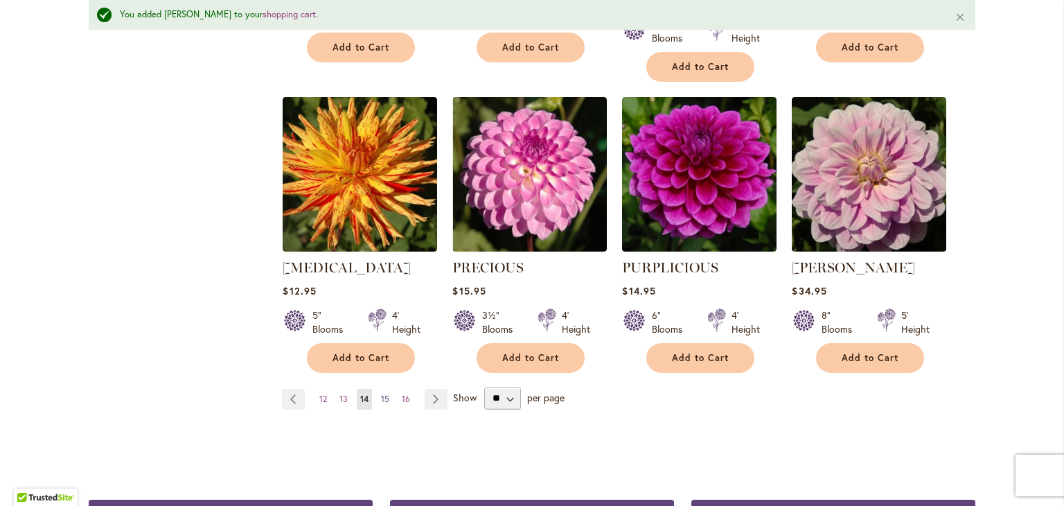
click at [381, 394] on span "15" at bounding box center [385, 399] width 8 height 10
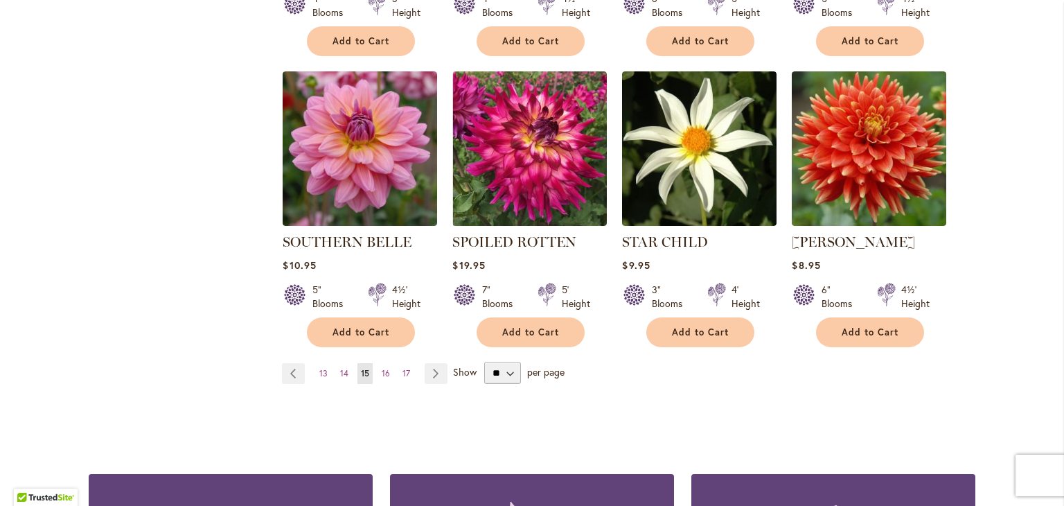
scroll to position [1120, 0]
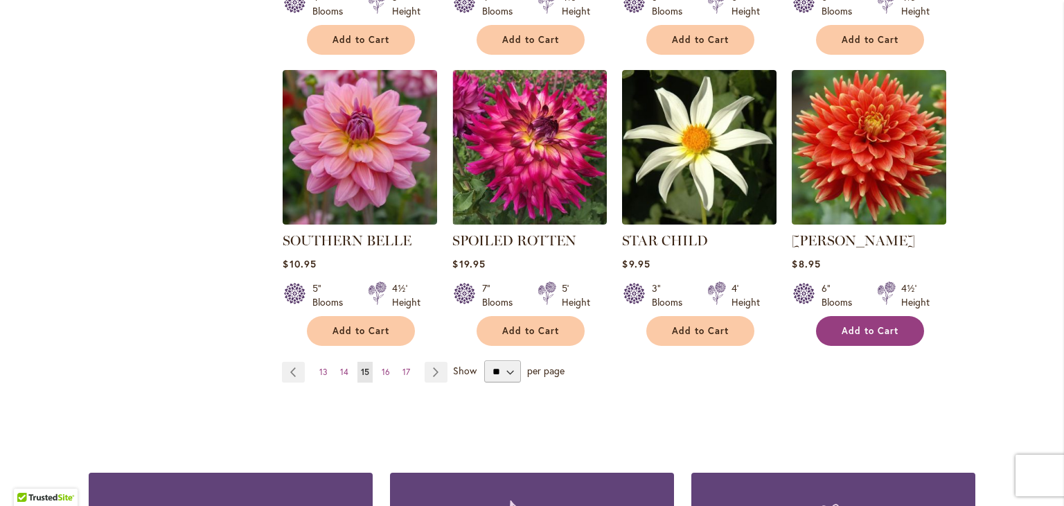
click at [850, 328] on span "Add to Cart" at bounding box center [870, 331] width 57 height 12
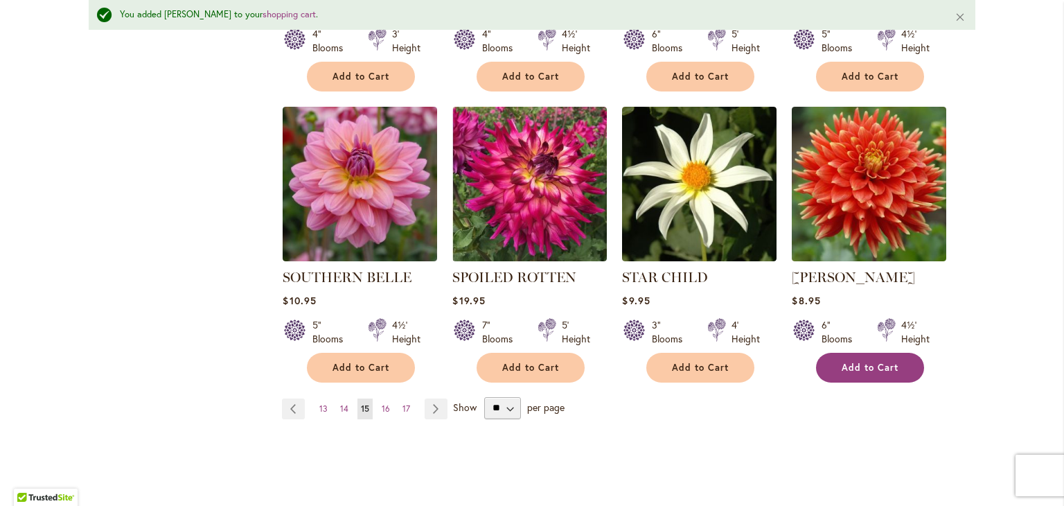
scroll to position [1156, 0]
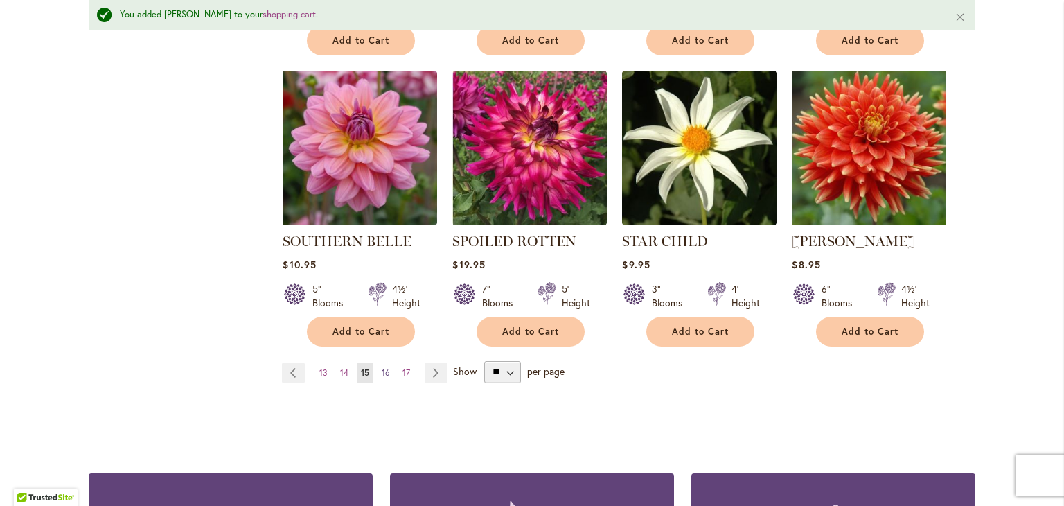
click at [382, 372] on span "16" at bounding box center [386, 372] width 8 height 10
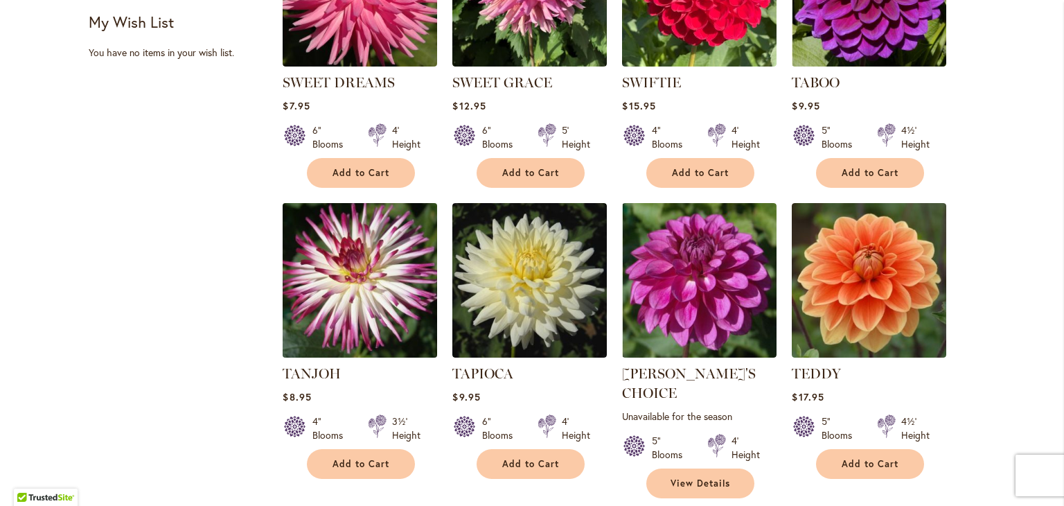
scroll to position [762, 0]
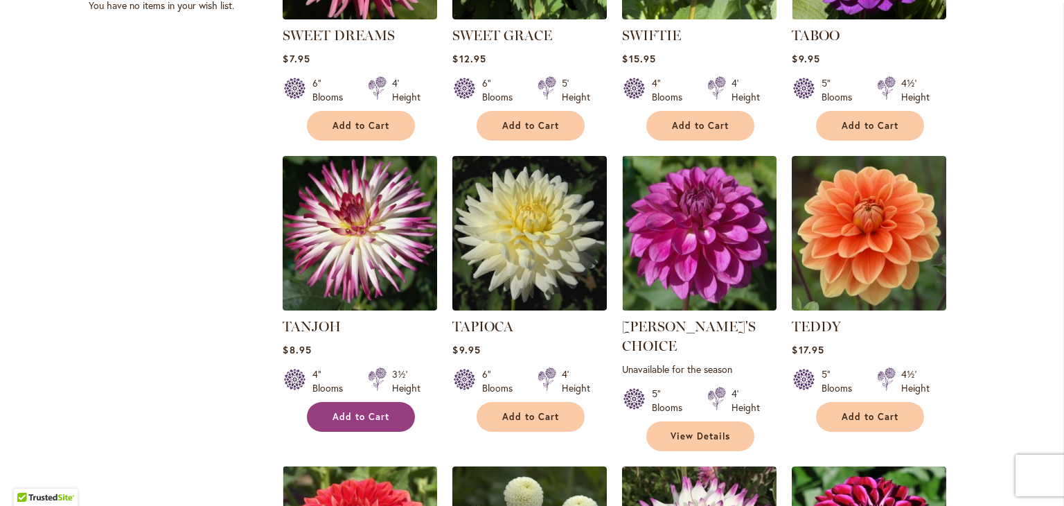
click at [342, 416] on span "Add to Cart" at bounding box center [361, 417] width 57 height 12
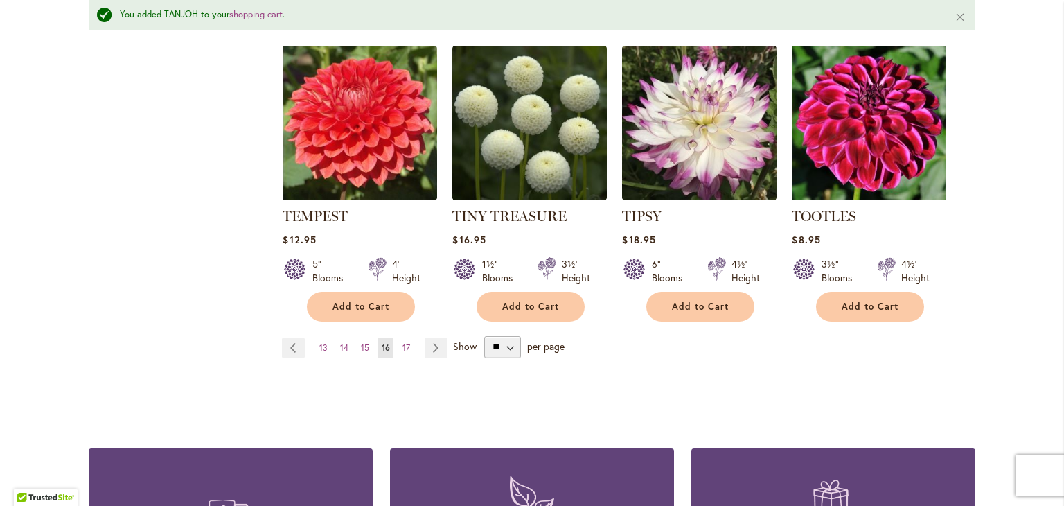
scroll to position [1221, 0]
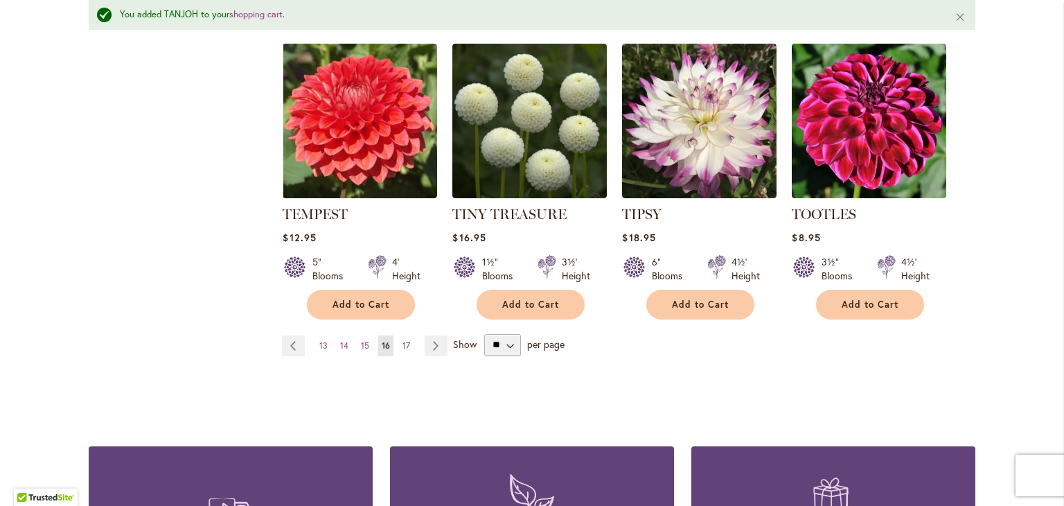
click at [404, 340] on span "17" at bounding box center [407, 345] width 8 height 10
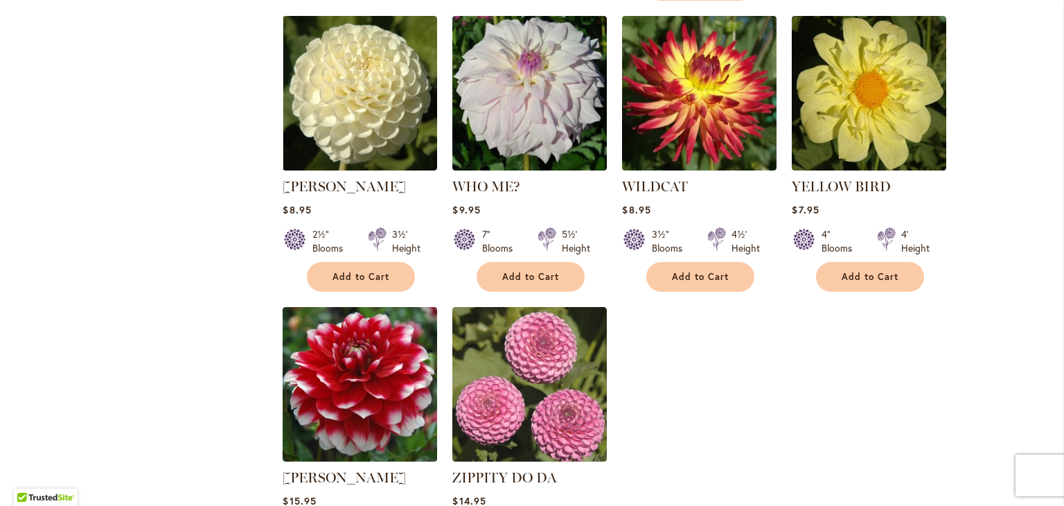
scroll to position [901, 0]
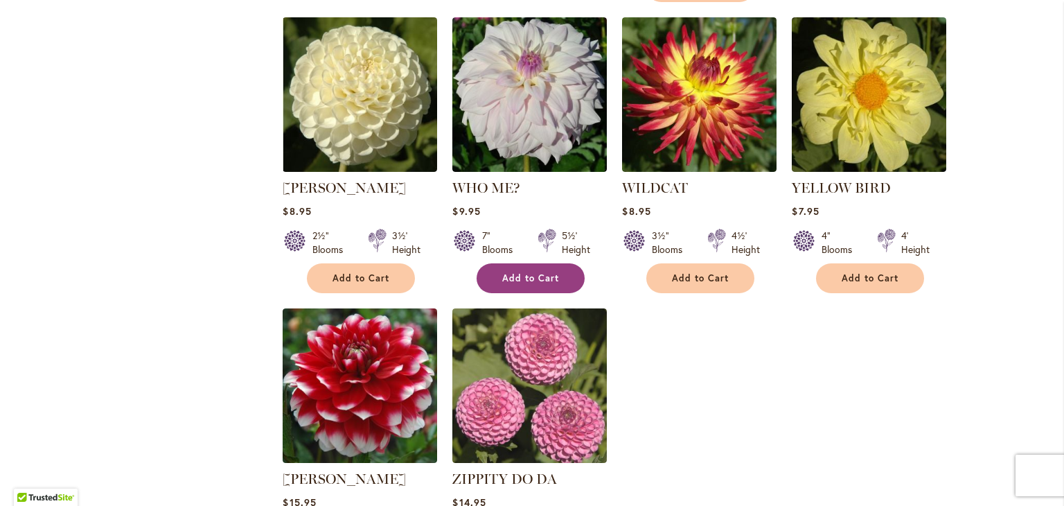
click at [536, 272] on span "Add to Cart" at bounding box center [530, 278] width 57 height 12
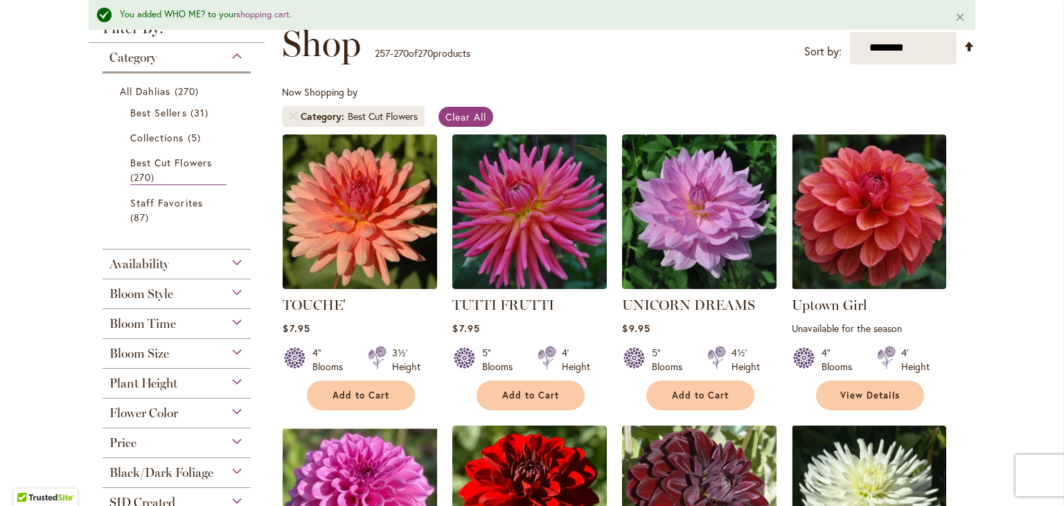
scroll to position [0, 0]
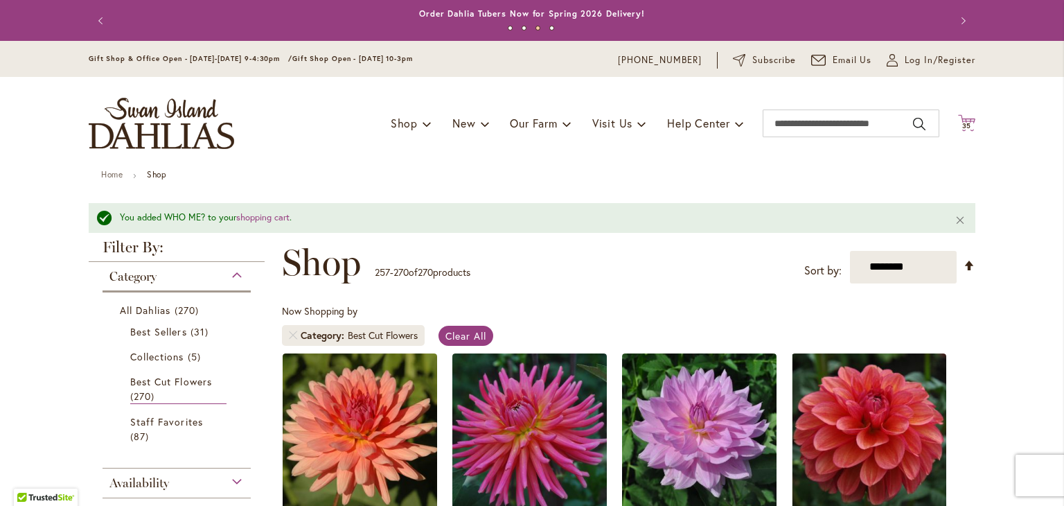
click at [964, 124] on span "35" at bounding box center [967, 125] width 10 height 9
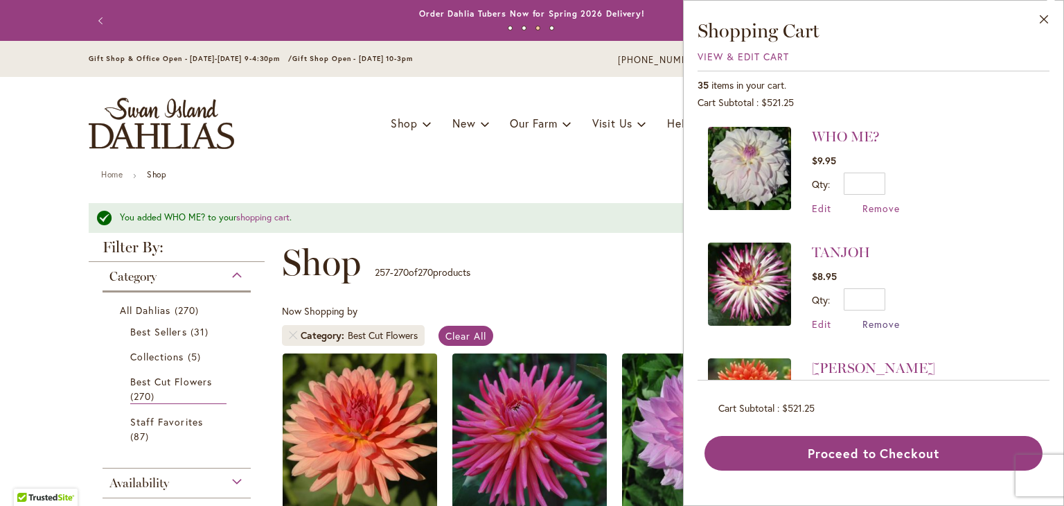
click at [874, 326] on span "Remove" at bounding box center [881, 323] width 37 height 13
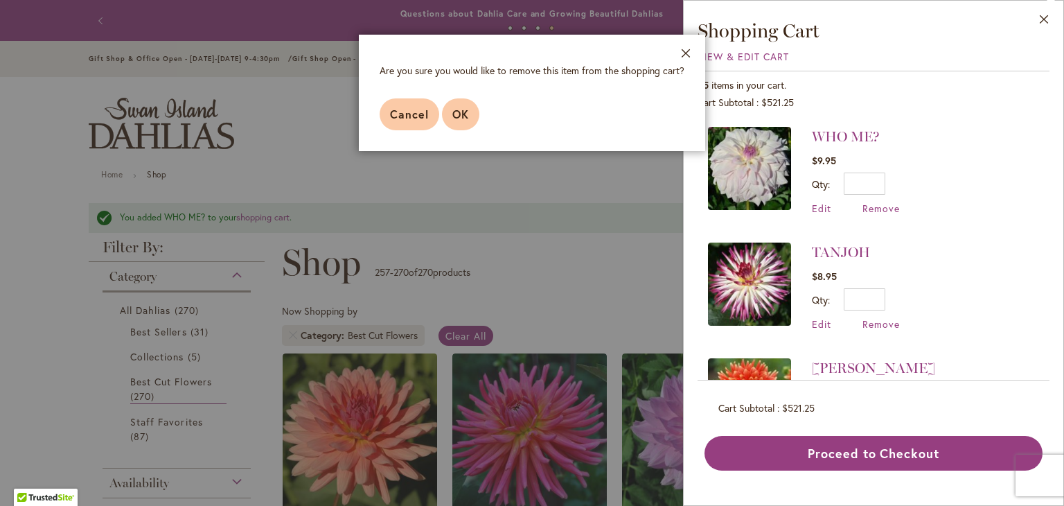
click at [457, 117] on span "OK" at bounding box center [460, 114] width 17 height 15
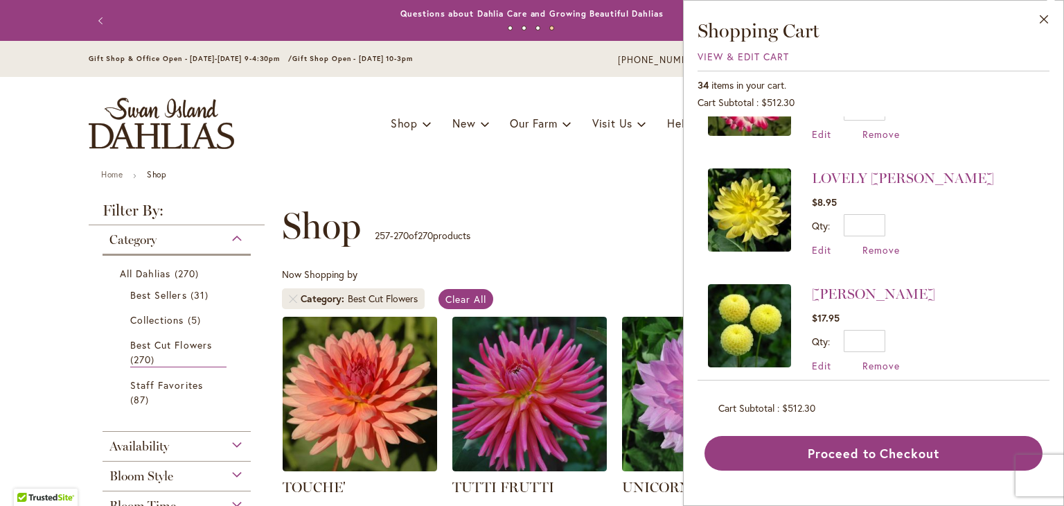
scroll to position [883, 0]
click at [881, 367] on span "Remove" at bounding box center [881, 366] width 37 height 13
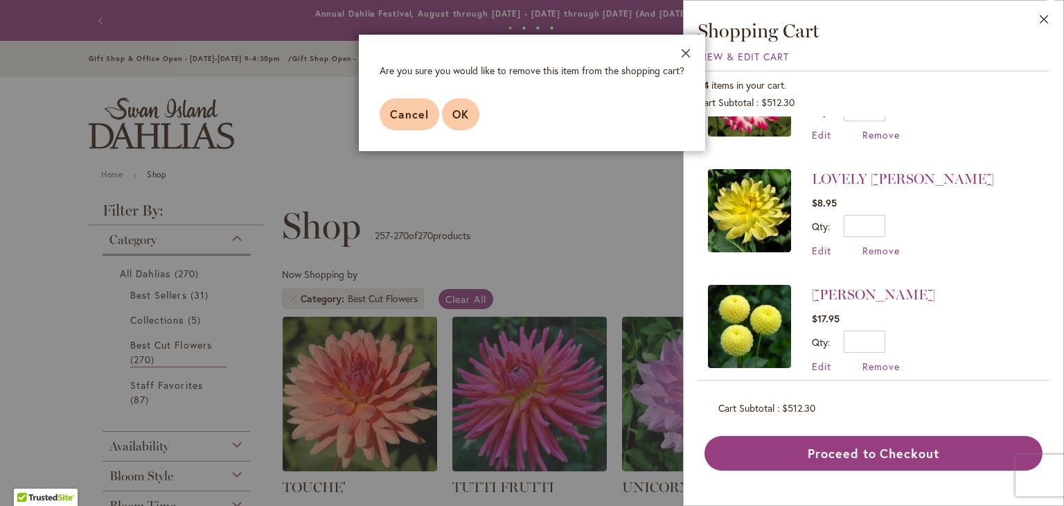
click at [455, 114] on span "OK" at bounding box center [460, 114] width 17 height 15
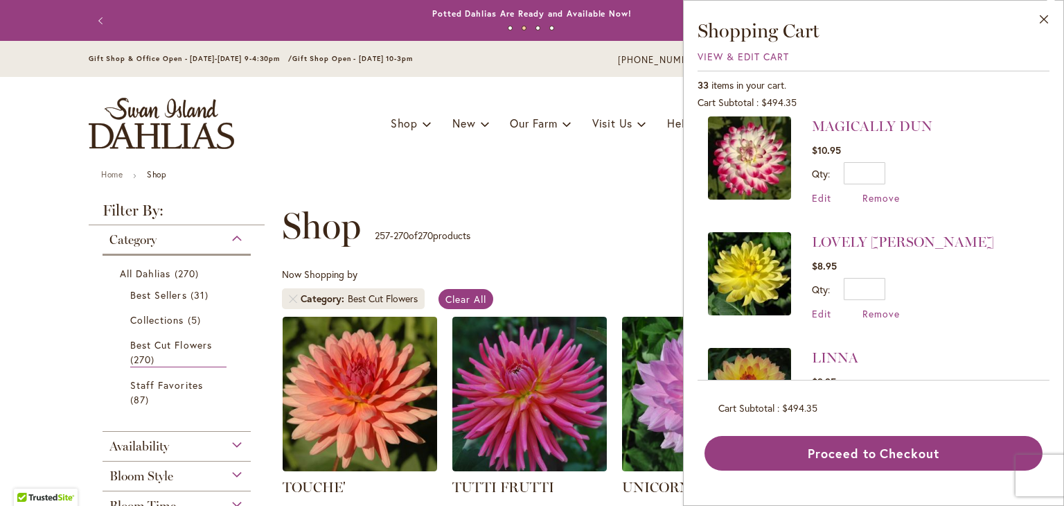
scroll to position [823, 0]
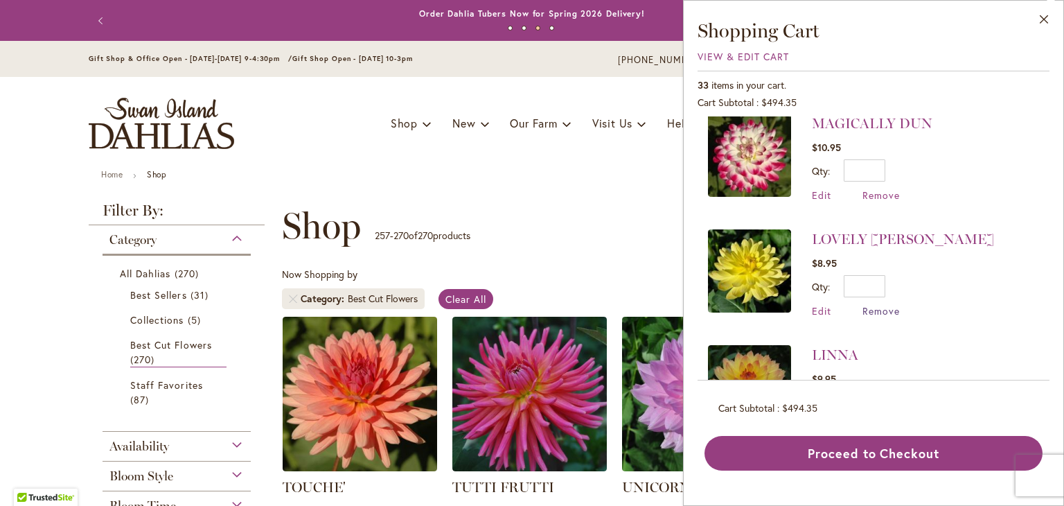
click at [879, 308] on span "Remove" at bounding box center [881, 310] width 37 height 13
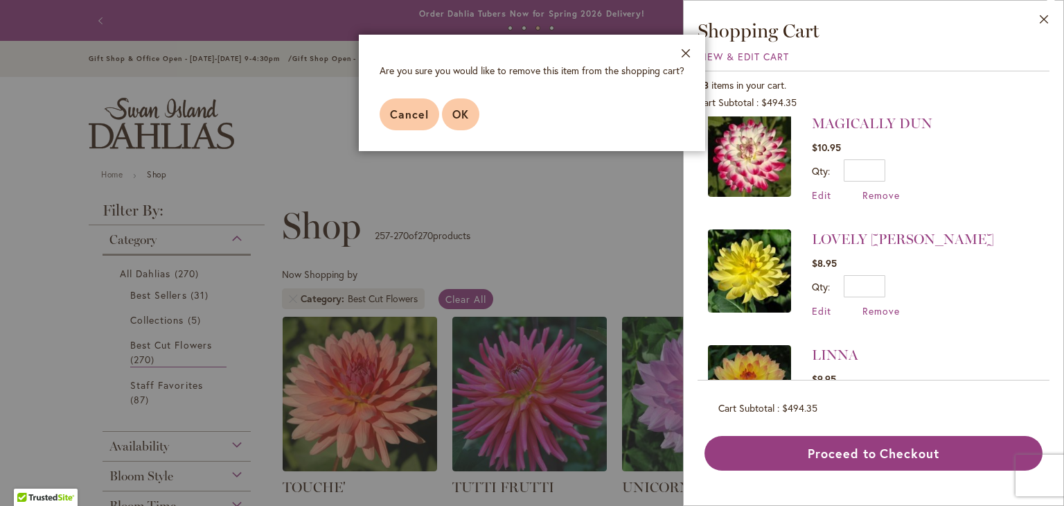
click at [461, 114] on span "OK" at bounding box center [460, 114] width 17 height 15
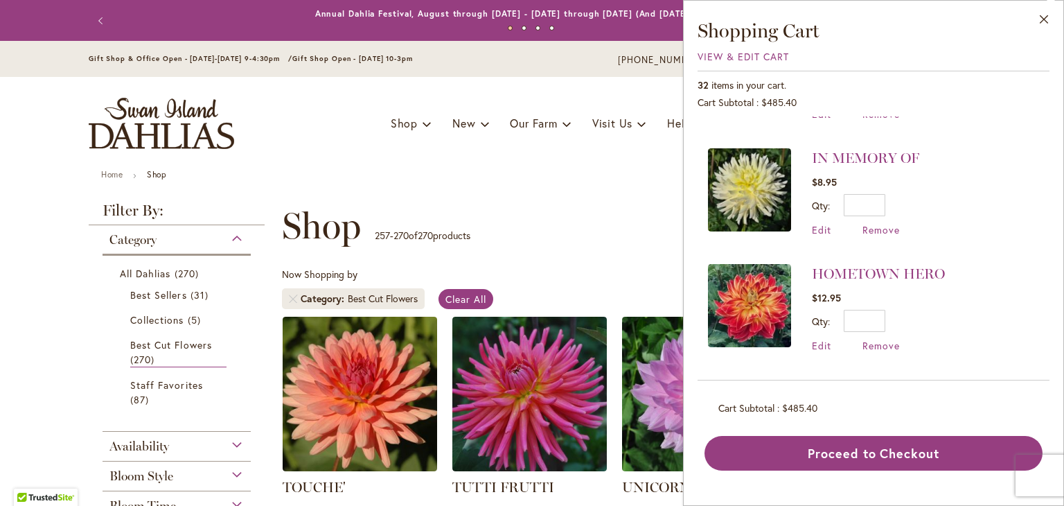
scroll to position [1136, 0]
click at [876, 227] on span "Remove" at bounding box center [881, 228] width 37 height 13
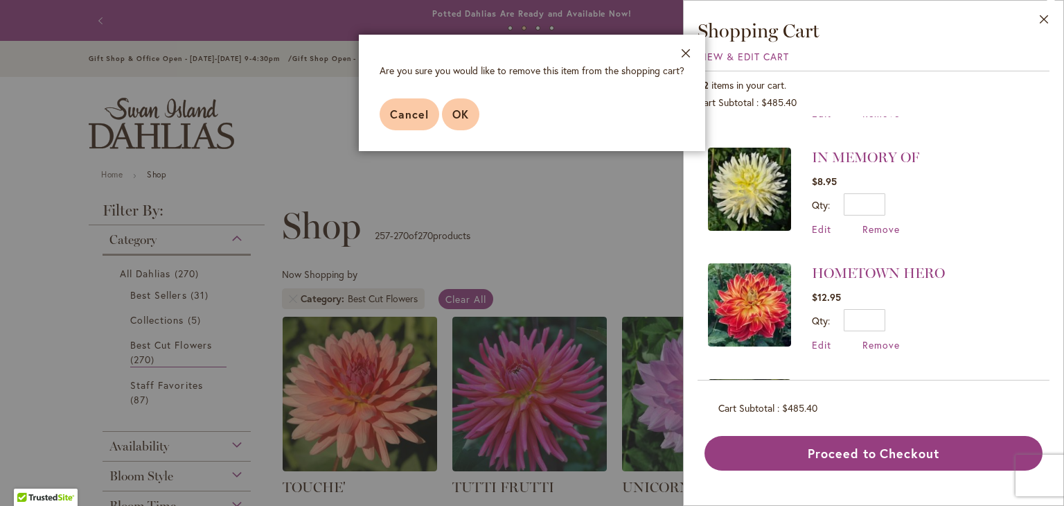
click at [475, 115] on button "OK" at bounding box center [460, 114] width 37 height 32
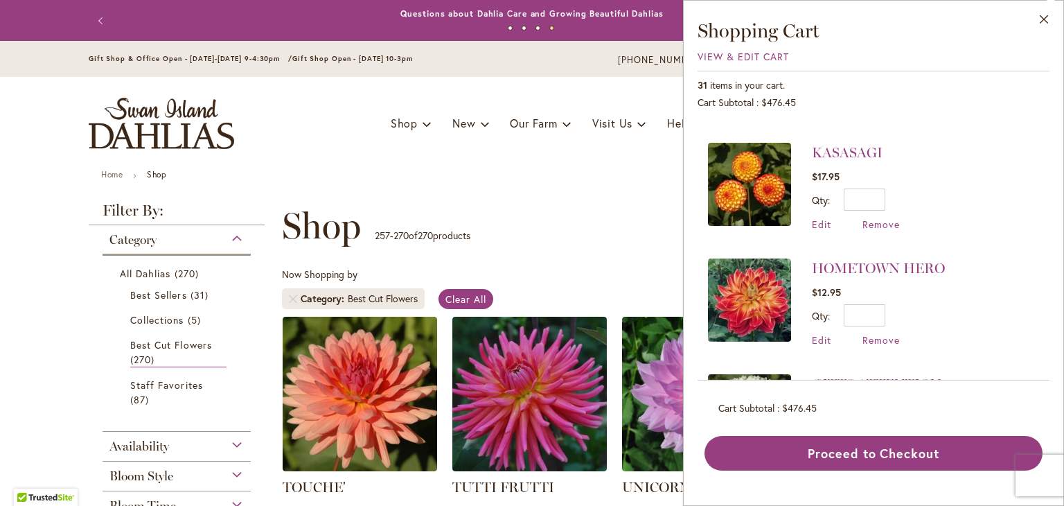
scroll to position [1027, 0]
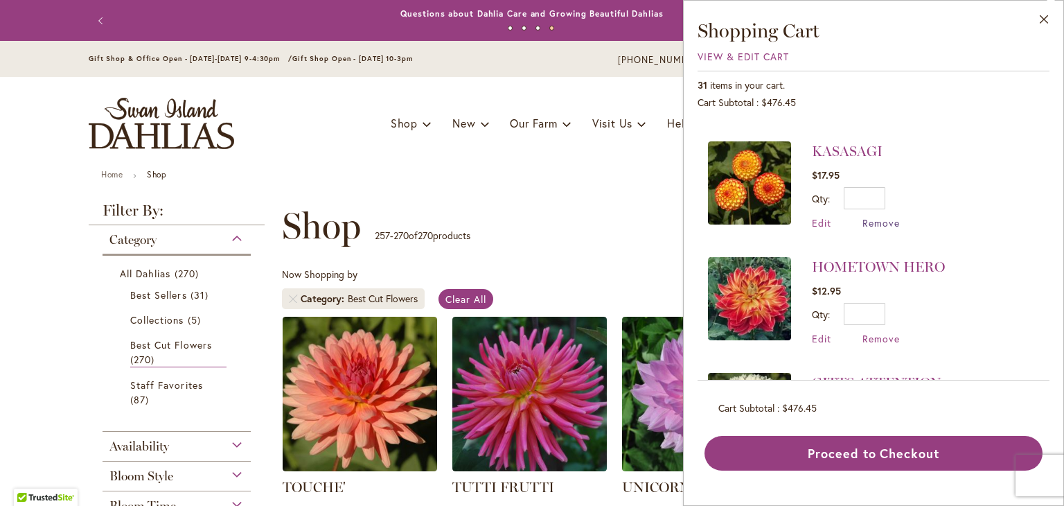
click at [884, 220] on span "Remove" at bounding box center [881, 222] width 37 height 13
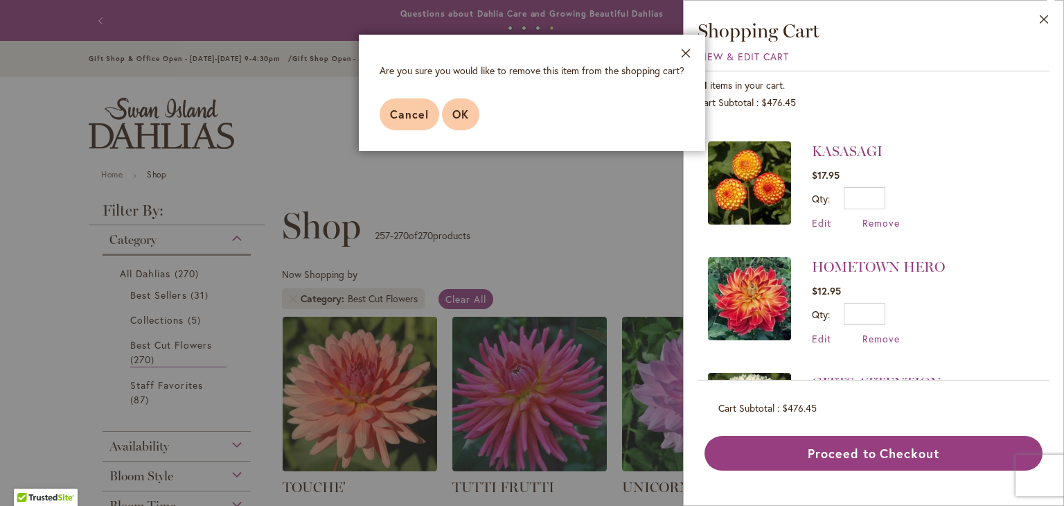
click at [462, 111] on span "OK" at bounding box center [460, 114] width 17 height 15
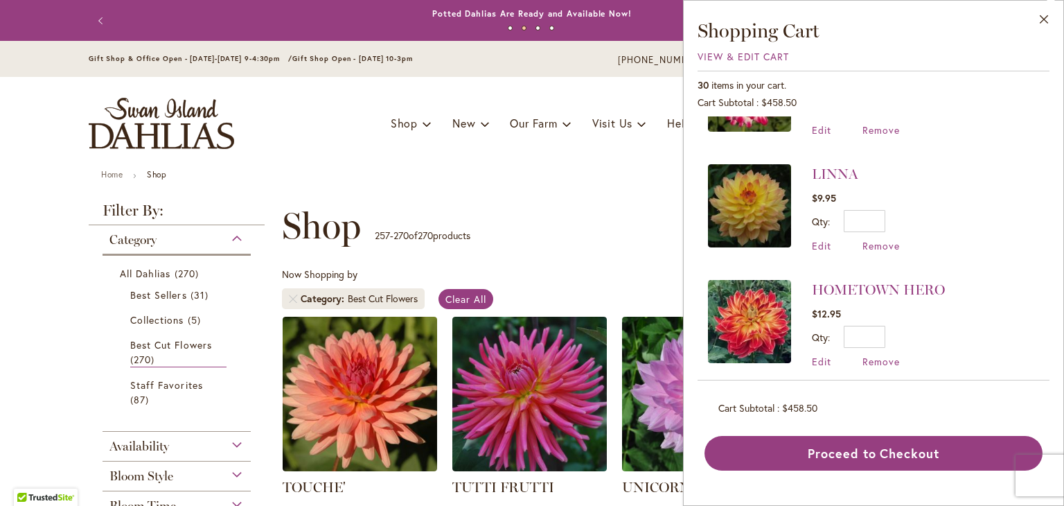
scroll to position [959, 0]
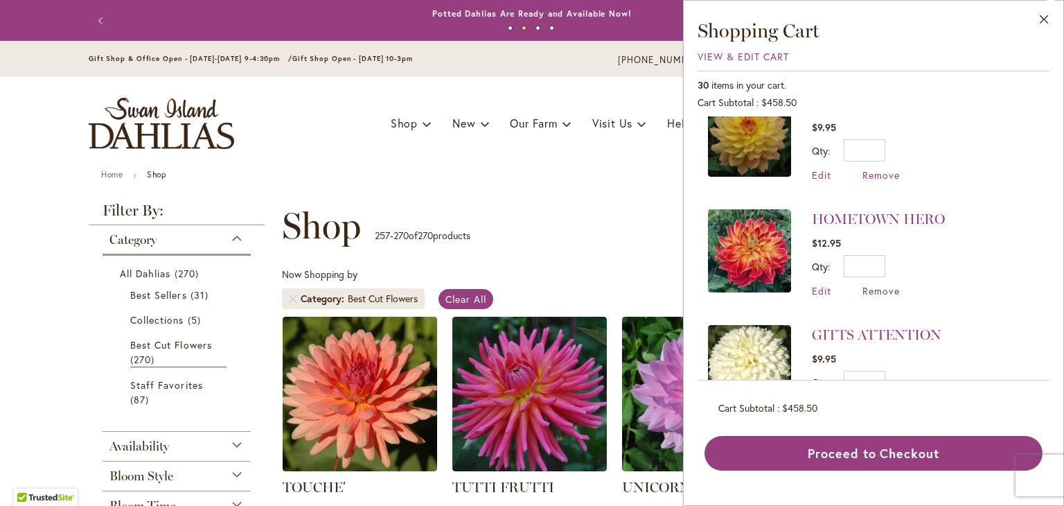
click at [892, 287] on span "Remove" at bounding box center [881, 290] width 37 height 13
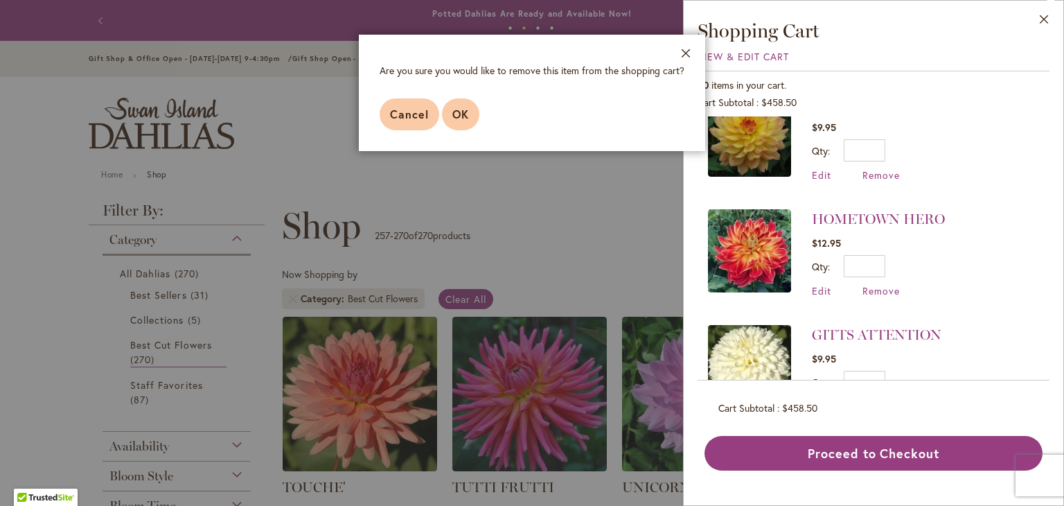
click at [466, 110] on span "OK" at bounding box center [460, 114] width 17 height 15
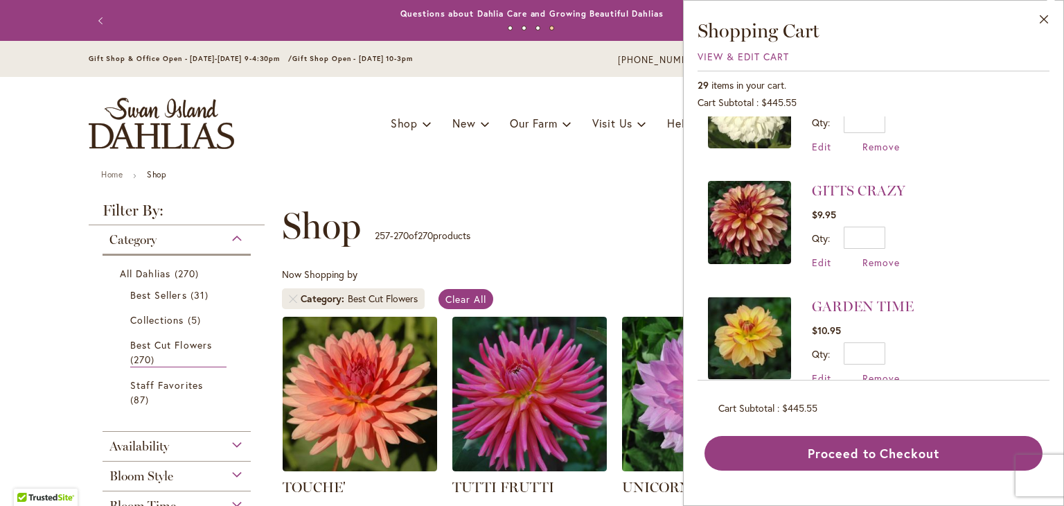
scroll to position [1152, 0]
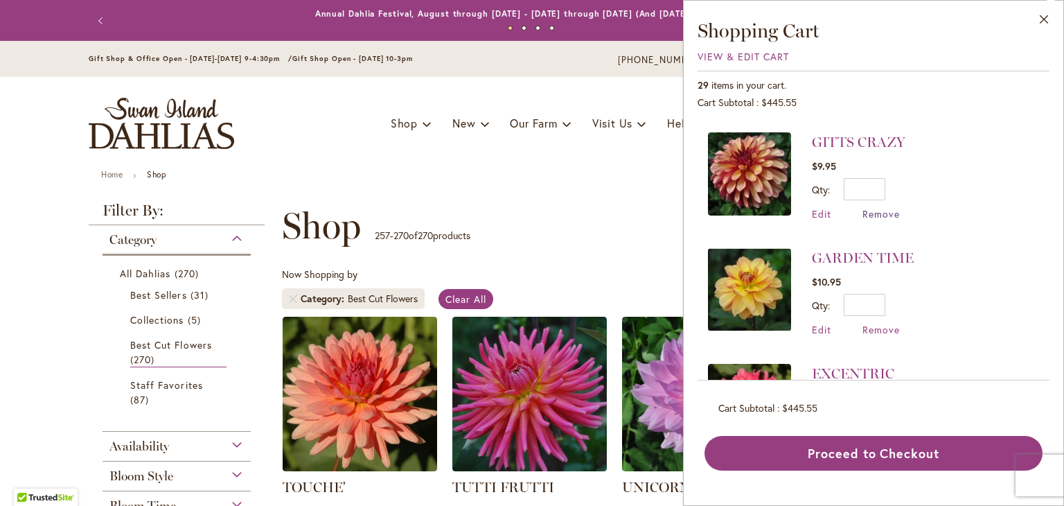
click at [873, 208] on span "Remove" at bounding box center [881, 213] width 37 height 13
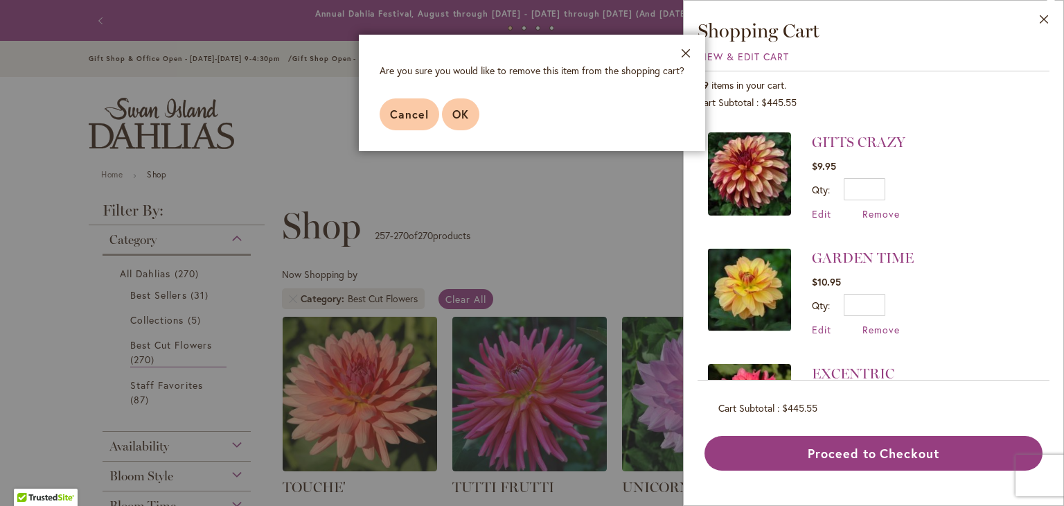
click at [456, 107] on span "OK" at bounding box center [460, 114] width 17 height 15
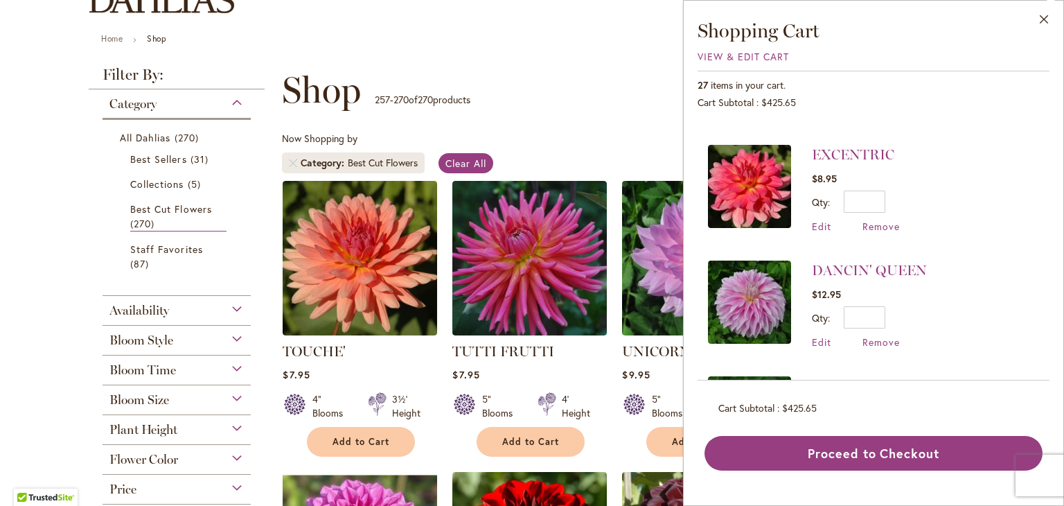
scroll to position [1256, 0]
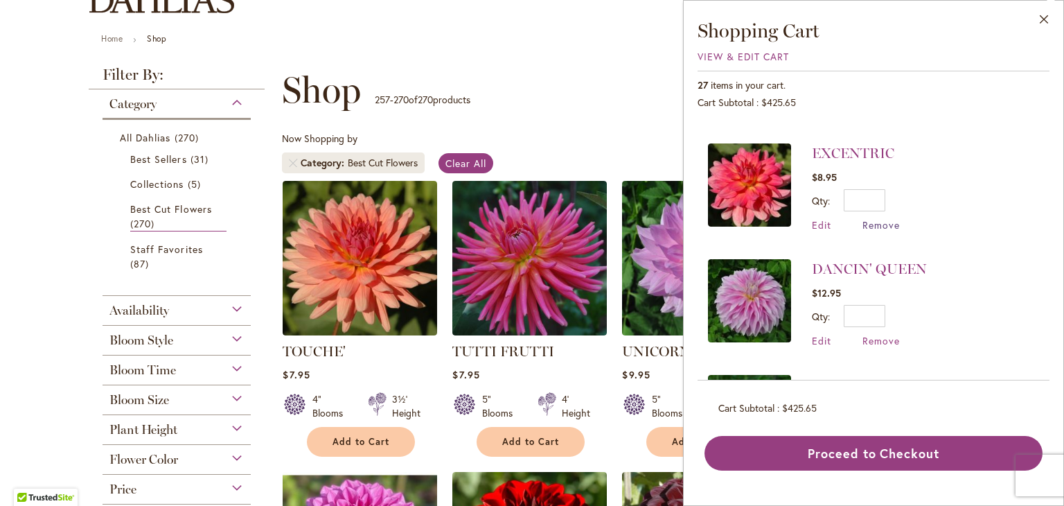
click at [883, 218] on span "Remove" at bounding box center [881, 224] width 37 height 13
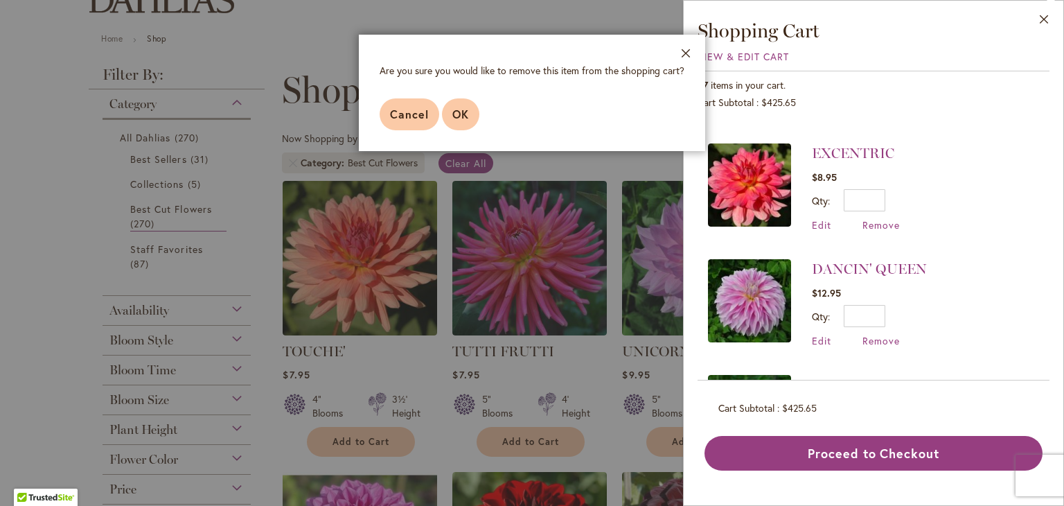
click at [466, 114] on span "OK" at bounding box center [460, 114] width 17 height 15
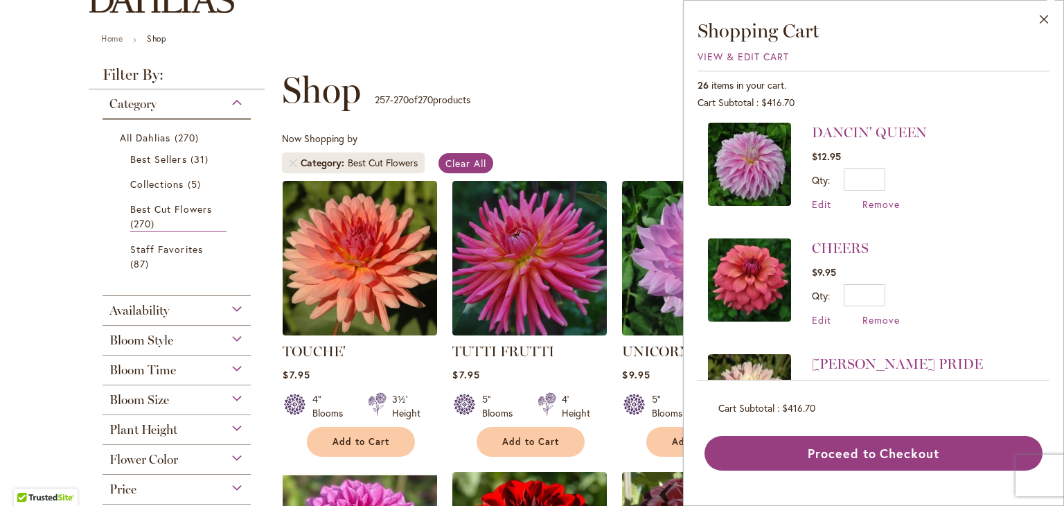
scroll to position [1281, 0]
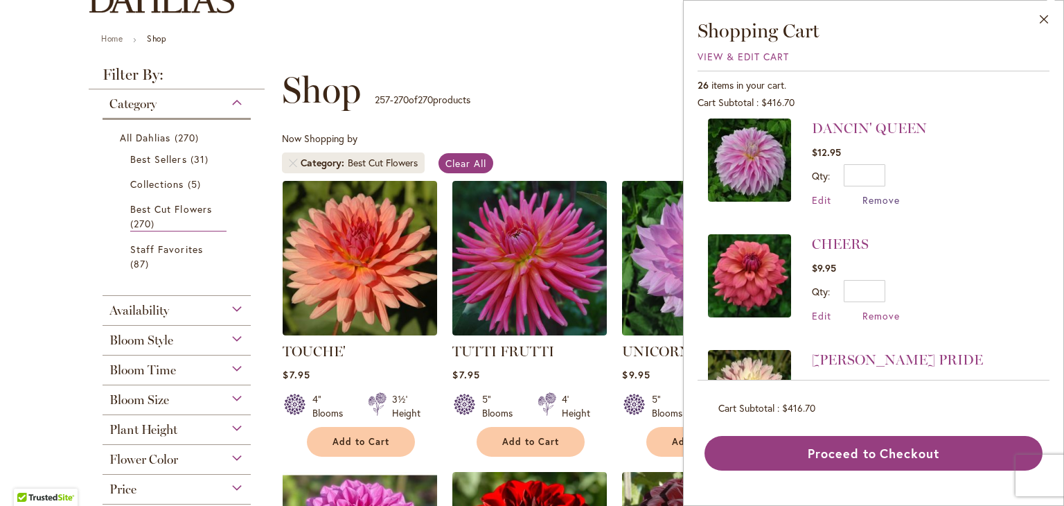
click at [879, 194] on span "Remove" at bounding box center [881, 199] width 37 height 13
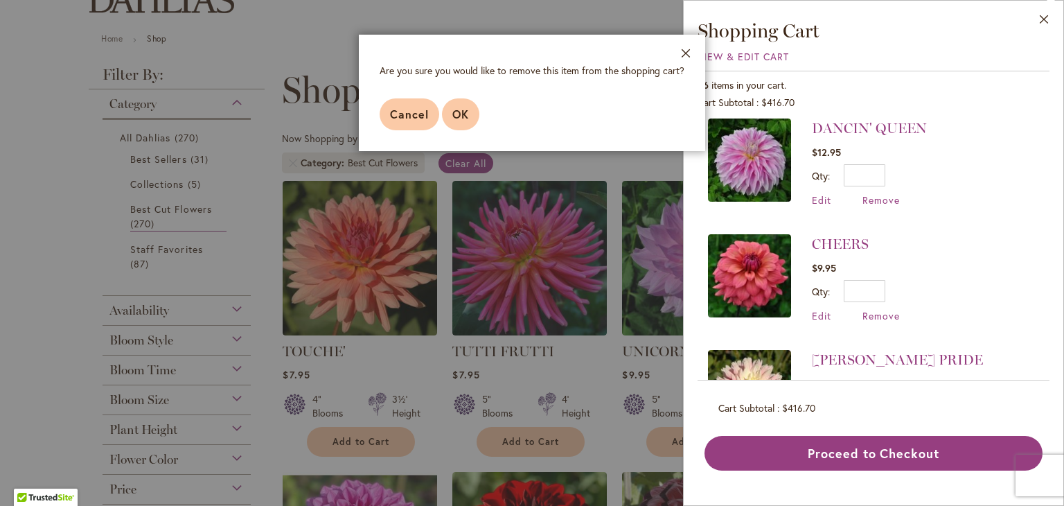
click at [465, 116] on span "OK" at bounding box center [460, 114] width 17 height 15
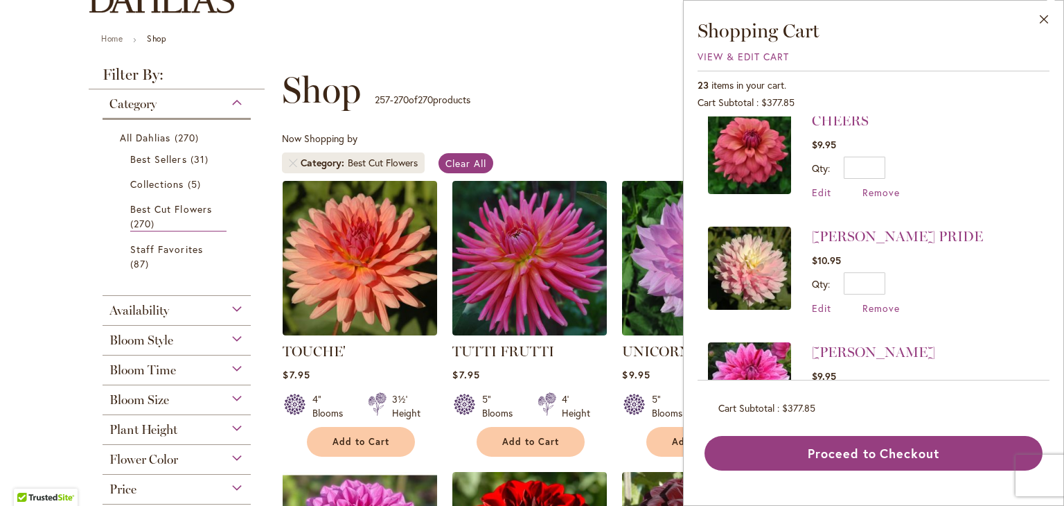
scroll to position [1386, 0]
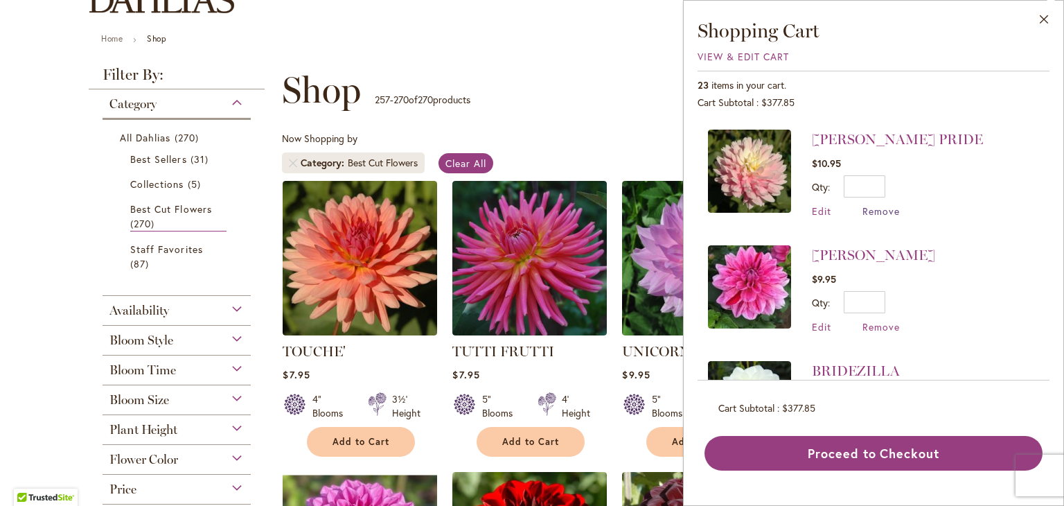
click at [893, 211] on span "Remove" at bounding box center [881, 210] width 37 height 13
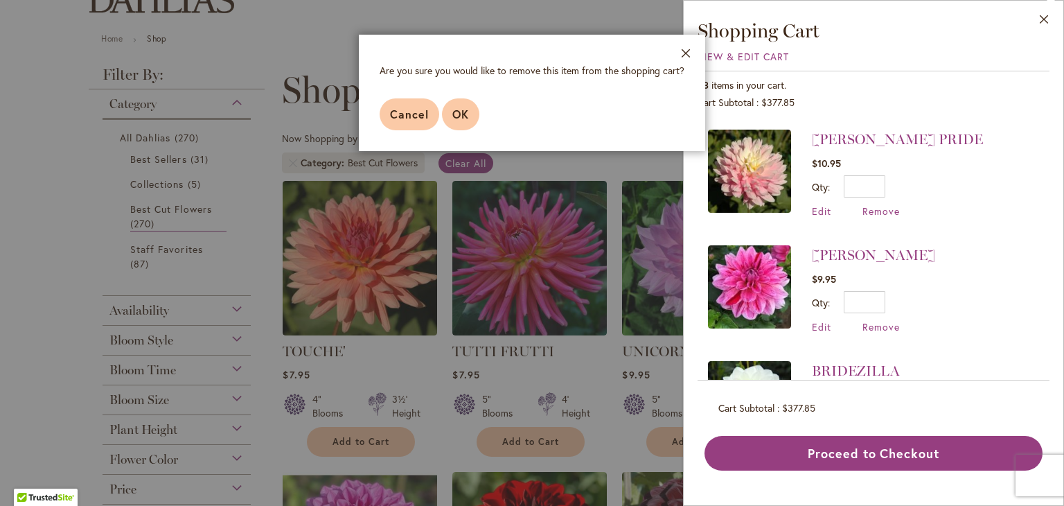
click at [465, 109] on span "OK" at bounding box center [460, 114] width 17 height 15
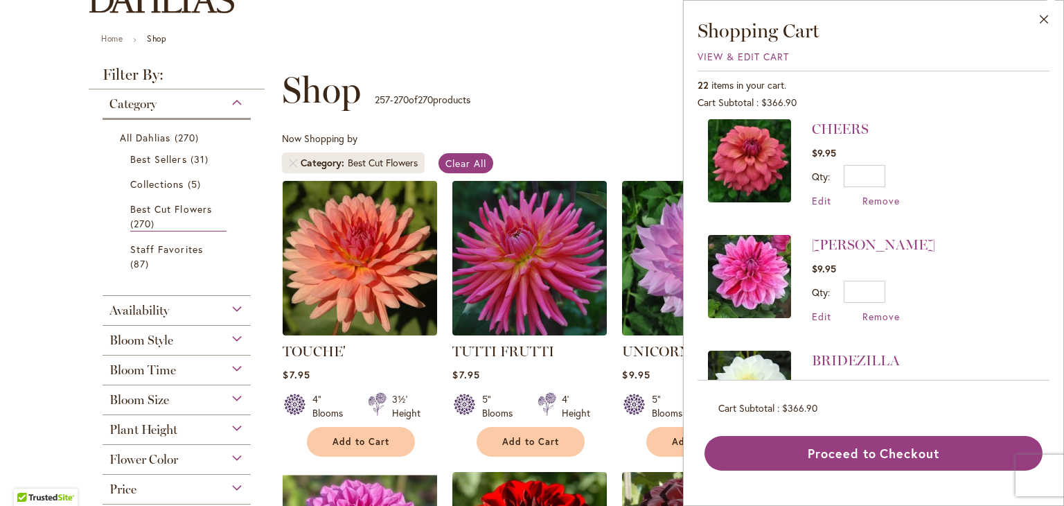
scroll to position [1282, 0]
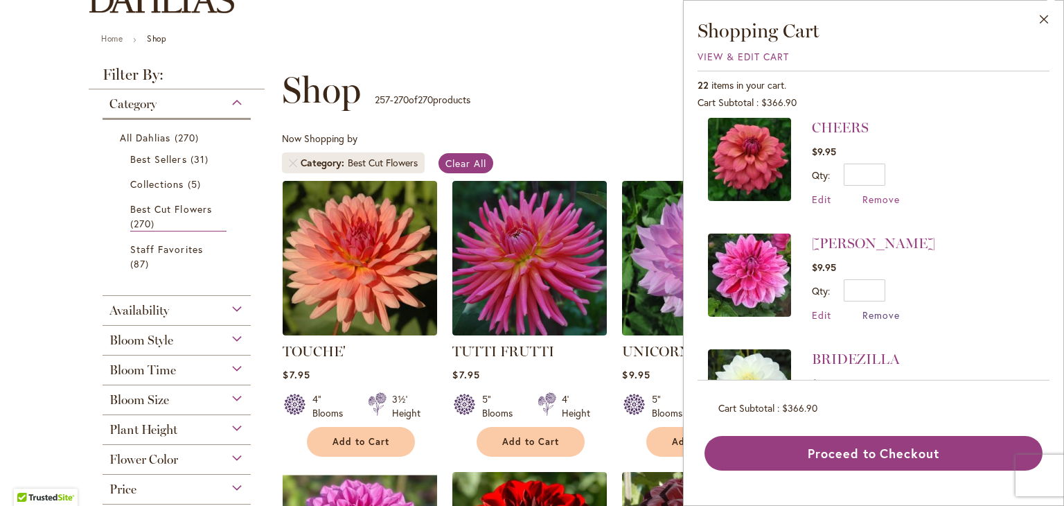
click at [882, 308] on span "Remove" at bounding box center [881, 314] width 37 height 13
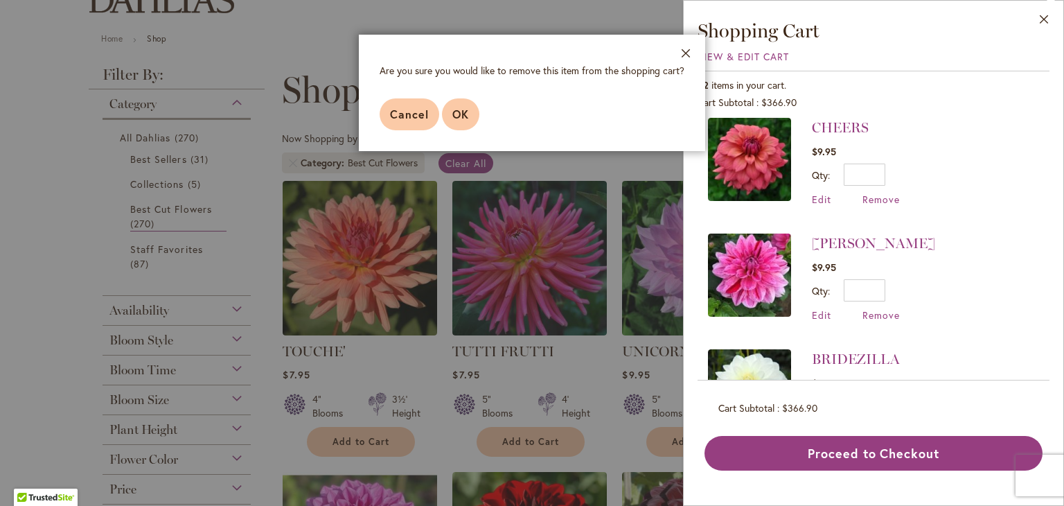
click at [470, 112] on button "OK" at bounding box center [460, 114] width 37 height 32
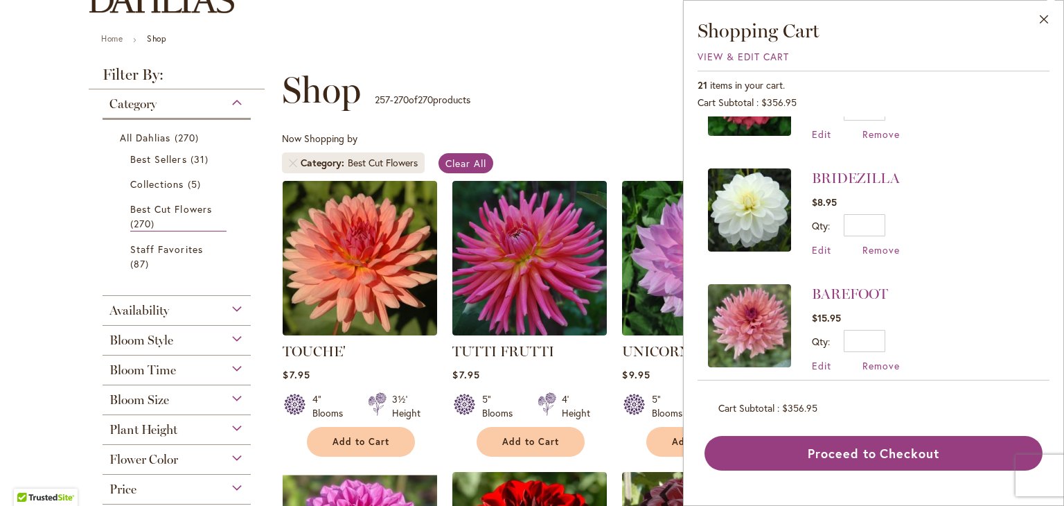
scroll to position [1366, 0]
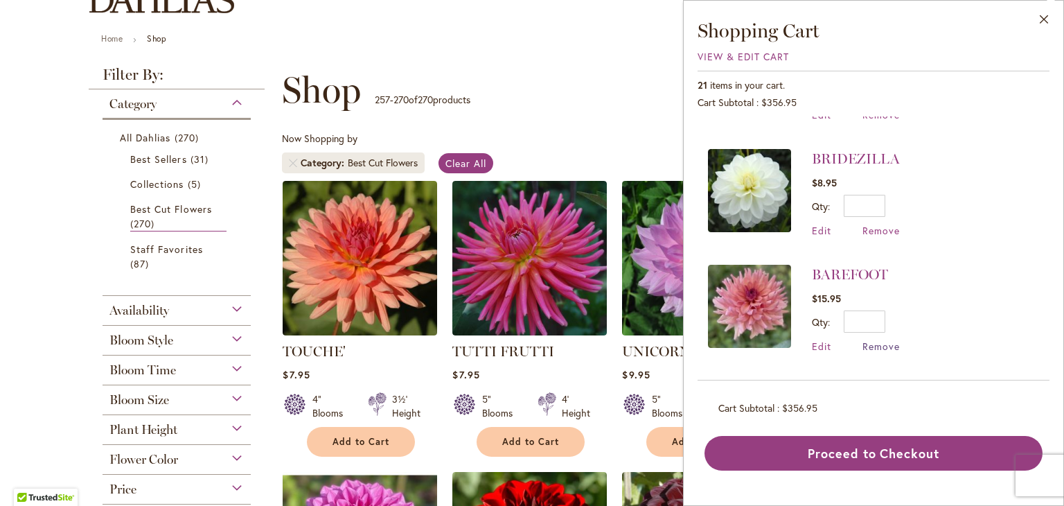
click at [884, 341] on span "Remove" at bounding box center [881, 345] width 37 height 13
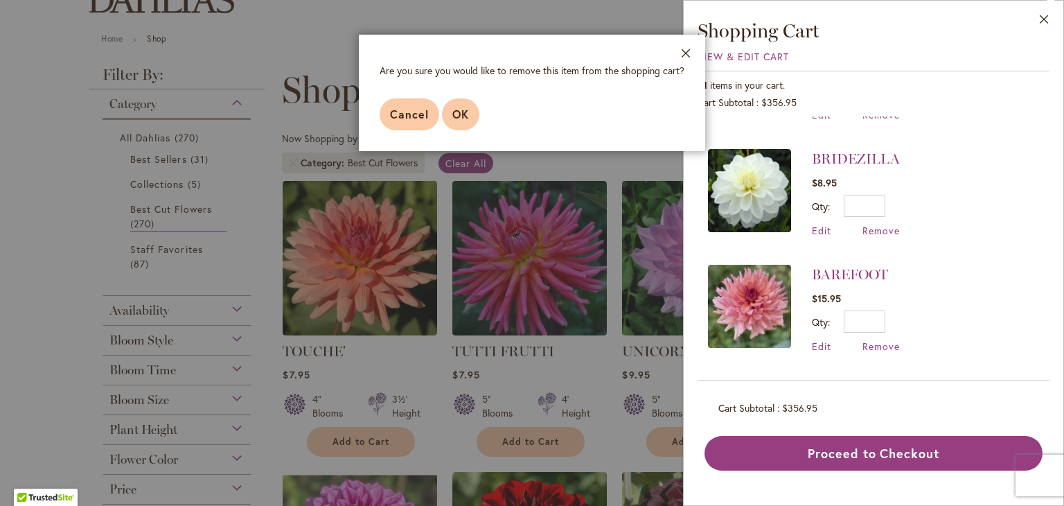
click at [468, 122] on button "OK" at bounding box center [460, 114] width 37 height 32
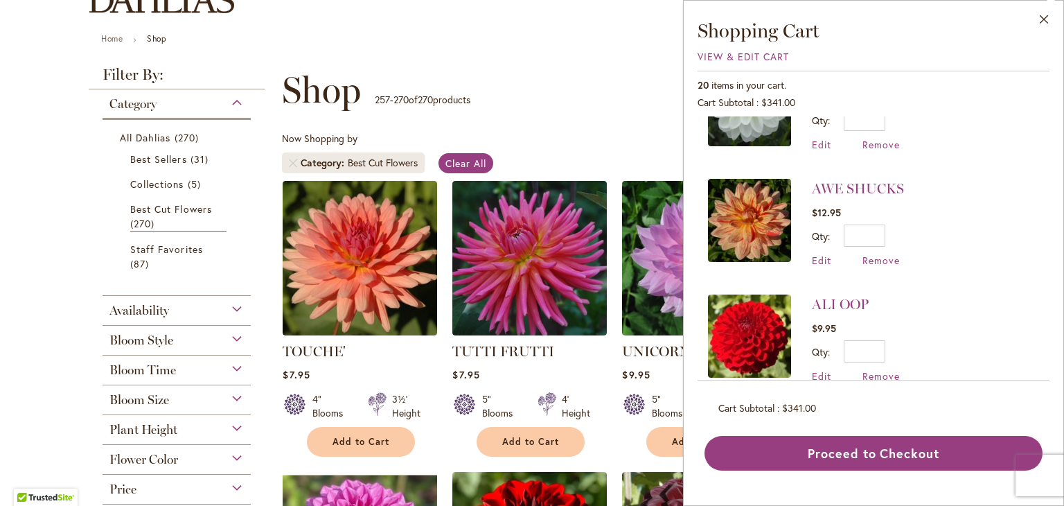
scroll to position [1453, 0]
click at [879, 253] on span "Remove" at bounding box center [881, 259] width 37 height 13
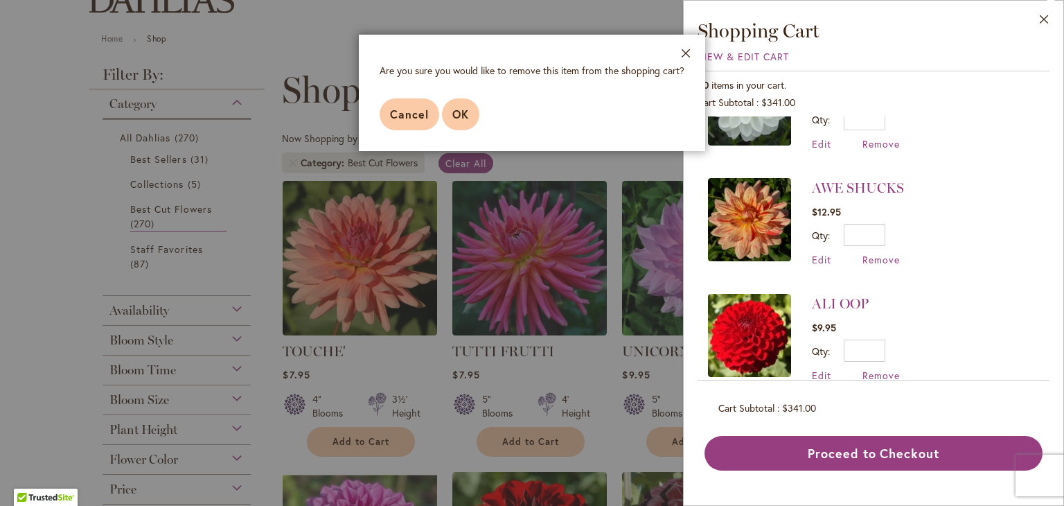
click at [459, 121] on span "OK" at bounding box center [460, 114] width 17 height 15
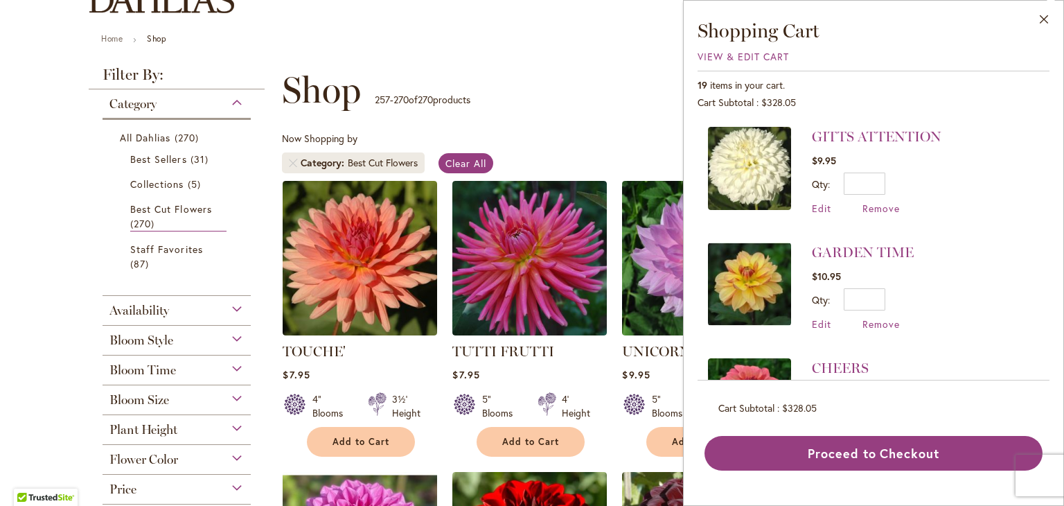
scroll to position [1042, 0]
click at [881, 319] on span "Remove" at bounding box center [881, 323] width 37 height 13
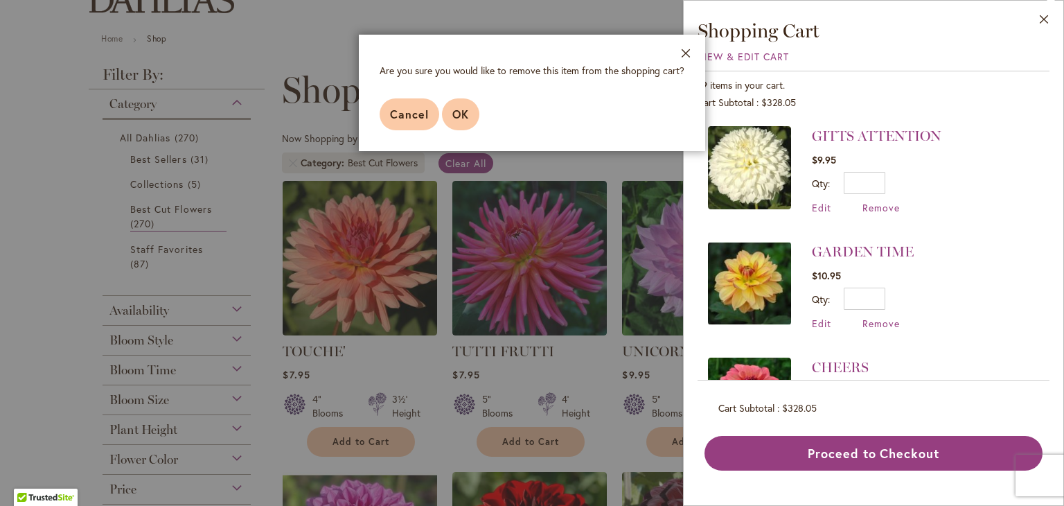
click at [468, 114] on button "OK" at bounding box center [460, 114] width 37 height 32
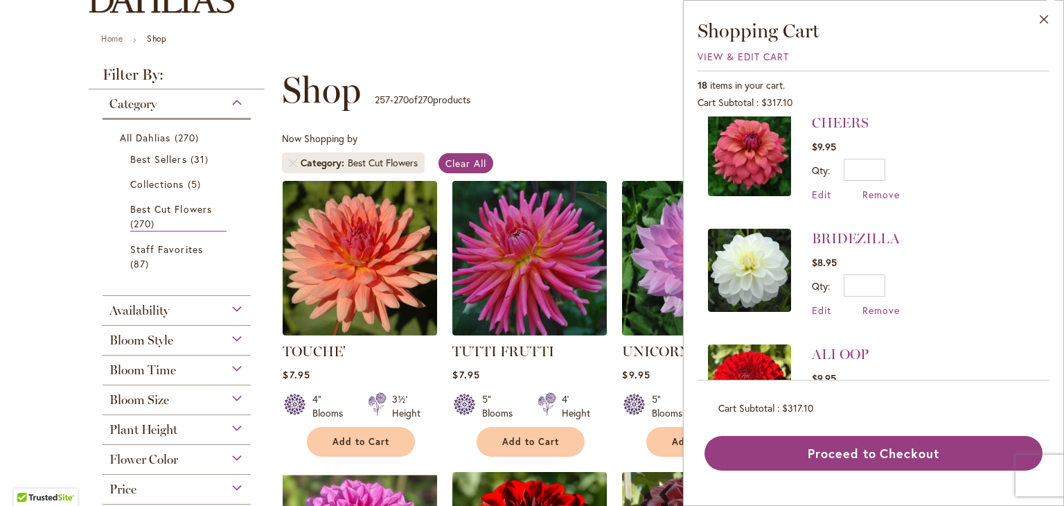
scroll to position [1172, 0]
click at [882, 308] on span "Remove" at bounding box center [881, 309] width 37 height 13
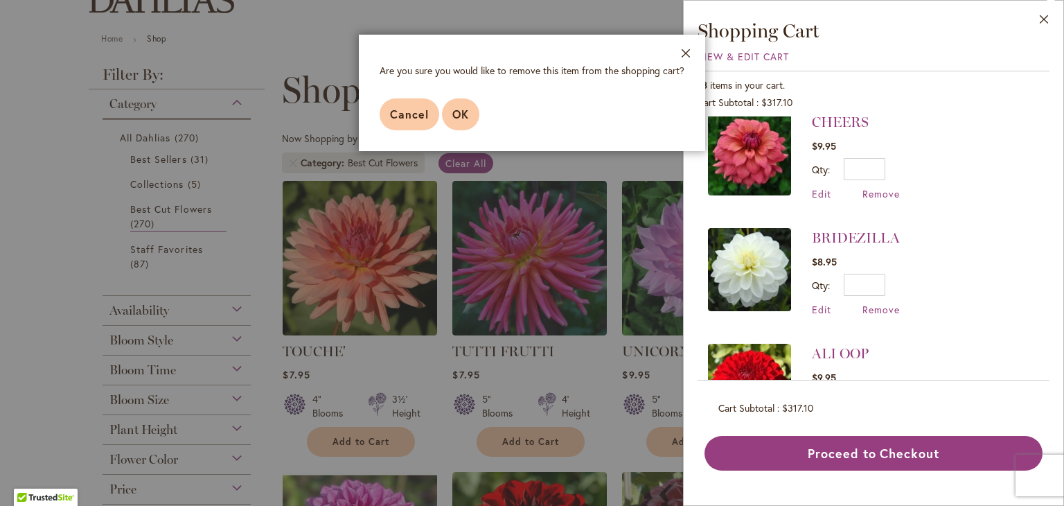
click at [465, 100] on button "OK" at bounding box center [460, 114] width 37 height 32
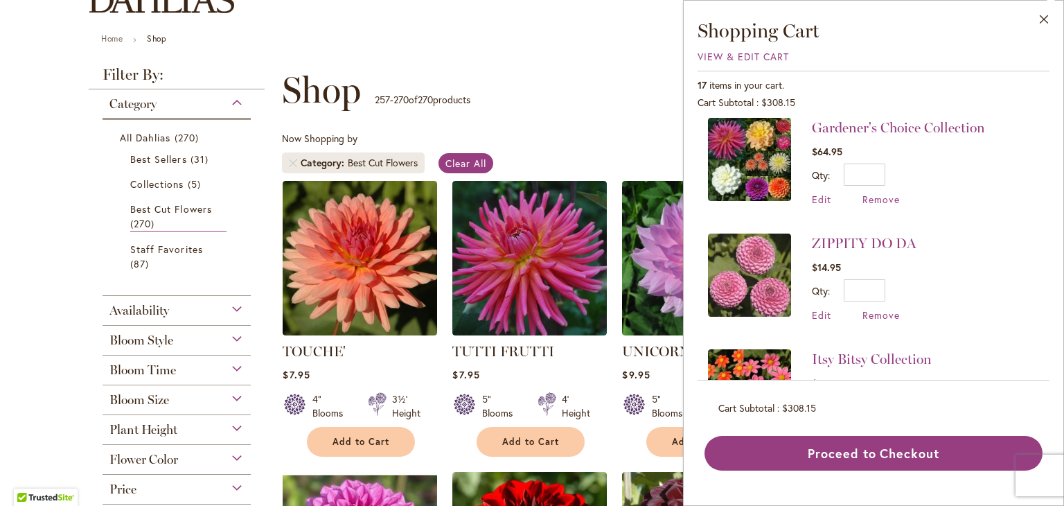
scroll to position [1521, 0]
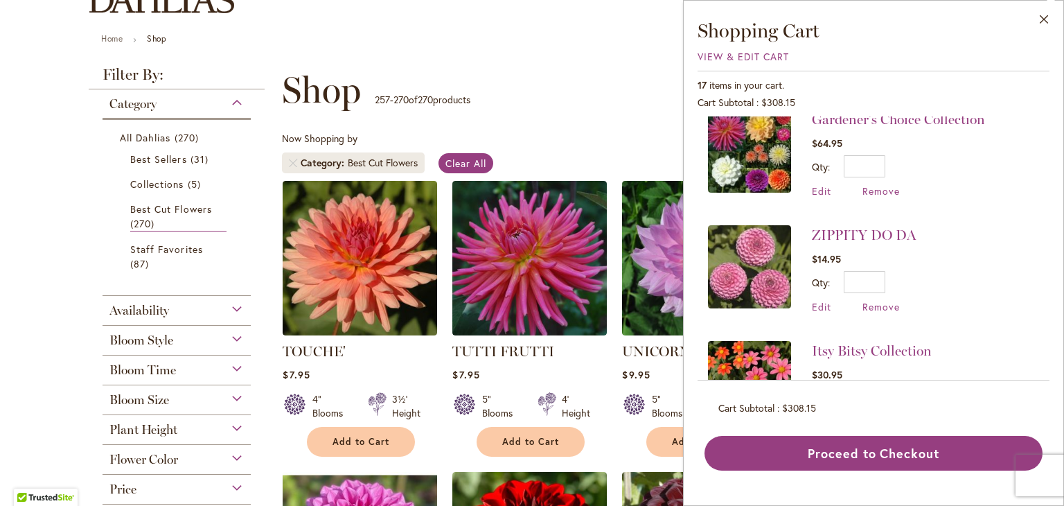
click at [881, 307] on li "ZIPPITY DO DA $14.95 Qty * Update Edit Remove" at bounding box center [873, 269] width 331 height 116
click at [890, 300] on span "Remove" at bounding box center [881, 306] width 37 height 13
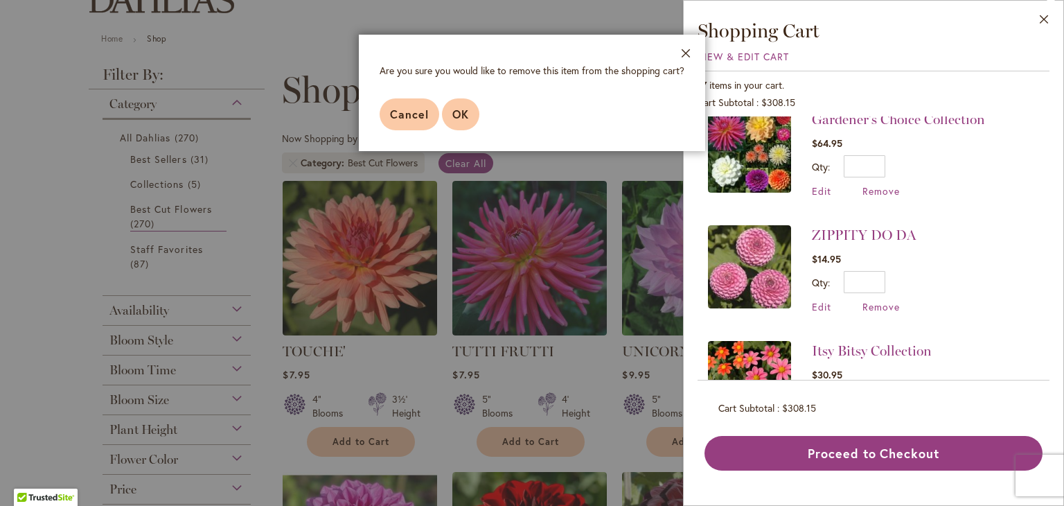
click at [460, 114] on span "OK" at bounding box center [460, 114] width 17 height 15
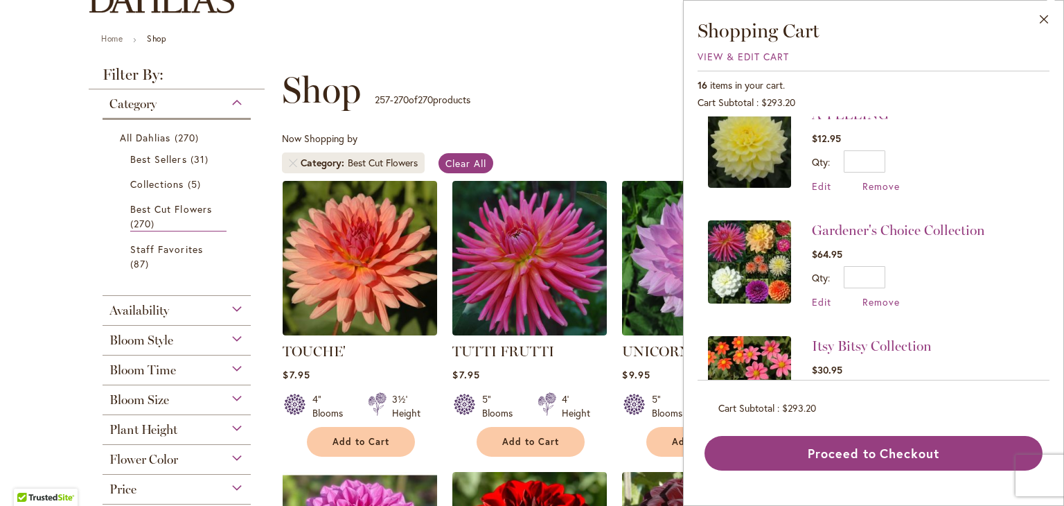
scroll to position [1420, 0]
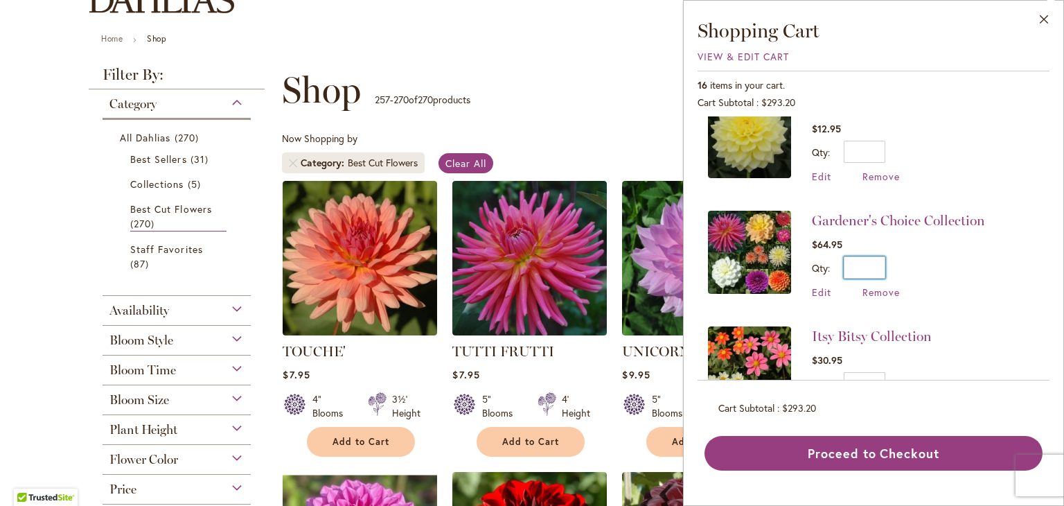
drag, startPoint x: 876, startPoint y: 261, endPoint x: 890, endPoint y: 258, distance: 14.1
click at [890, 258] on div "Qty * Update" at bounding box center [898, 267] width 173 height 22
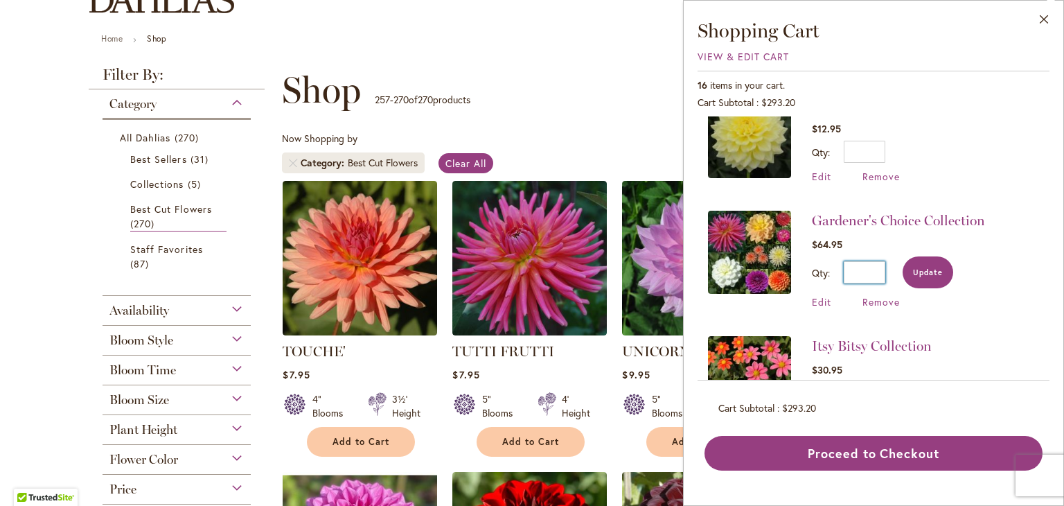
type input "*"
click at [940, 267] on span "Update" at bounding box center [928, 272] width 30 height 10
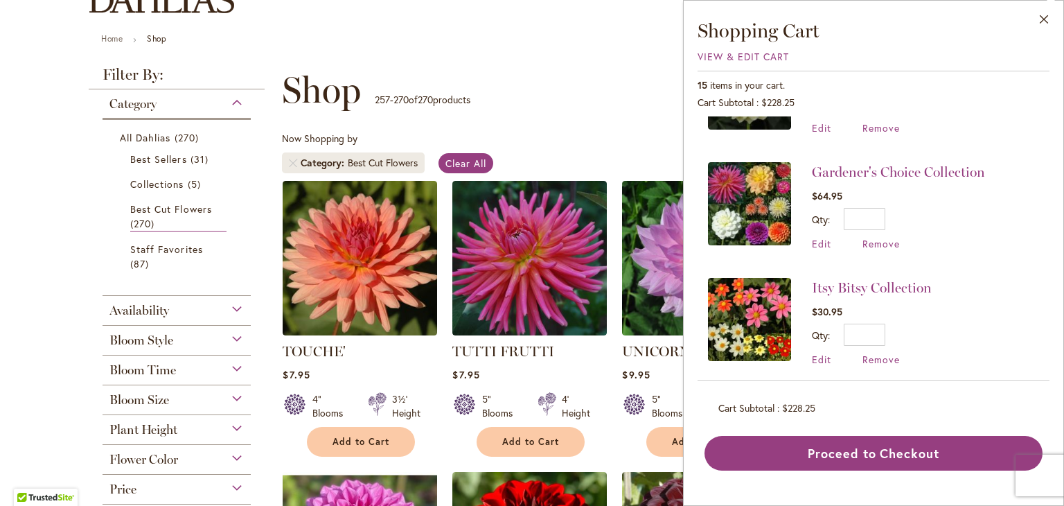
scroll to position [1473, 0]
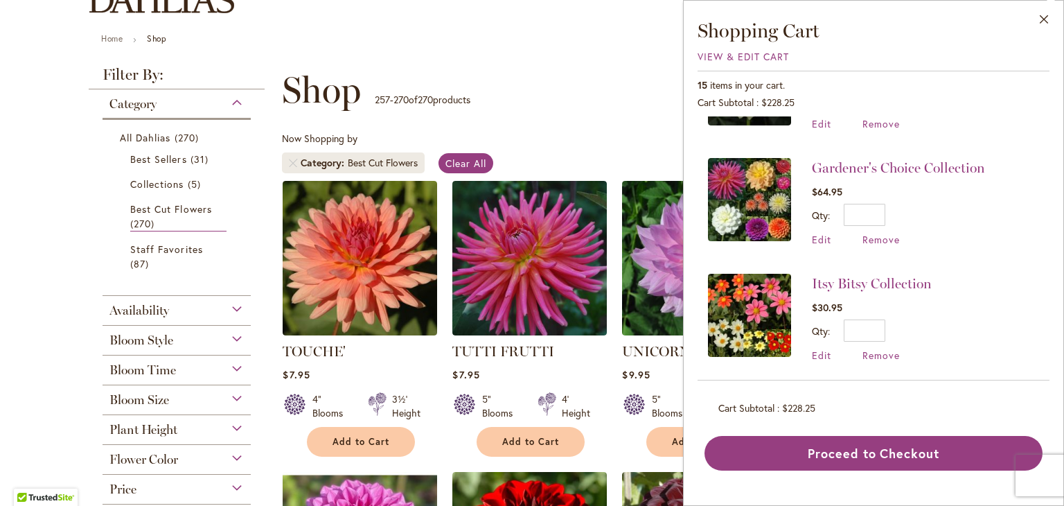
click at [755, 189] on img at bounding box center [749, 199] width 83 height 83
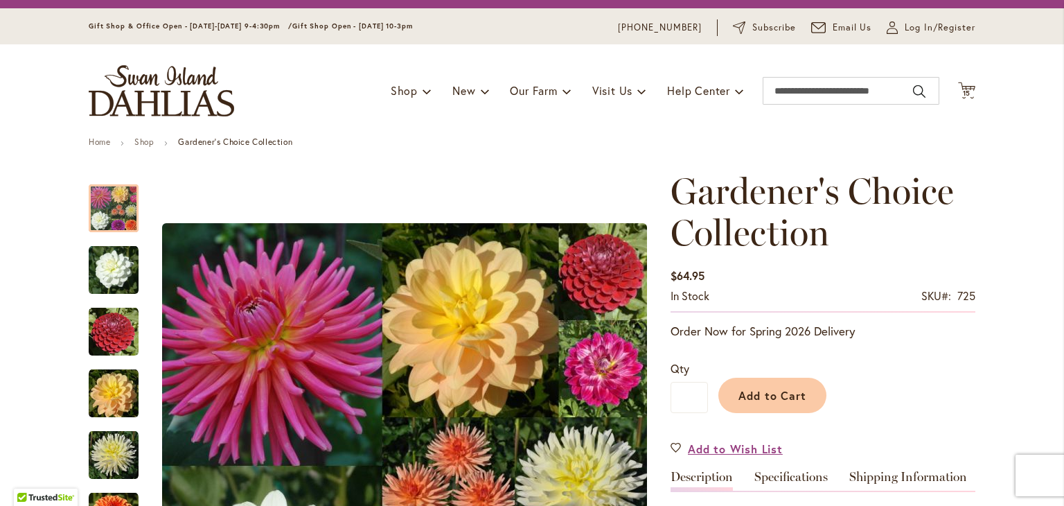
scroll to position [33, 0]
click at [964, 92] on span "15" at bounding box center [967, 93] width 8 height 9
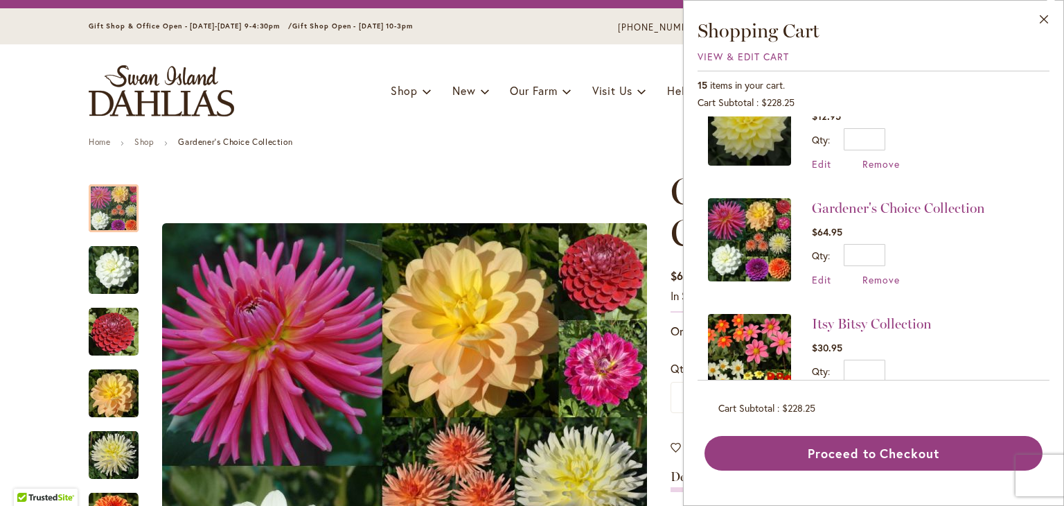
scroll to position [1473, 0]
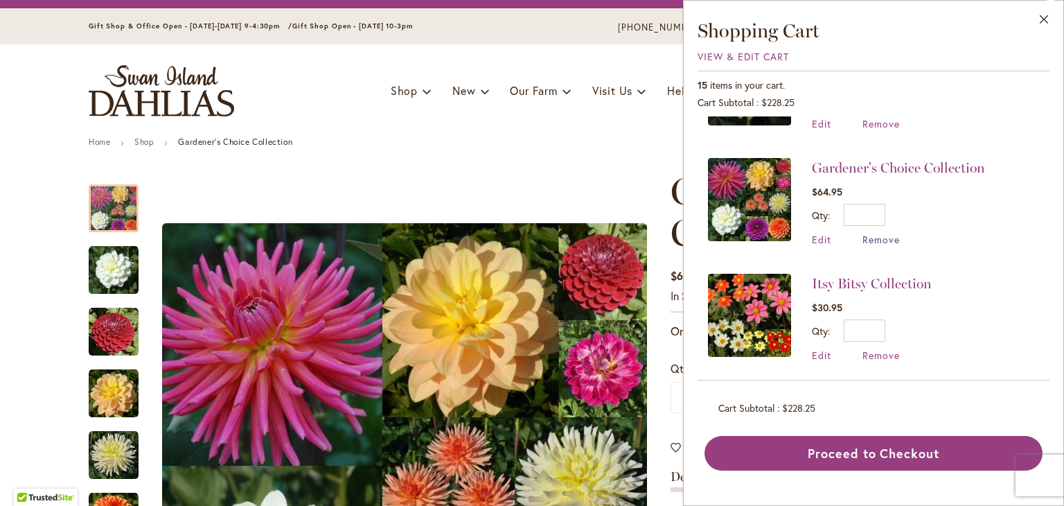
click at [879, 238] on span "Remove" at bounding box center [881, 239] width 37 height 13
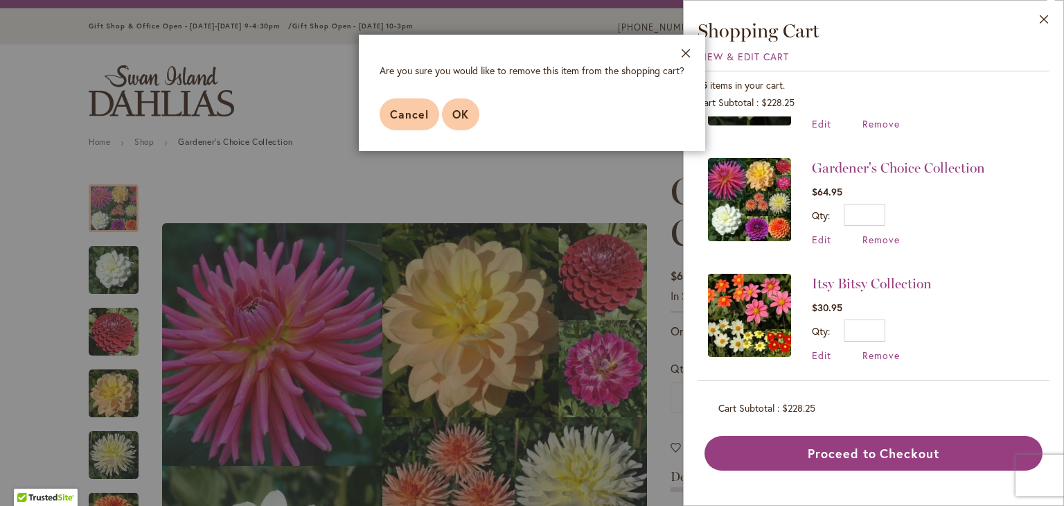
click at [466, 116] on span "OK" at bounding box center [460, 114] width 17 height 15
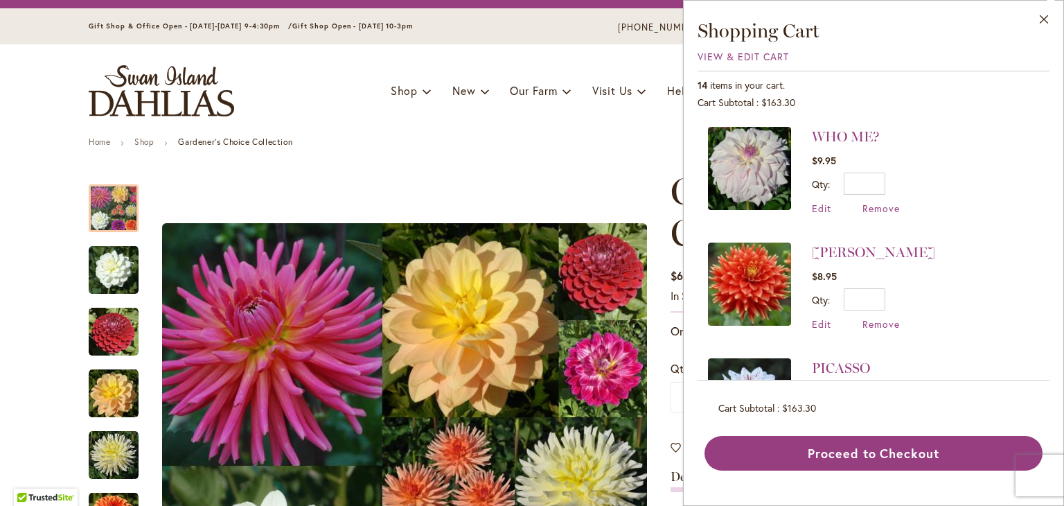
click at [751, 175] on img at bounding box center [749, 168] width 83 height 83
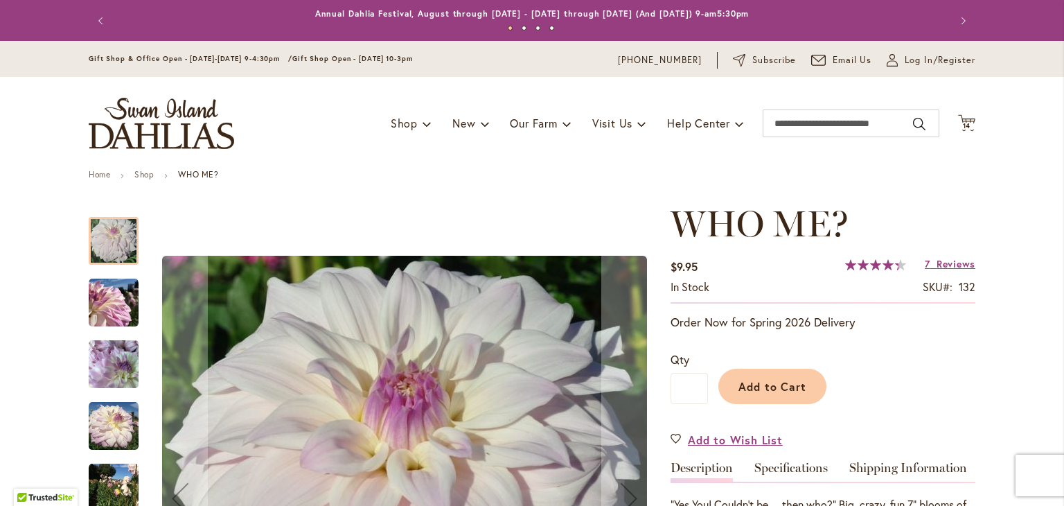
click at [116, 303] on img "Who Me?" at bounding box center [114, 303] width 50 height 50
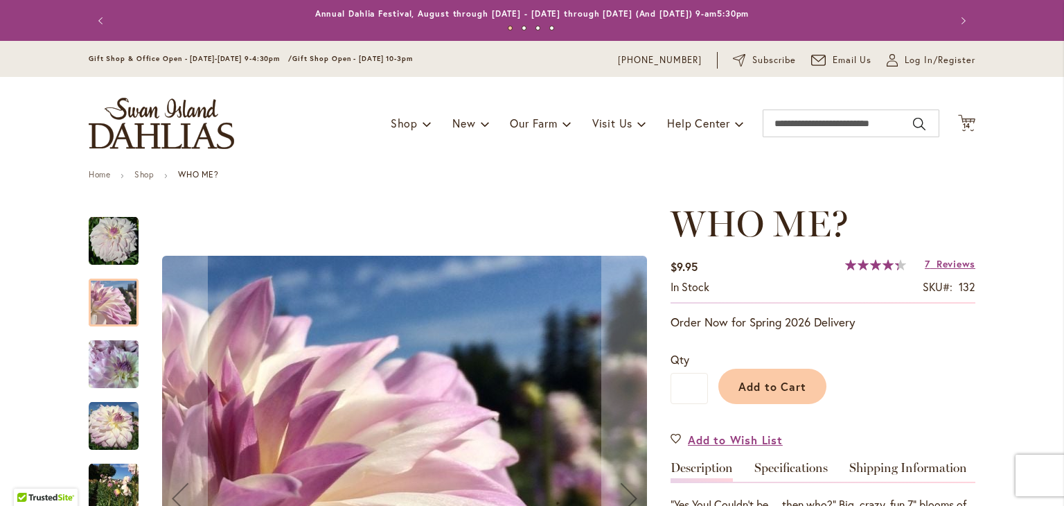
click at [106, 364] on img "Who Me?" at bounding box center [114, 364] width 50 height 67
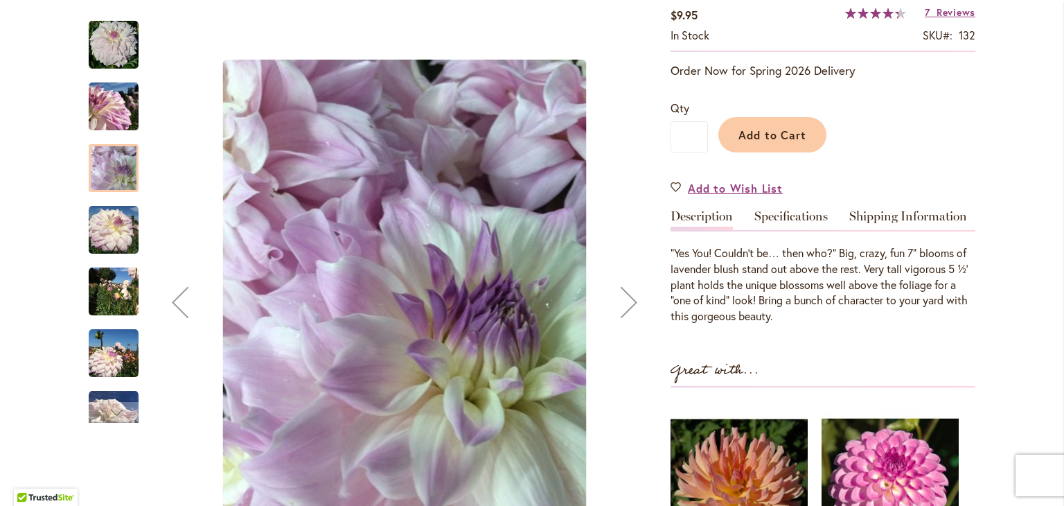
scroll to position [251, 0]
click at [111, 315] on div "Who Me?" at bounding box center [121, 346] width 64 height 62
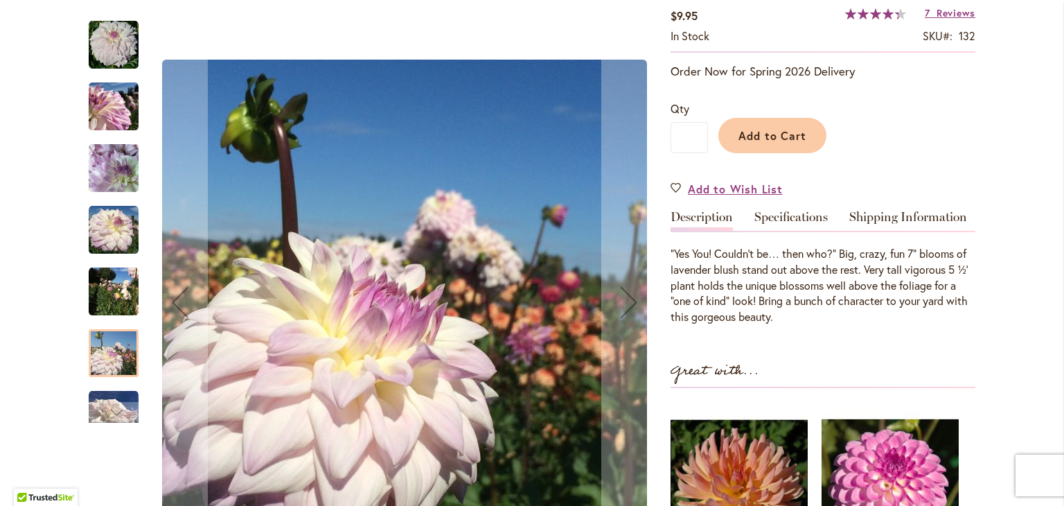
click at [116, 364] on div at bounding box center [114, 353] width 50 height 48
click at [105, 299] on img "Who Me?" at bounding box center [114, 292] width 50 height 50
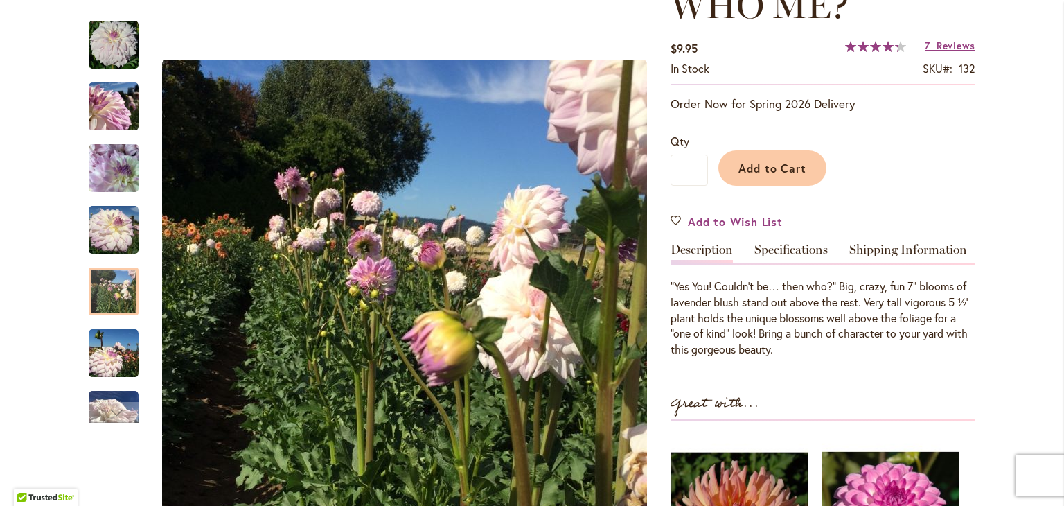
scroll to position [229, 0]
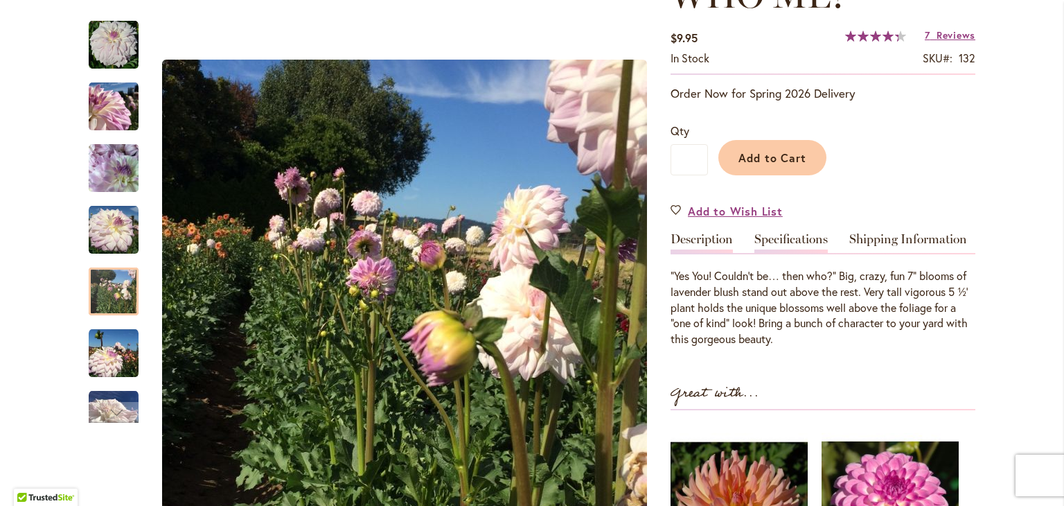
click at [797, 236] on link "Specifications" at bounding box center [791, 243] width 73 height 20
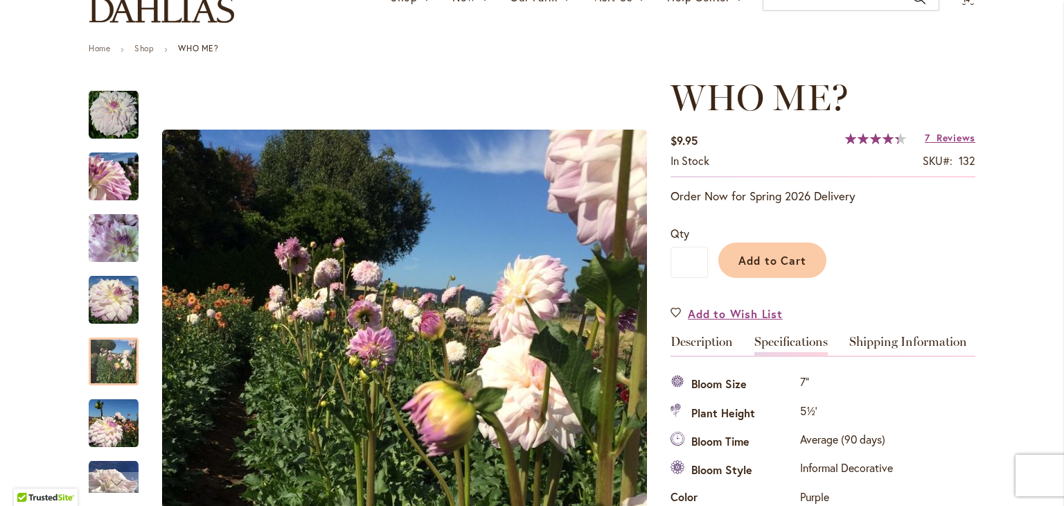
scroll to position [0, 0]
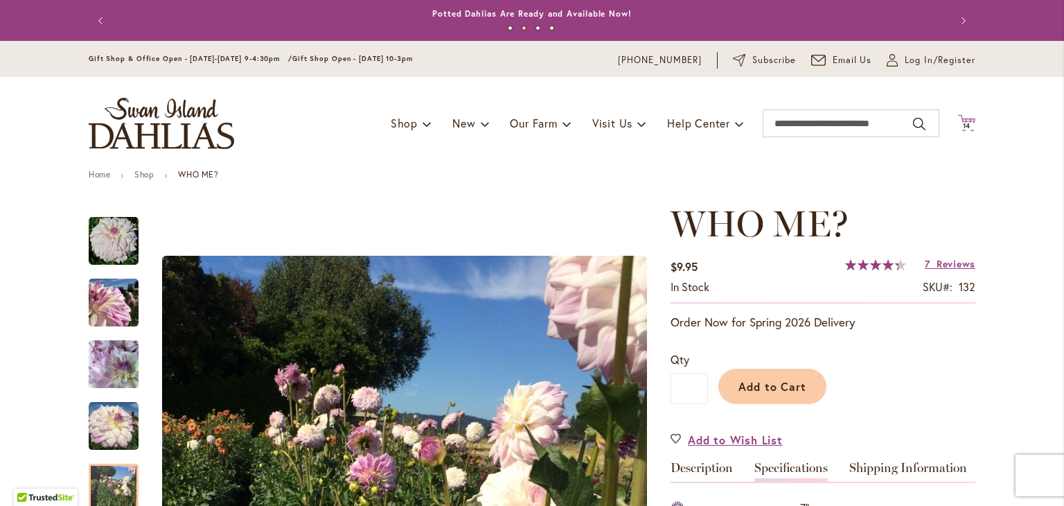
click at [967, 123] on span "14 14 items" at bounding box center [967, 126] width 14 height 7
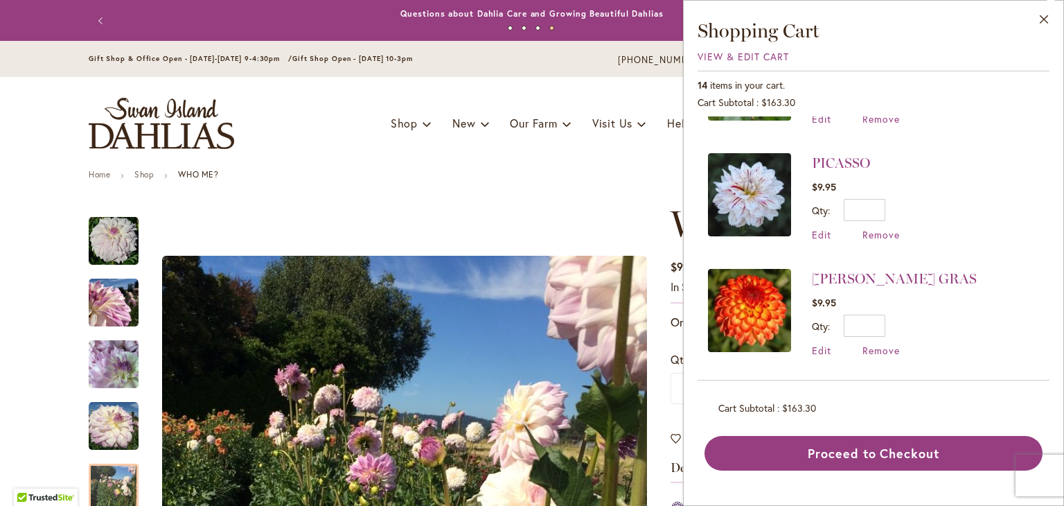
scroll to position [227, 0]
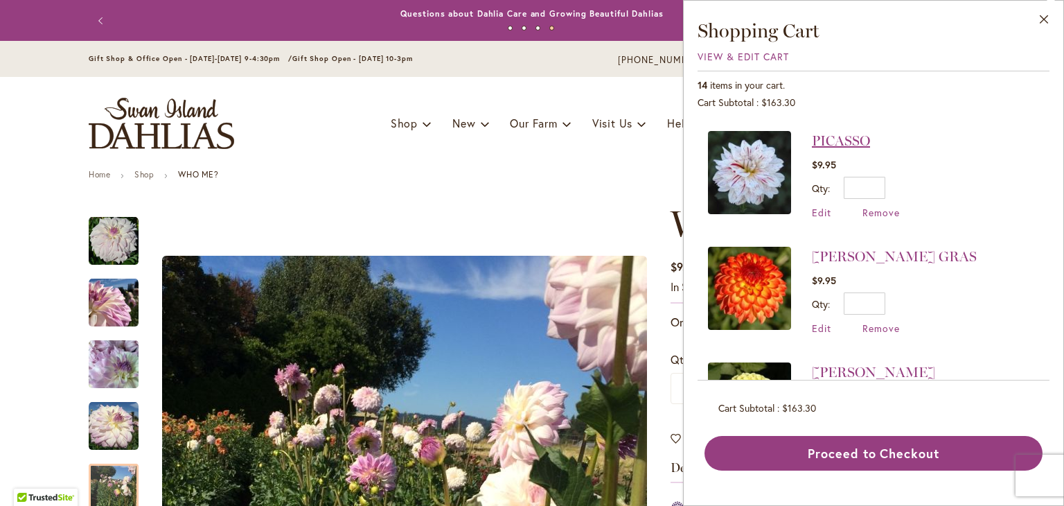
click at [843, 139] on link "PICASSO" at bounding box center [841, 140] width 58 height 17
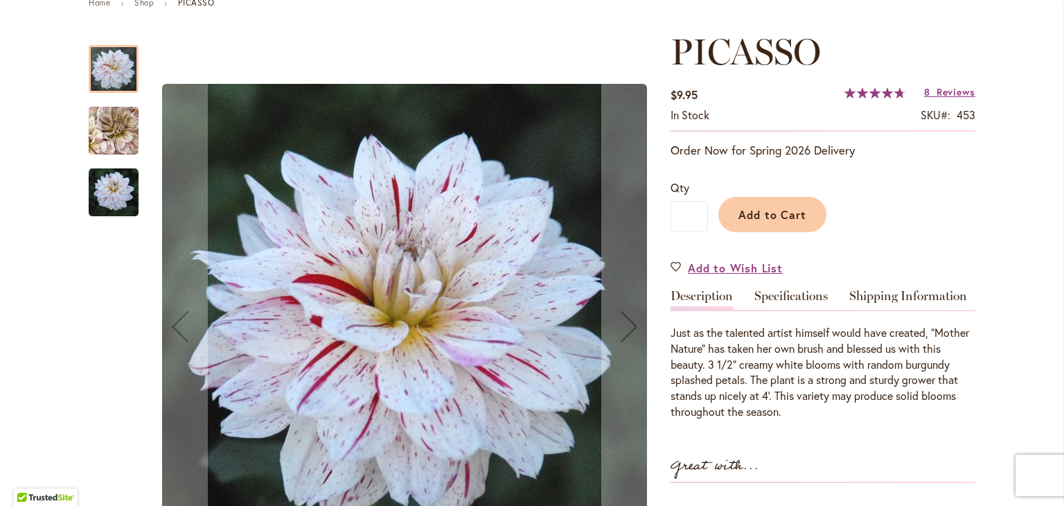
scroll to position [172, 0]
click at [802, 296] on link "Specifications" at bounding box center [791, 300] width 73 height 20
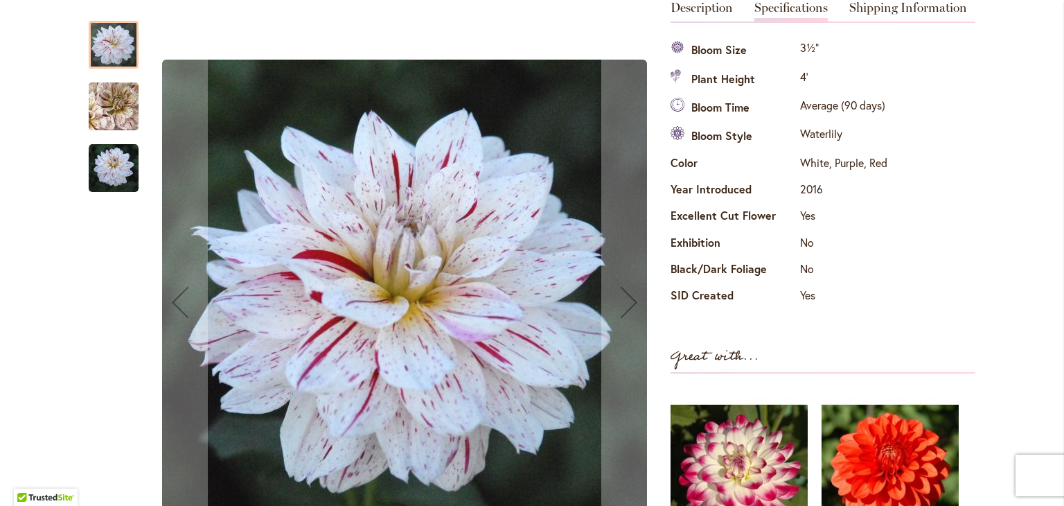
click at [122, 164] on img "PICASSO" at bounding box center [114, 168] width 50 height 50
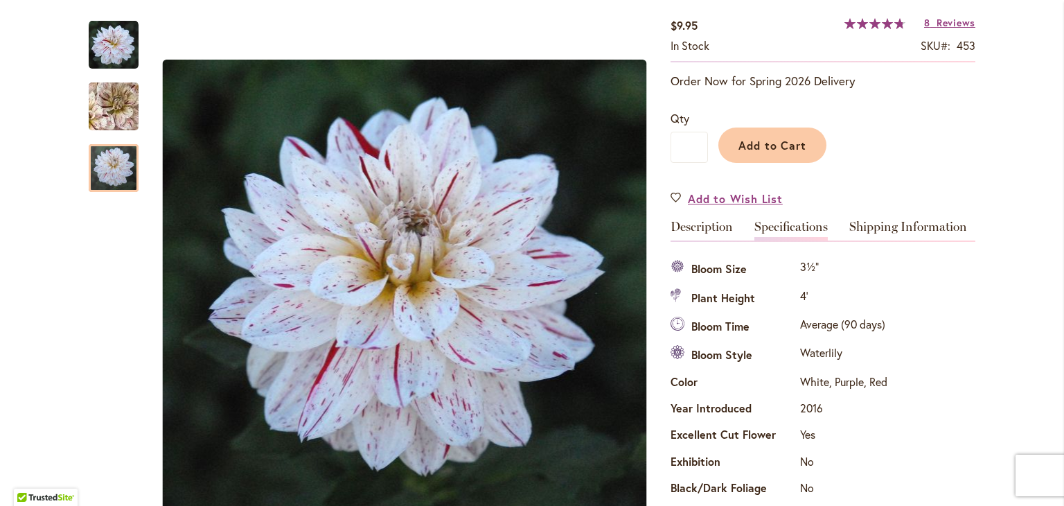
scroll to position [0, 0]
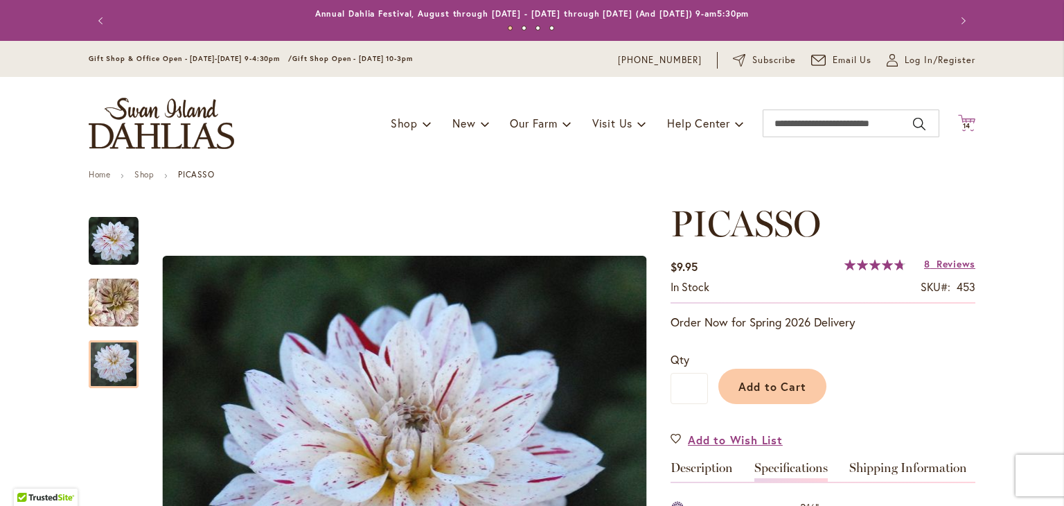
click at [963, 123] on span "14" at bounding box center [967, 125] width 8 height 9
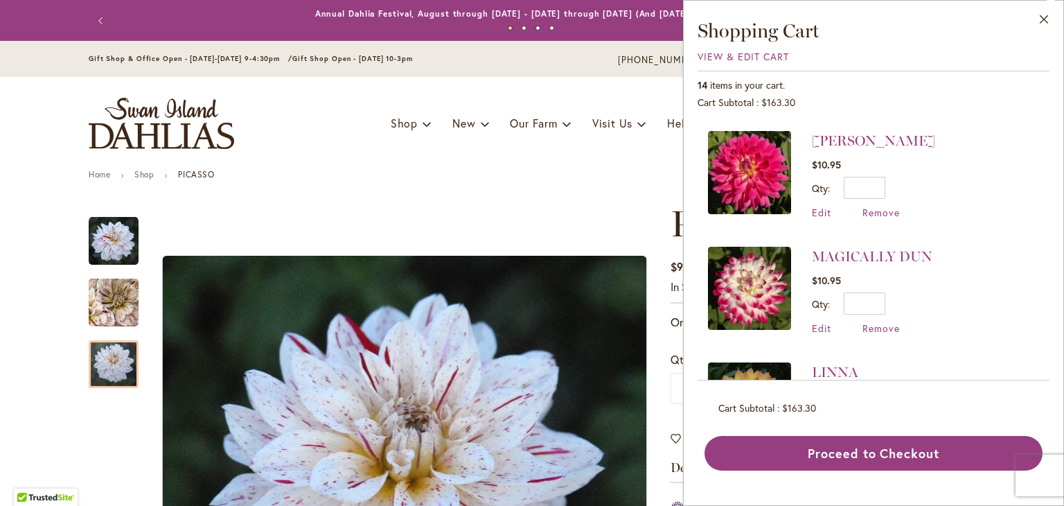
scroll to position [693, 0]
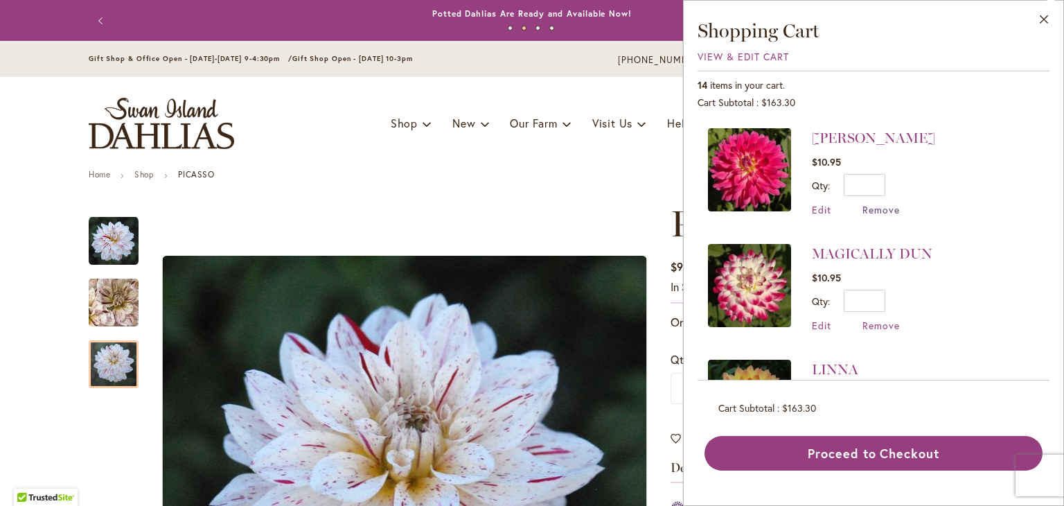
click at [884, 208] on span "Remove" at bounding box center [881, 209] width 37 height 13
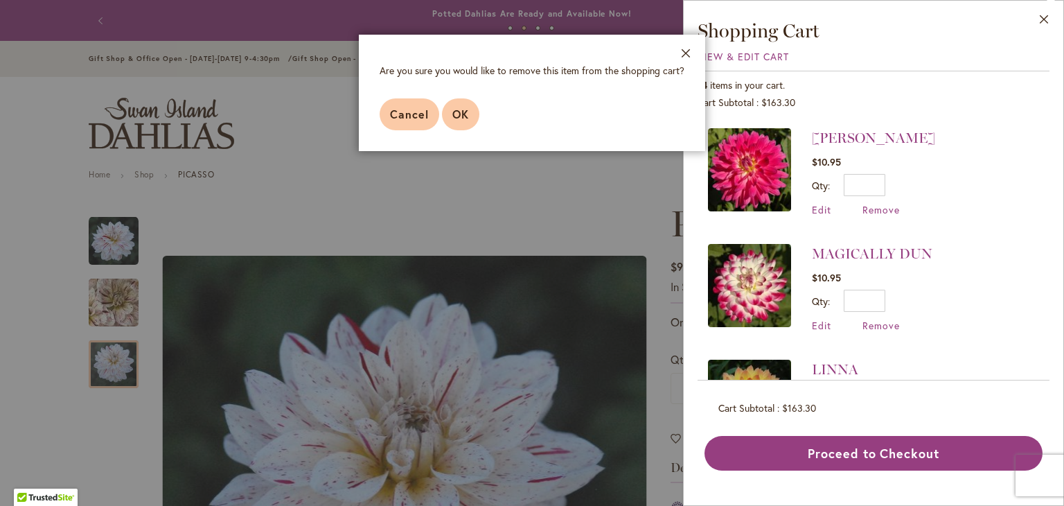
click at [466, 117] on span "OK" at bounding box center [460, 114] width 17 height 15
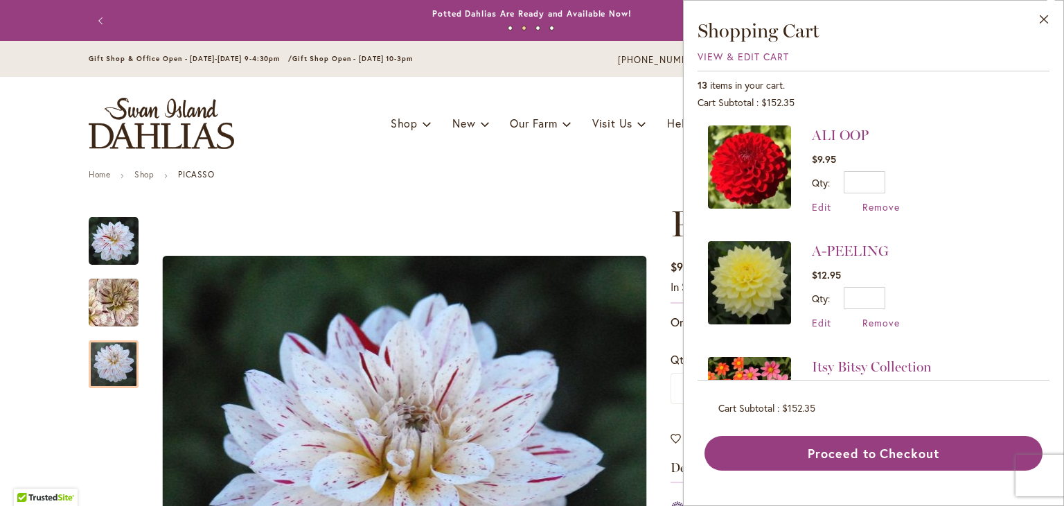
scroll to position [1161, 0]
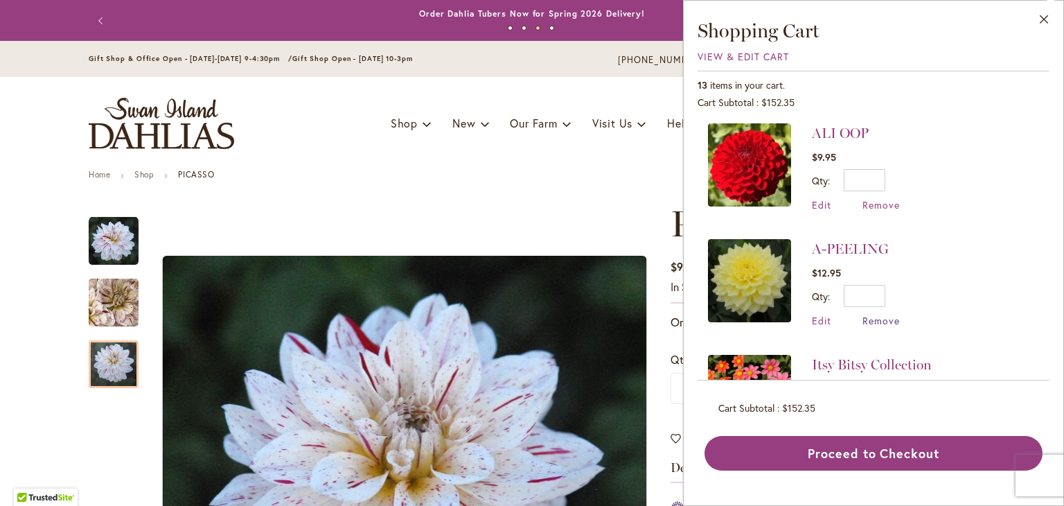
click at [879, 317] on span "Remove" at bounding box center [881, 320] width 37 height 13
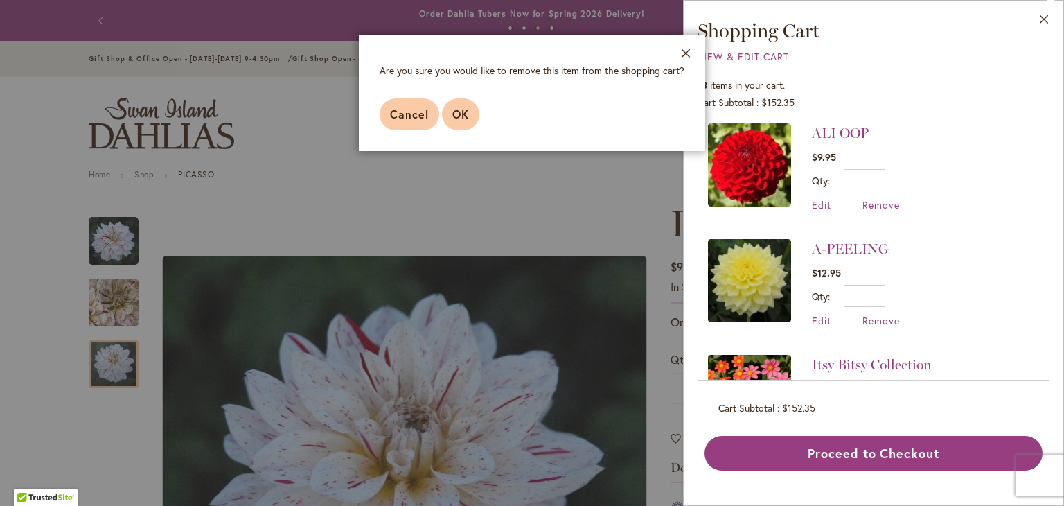
click at [460, 109] on span "OK" at bounding box center [460, 114] width 17 height 15
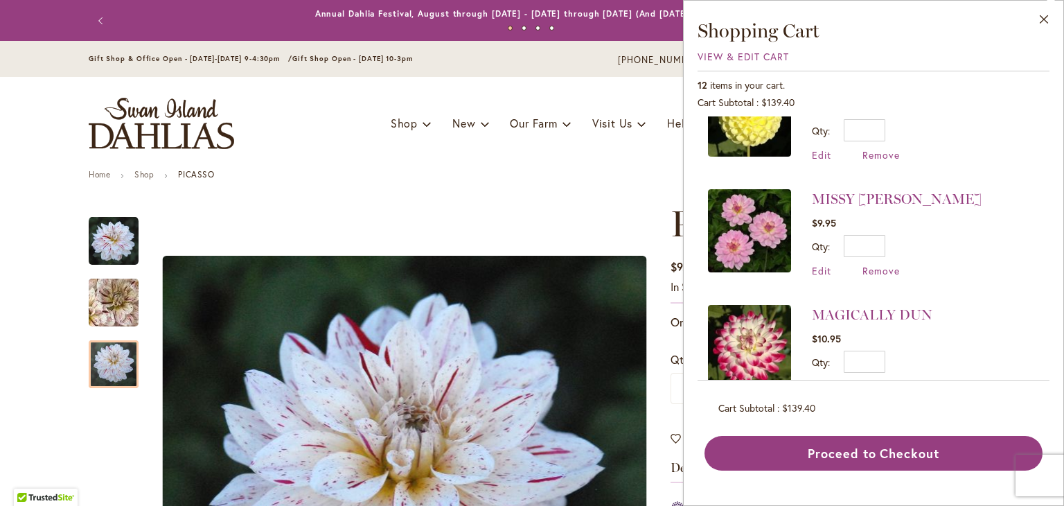
scroll to position [510, 0]
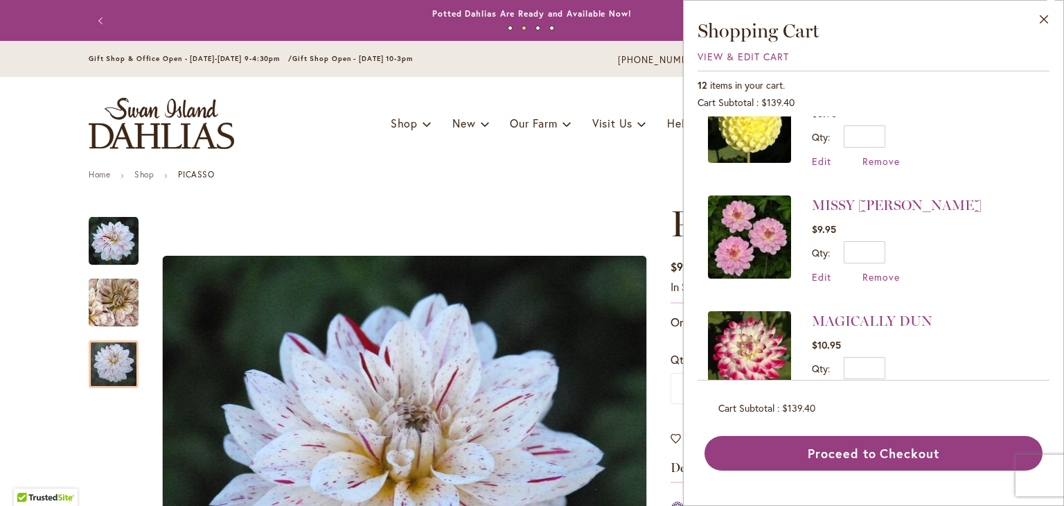
click at [881, 281] on li "MISSY SUE $9.95 Qty * Update Edit Remove" at bounding box center [873, 240] width 331 height 116
click at [888, 278] on span "Remove" at bounding box center [881, 276] width 37 height 13
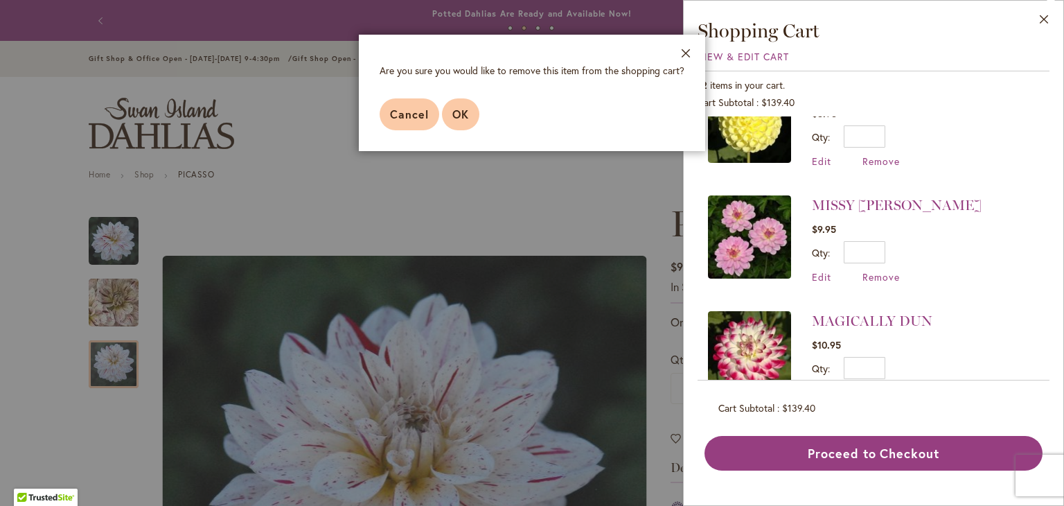
click at [459, 116] on span "OK" at bounding box center [460, 114] width 17 height 15
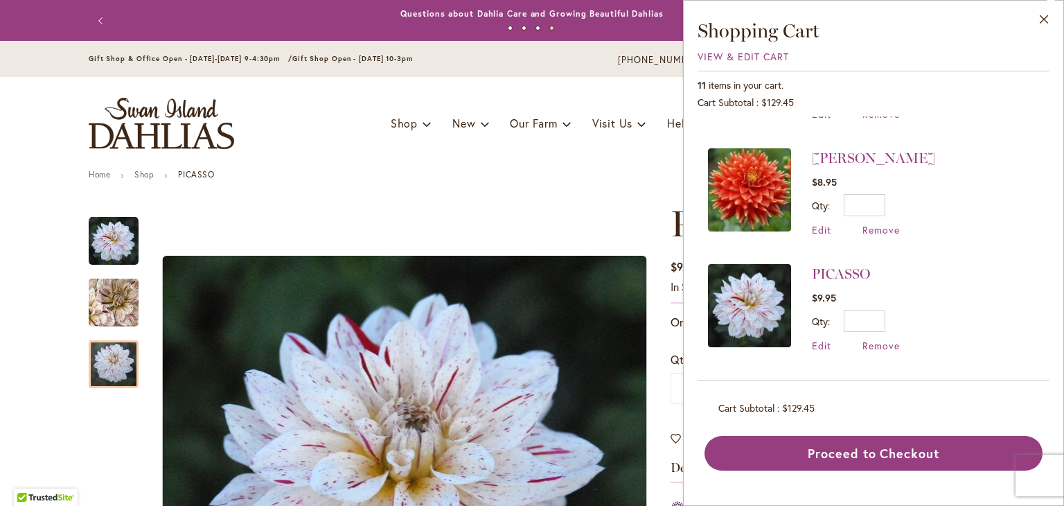
scroll to position [99, 0]
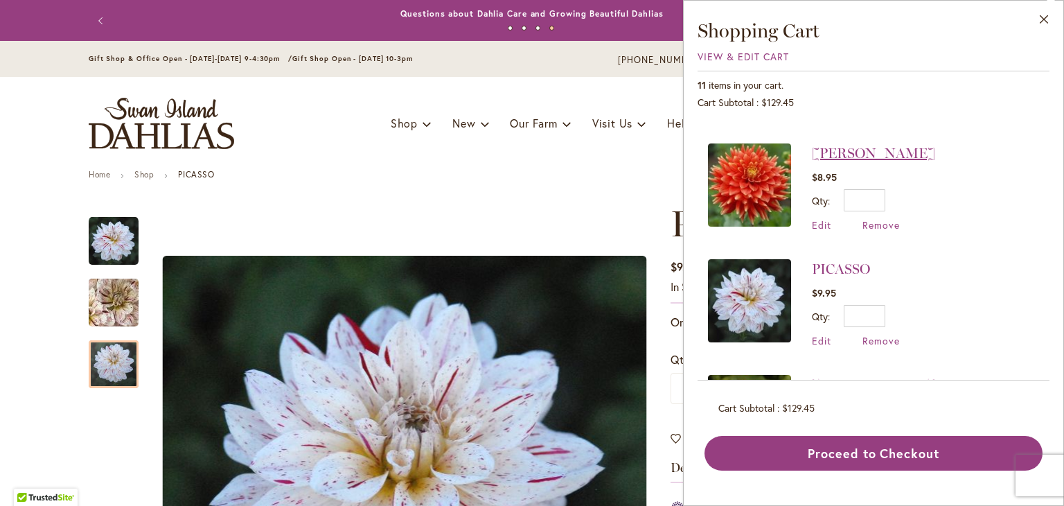
click at [847, 155] on link "STEVEN DAVID" at bounding box center [873, 153] width 123 height 17
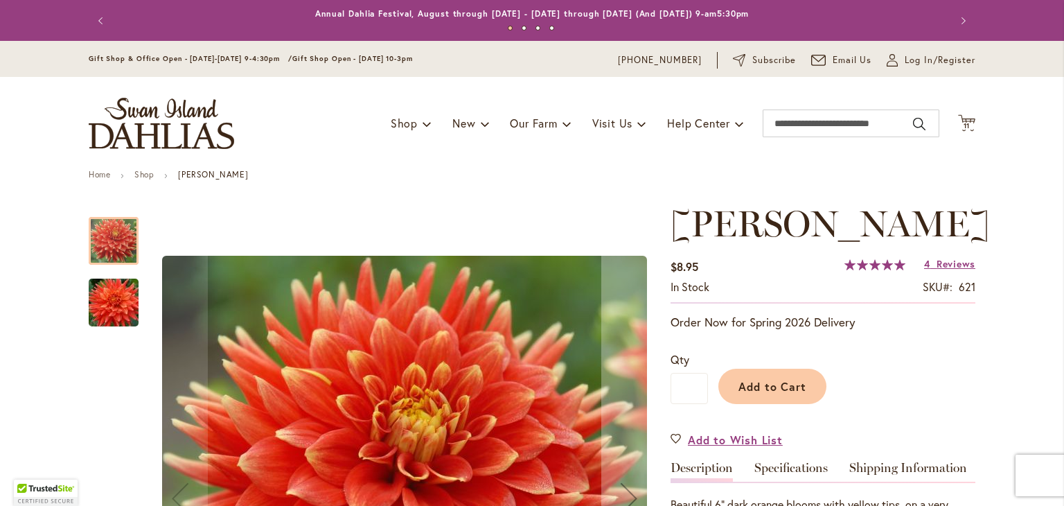
click at [114, 302] on img "STEVEN DAVID" at bounding box center [114, 303] width 100 height 67
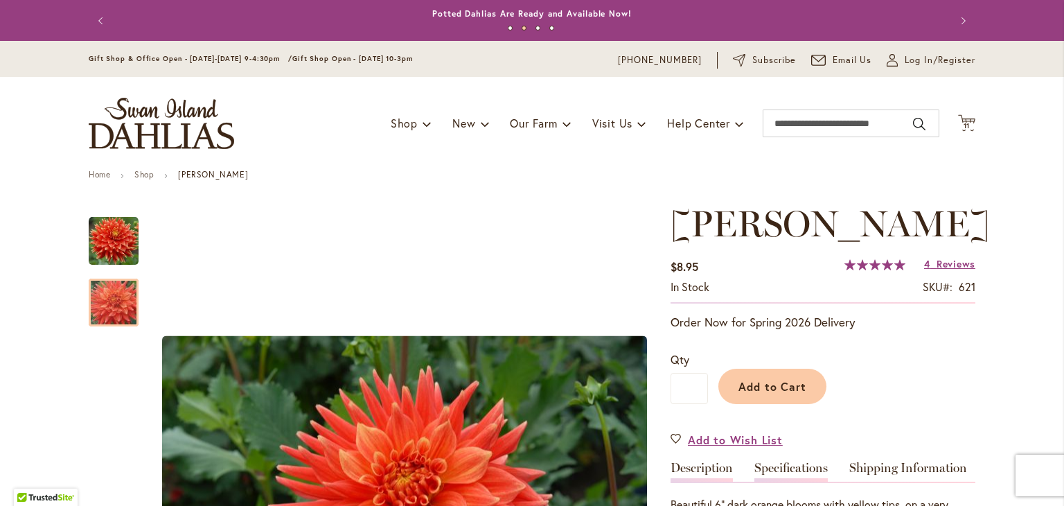
click at [764, 470] on link "Specifications" at bounding box center [791, 471] width 73 height 20
click at [961, 120] on icon at bounding box center [966, 122] width 17 height 17
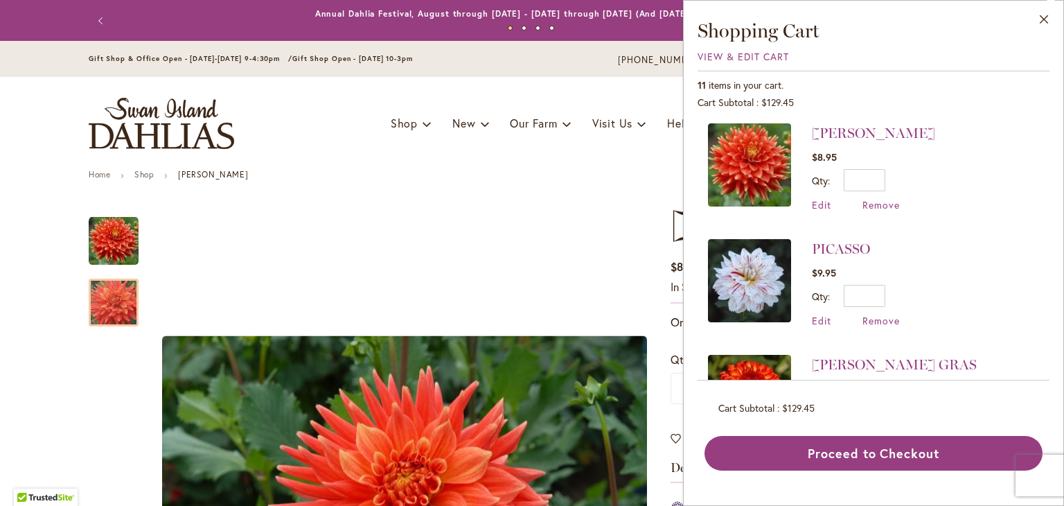
scroll to position [118, 0]
click at [887, 203] on span "Remove" at bounding box center [881, 205] width 37 height 13
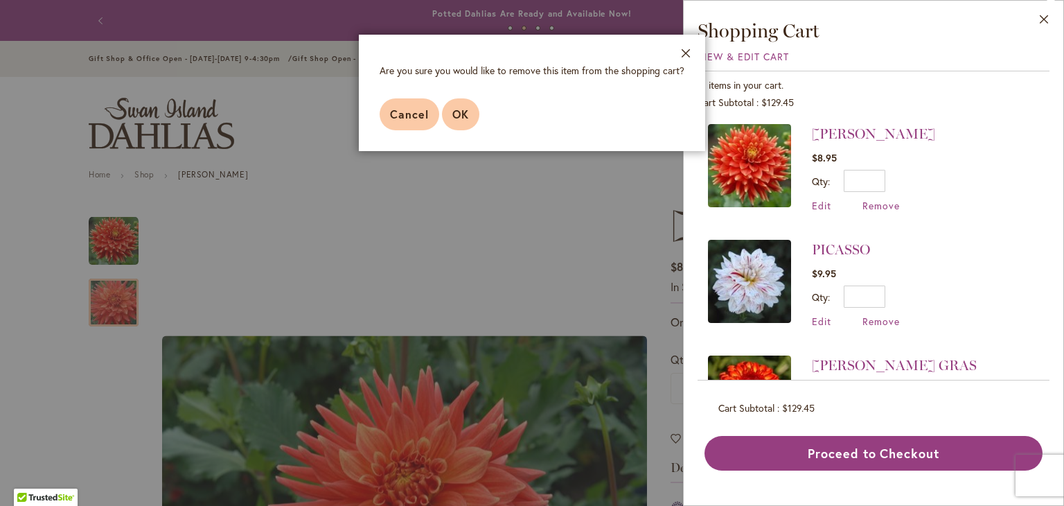
click at [467, 113] on span "OK" at bounding box center [460, 114] width 17 height 15
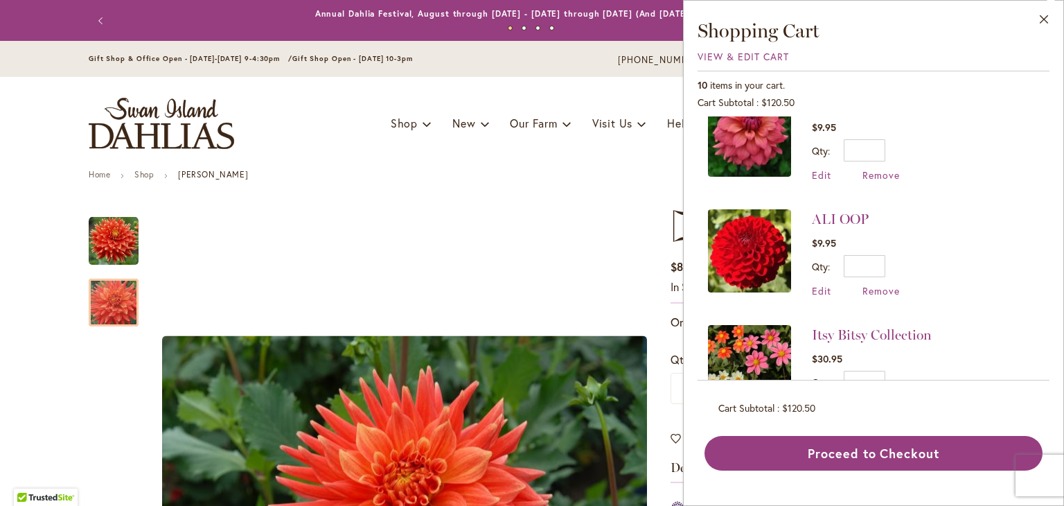
scroll to position [843, 0]
click at [885, 286] on span "Remove" at bounding box center [881, 291] width 37 height 13
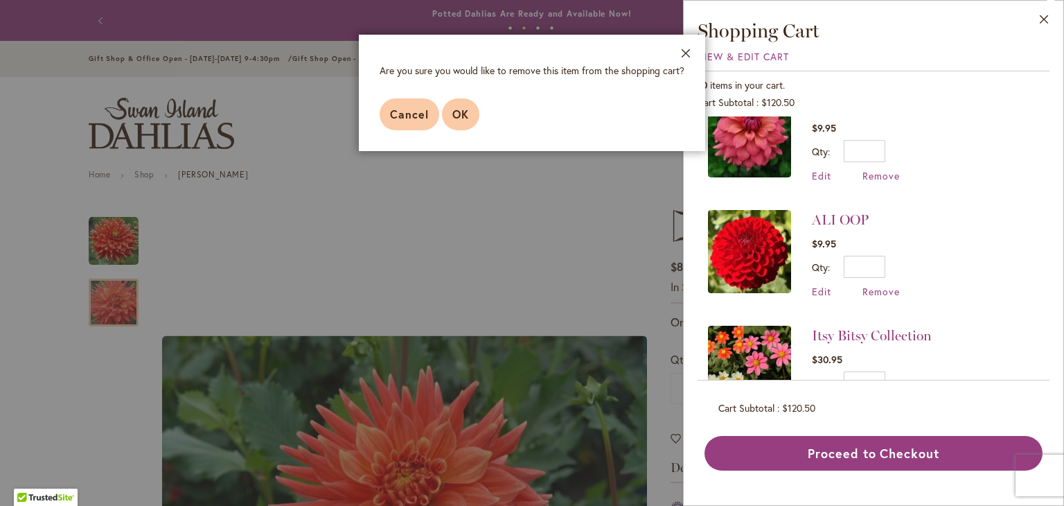
click at [465, 118] on span "OK" at bounding box center [460, 114] width 17 height 15
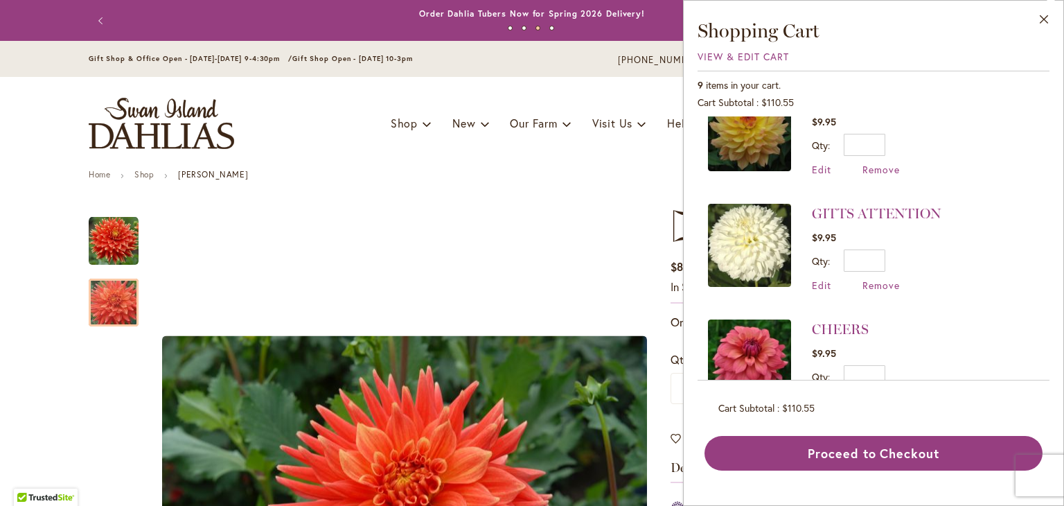
scroll to position [782, 0]
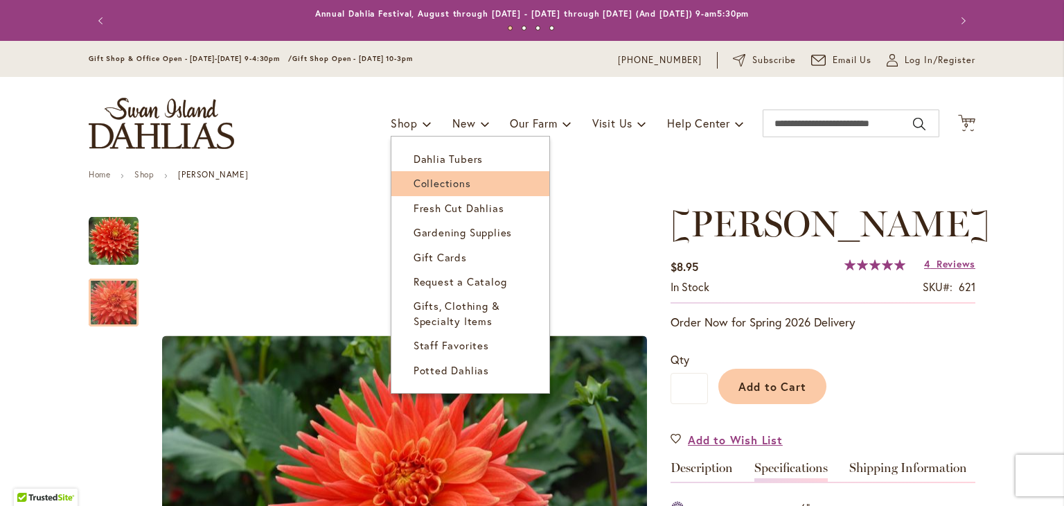
click at [415, 188] on span "Collections" at bounding box center [443, 183] width 58 height 14
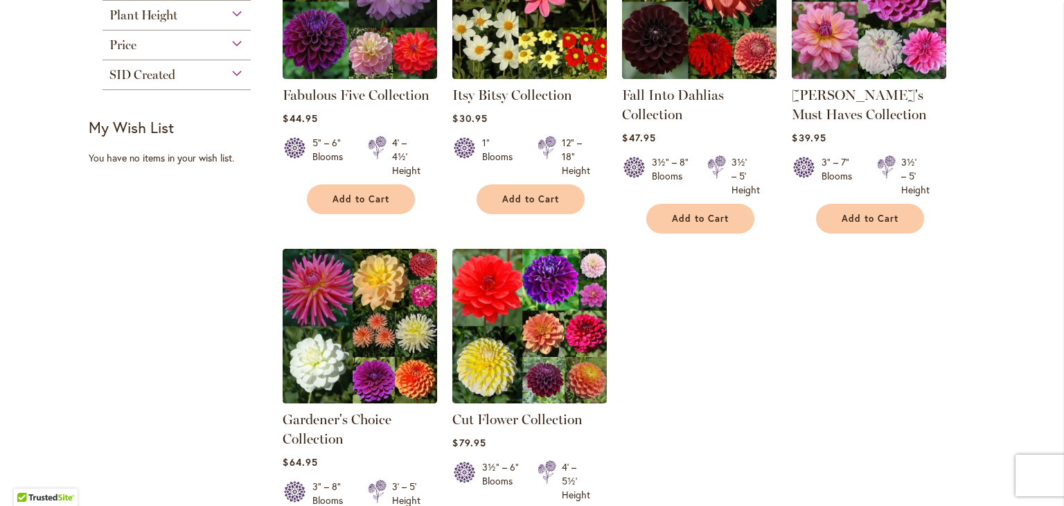
scroll to position [343, 0]
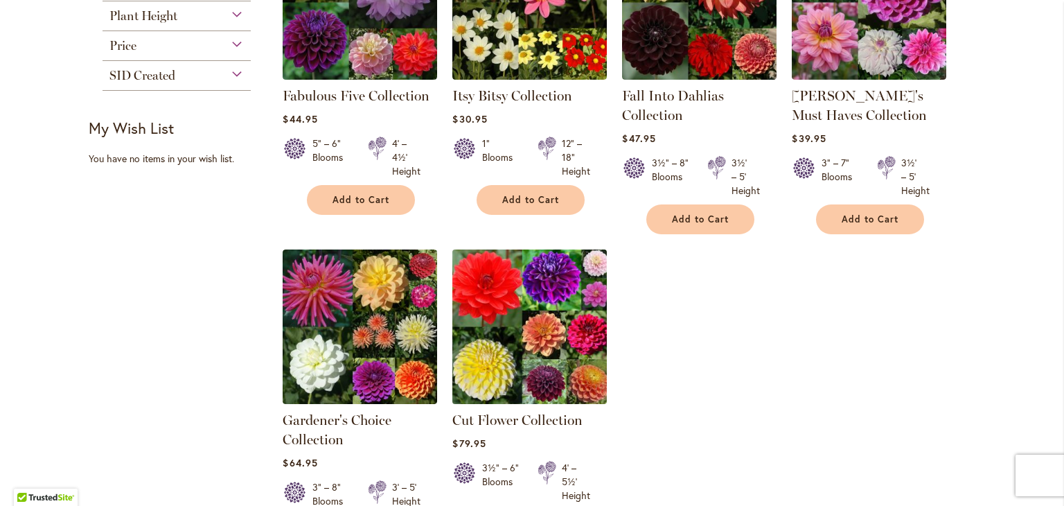
click at [543, 364] on img at bounding box center [530, 326] width 162 height 162
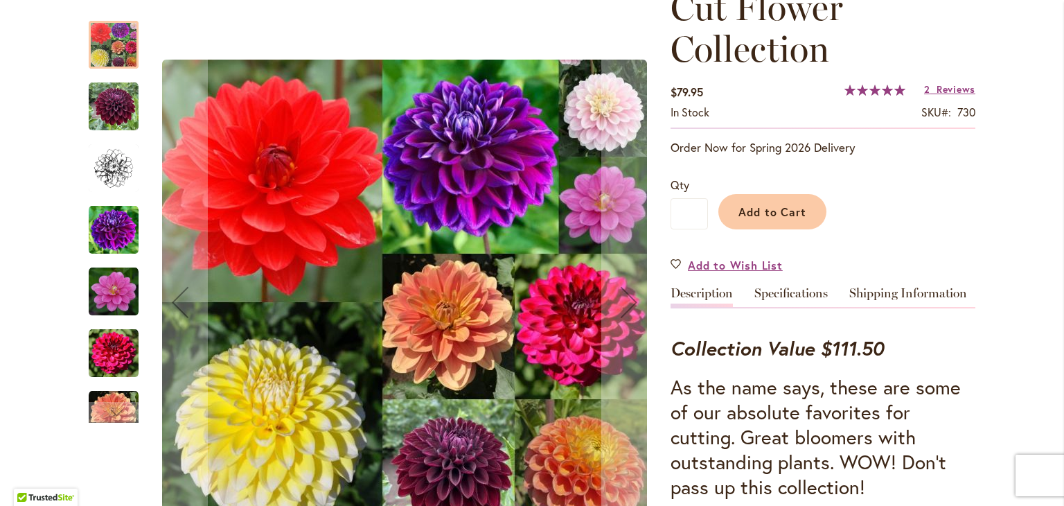
scroll to position [255, 0]
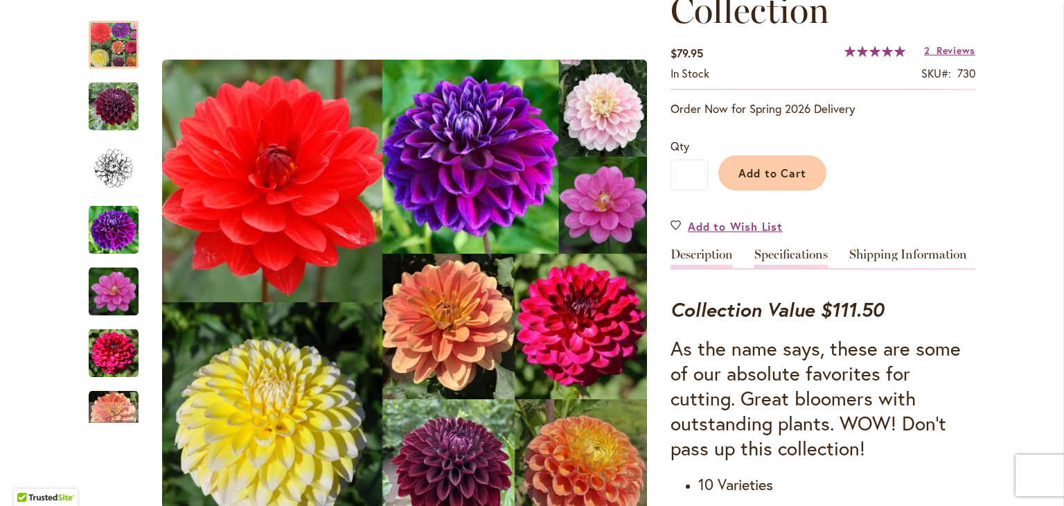
click at [805, 248] on link "Specifications" at bounding box center [791, 258] width 73 height 20
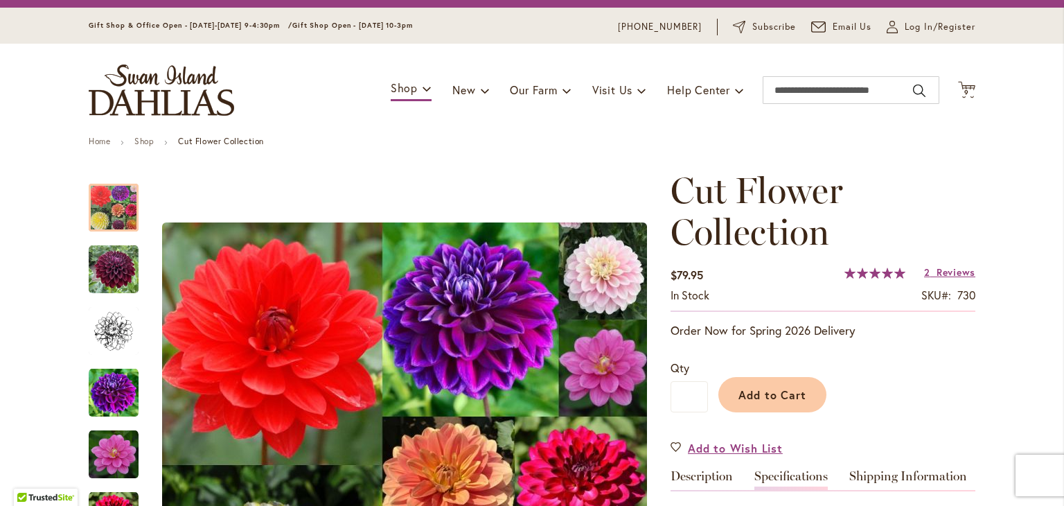
scroll to position [33, 0]
click at [960, 91] on span "9 9 items" at bounding box center [967, 92] width 14 height 7
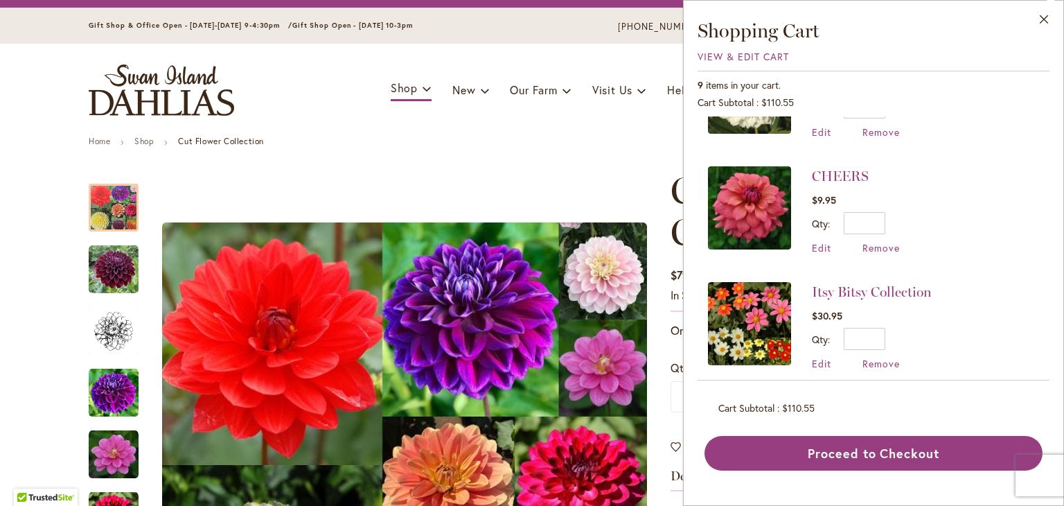
scroll to position [782, 0]
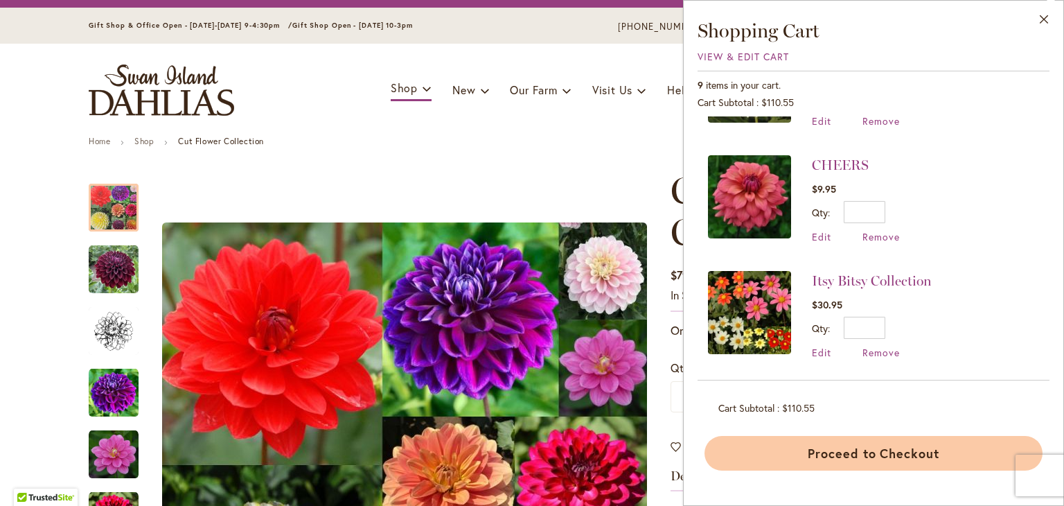
click at [840, 457] on button "Proceed to Checkout" at bounding box center [874, 453] width 338 height 35
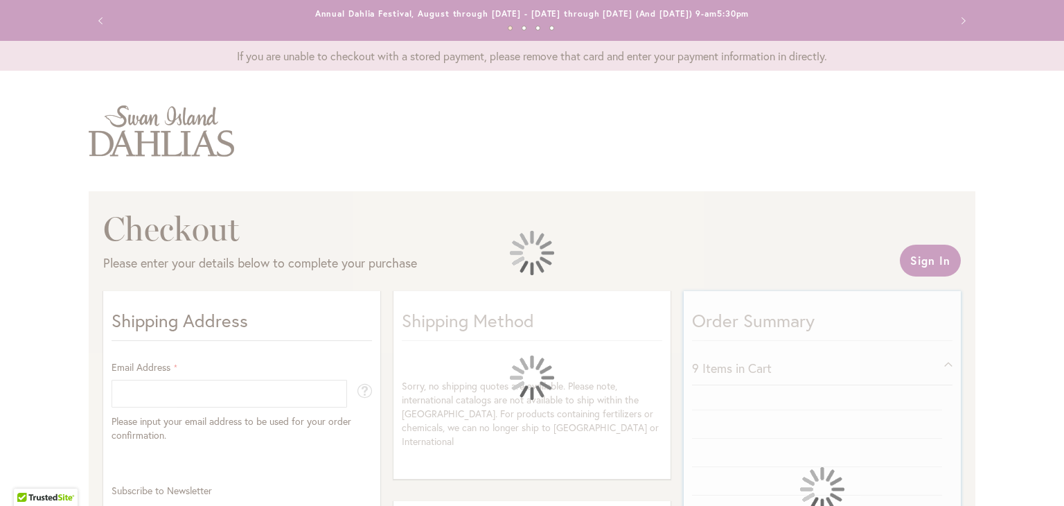
select select "**"
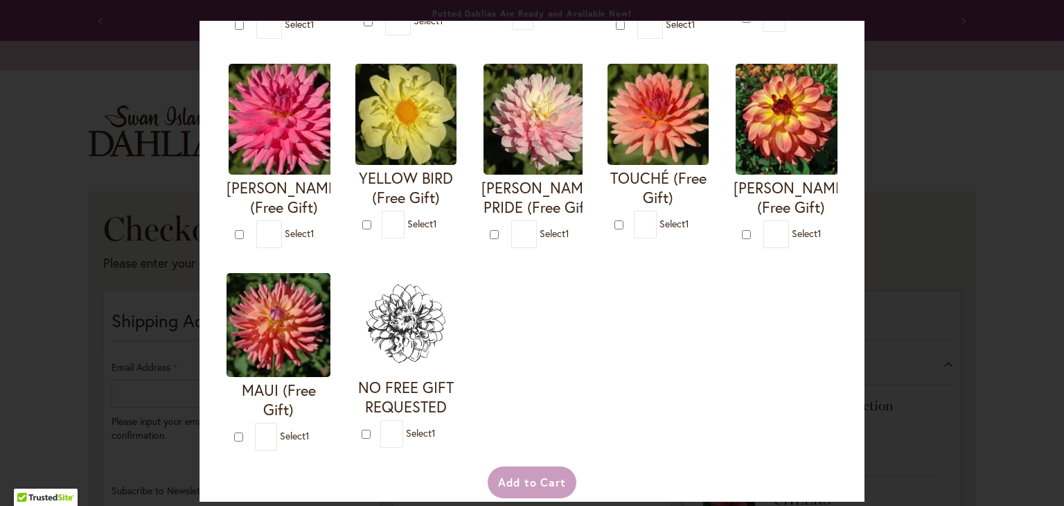
scroll to position [502, 0]
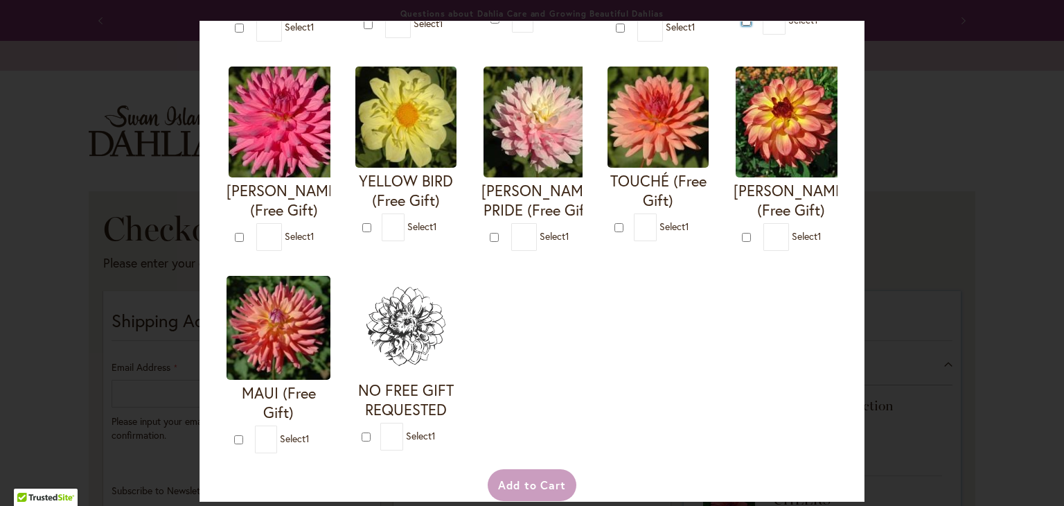
type input "*"
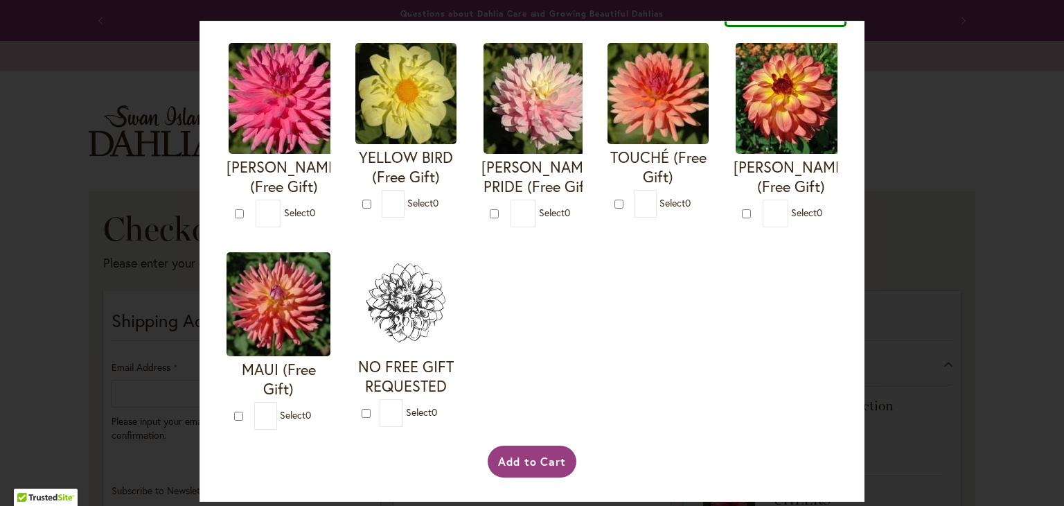
scroll to position [728, 0]
click at [515, 460] on button "Add to Cart" at bounding box center [532, 462] width 89 height 32
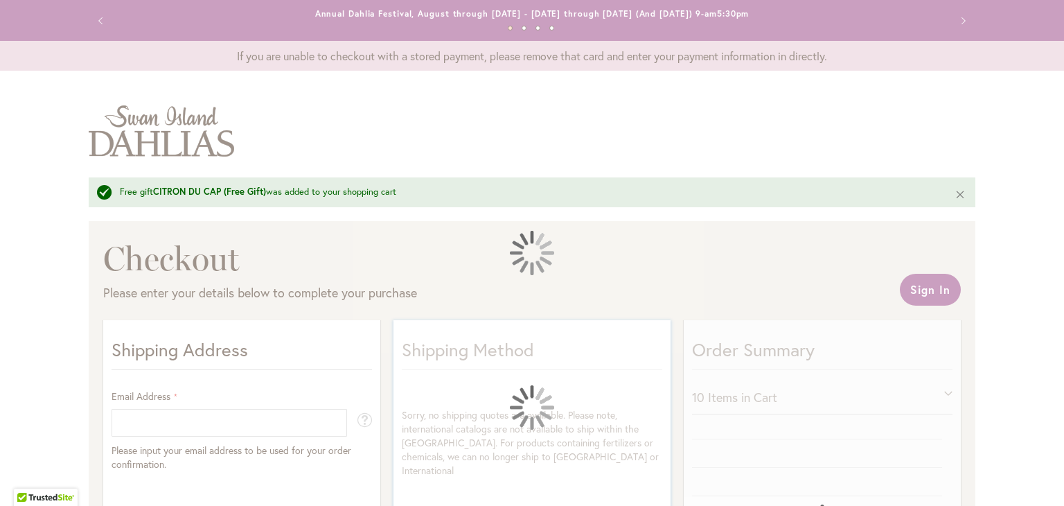
select select "**"
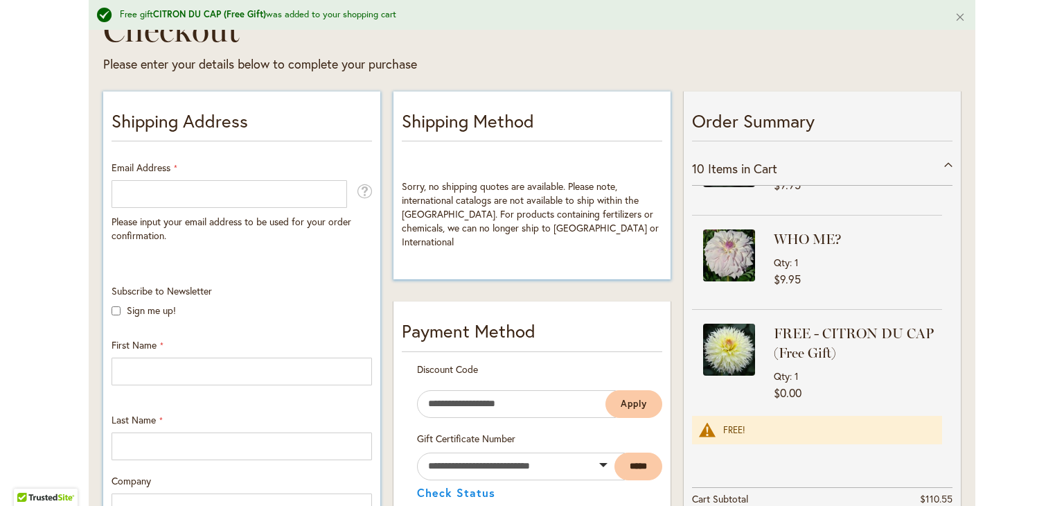
scroll to position [227, 0]
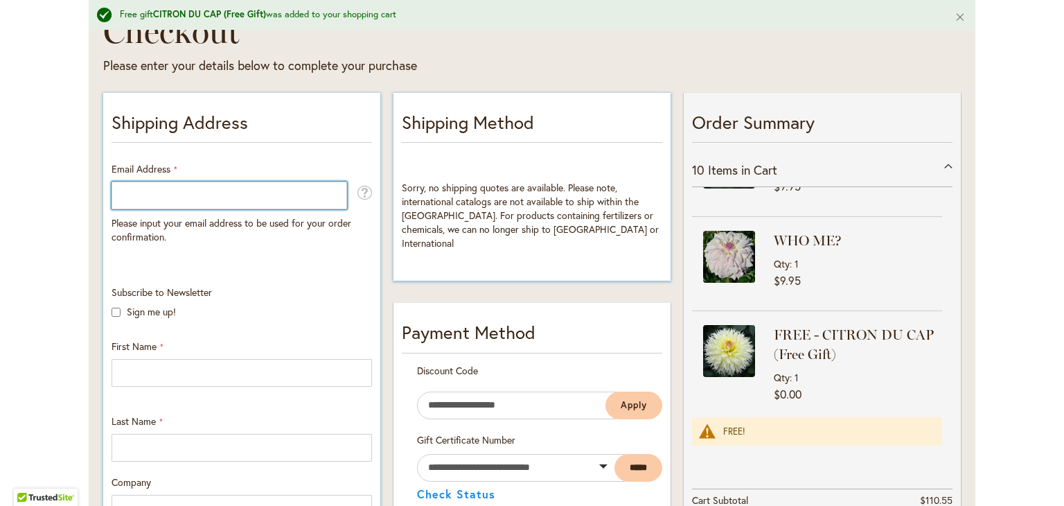
click at [222, 193] on input "Email Address" at bounding box center [230, 196] width 236 height 28
type input "**********"
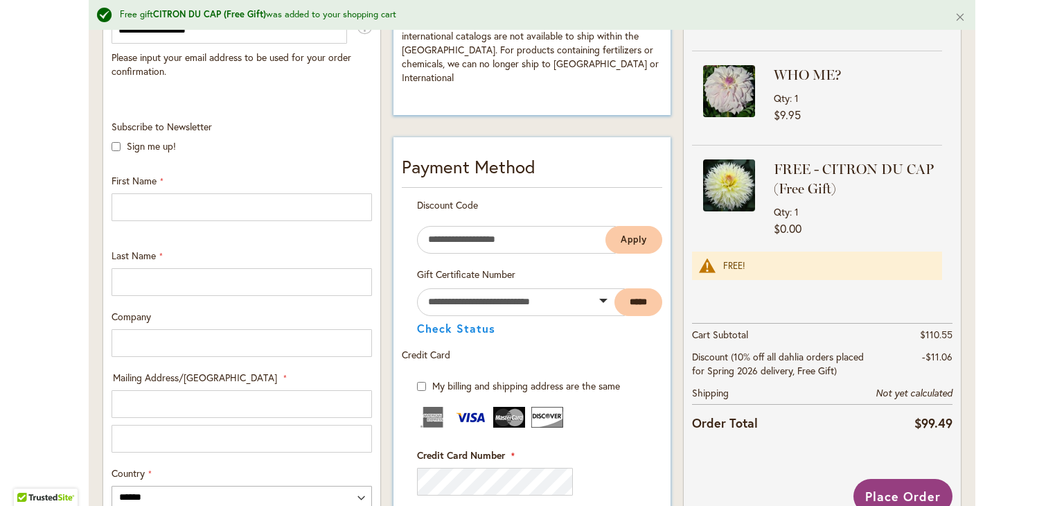
scroll to position [387, 0]
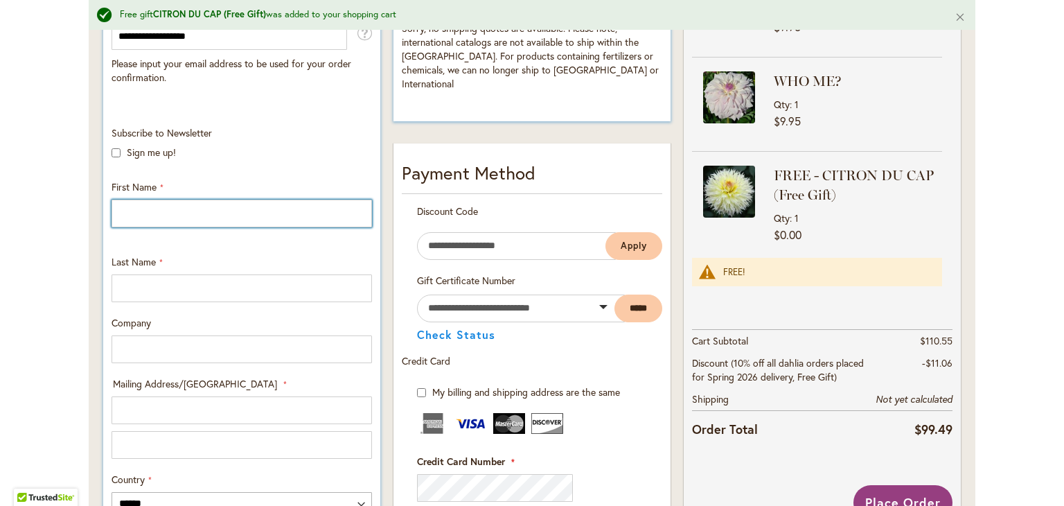
click at [189, 210] on input "First Name" at bounding box center [242, 214] width 261 height 28
type input "*******"
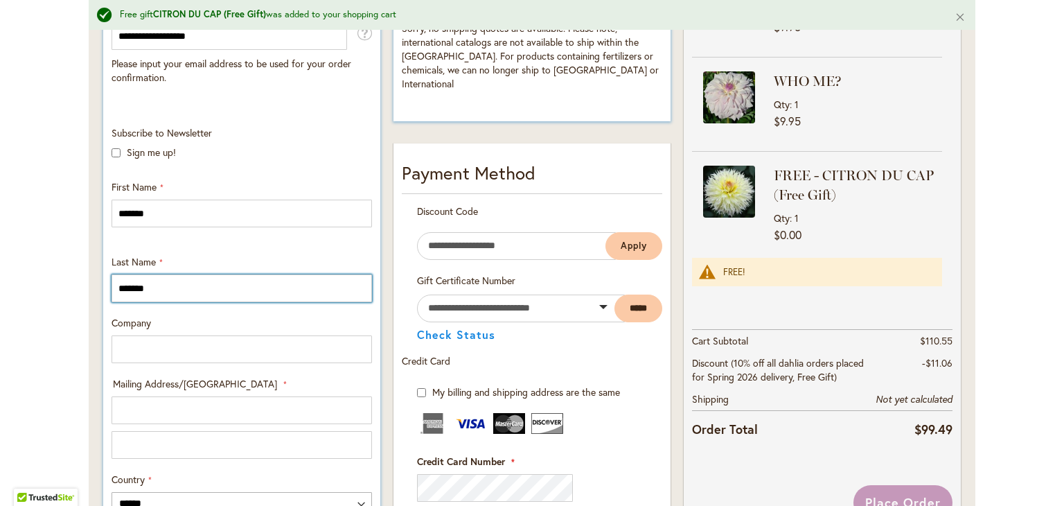
type input "*******"
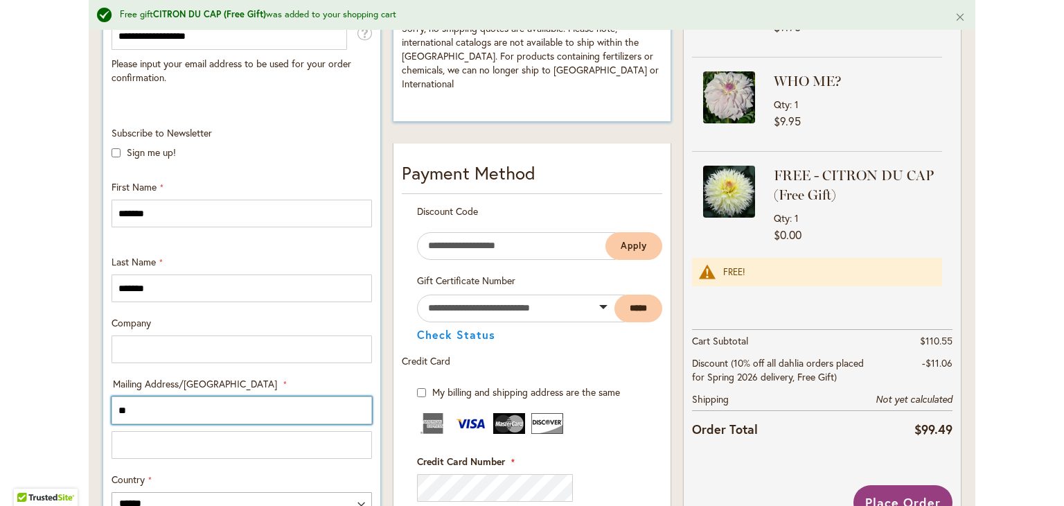
type input "**********"
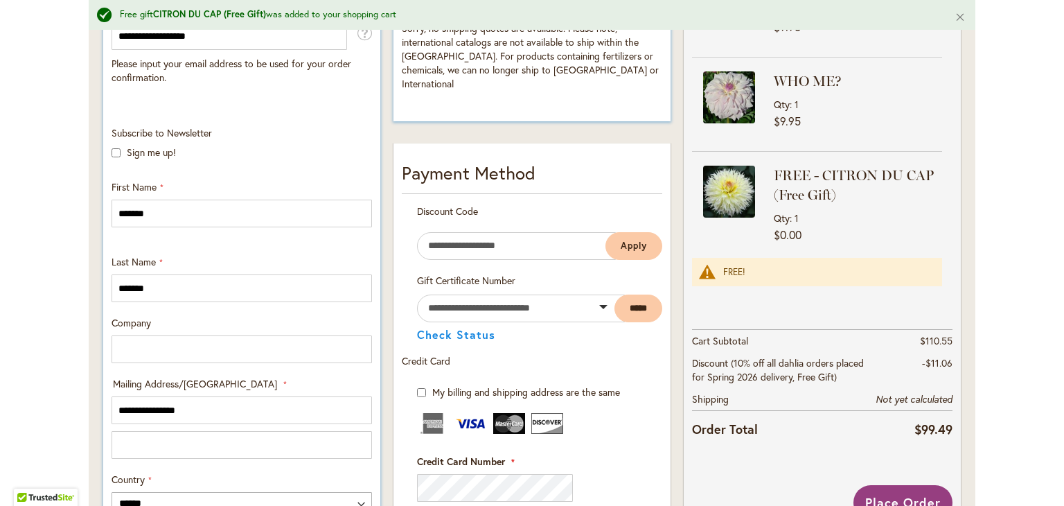
select select "**"
type input "*******"
type input "*****"
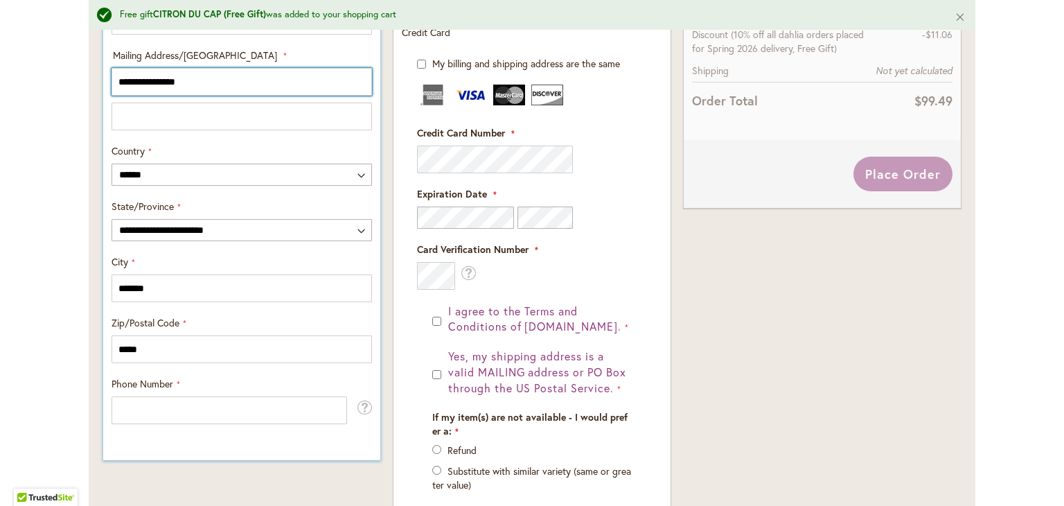
scroll to position [716, 0]
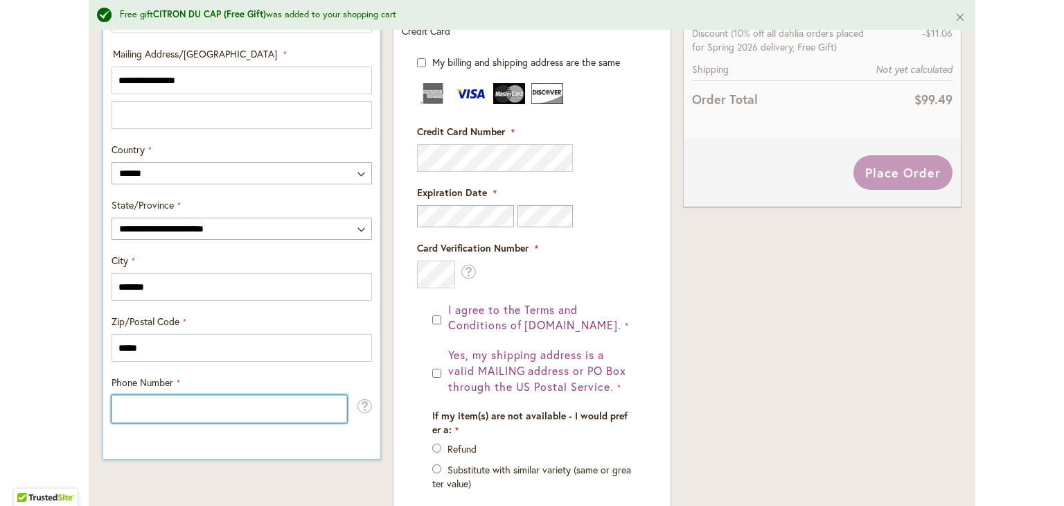
click at [229, 398] on input "Phone Number" at bounding box center [230, 409] width 236 height 28
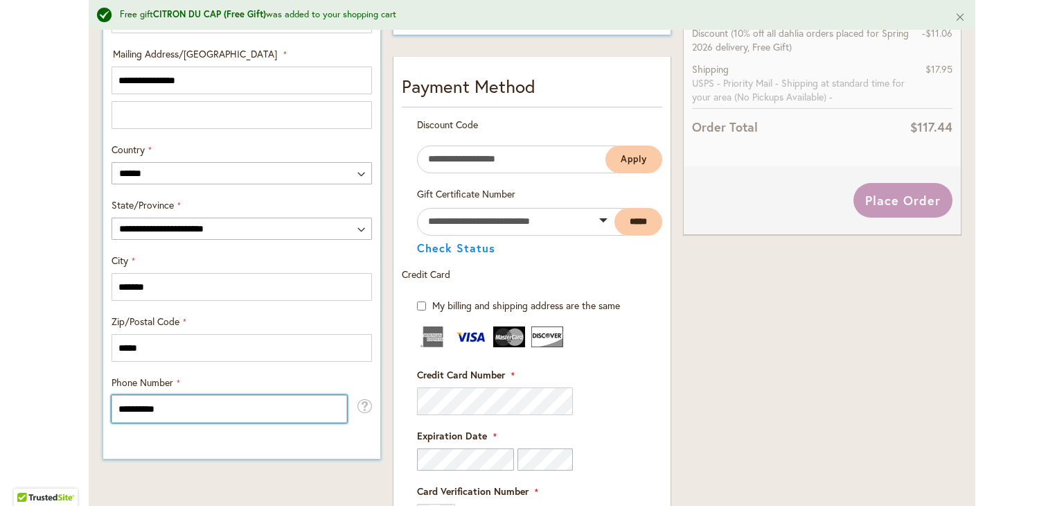
type input "**********"
click at [249, 439] on div "**********" at bounding box center [241, 31] width 277 height 855
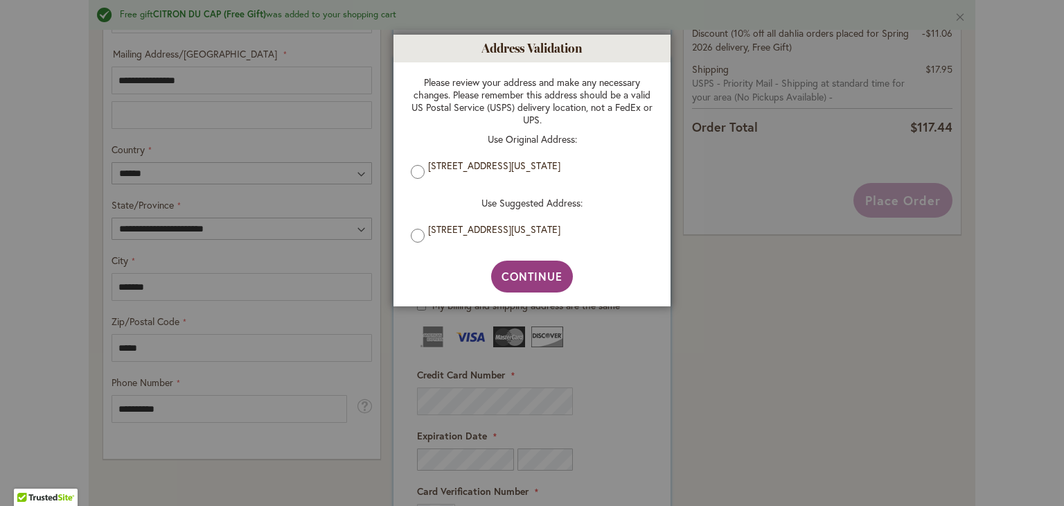
scroll to position [841, 0]
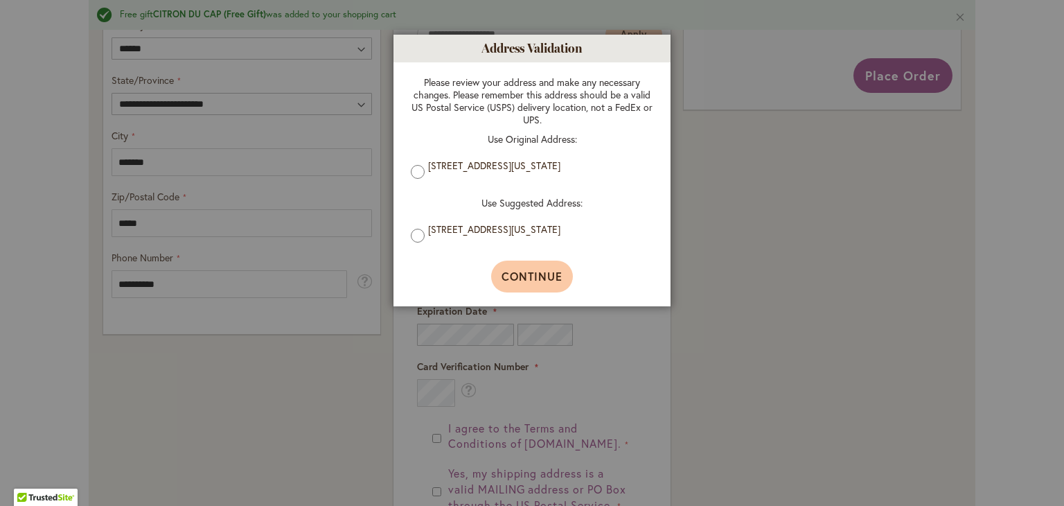
click at [538, 277] on span "Continue" at bounding box center [533, 276] width 62 height 15
type input "**********"
type input "*******"
type input "**********"
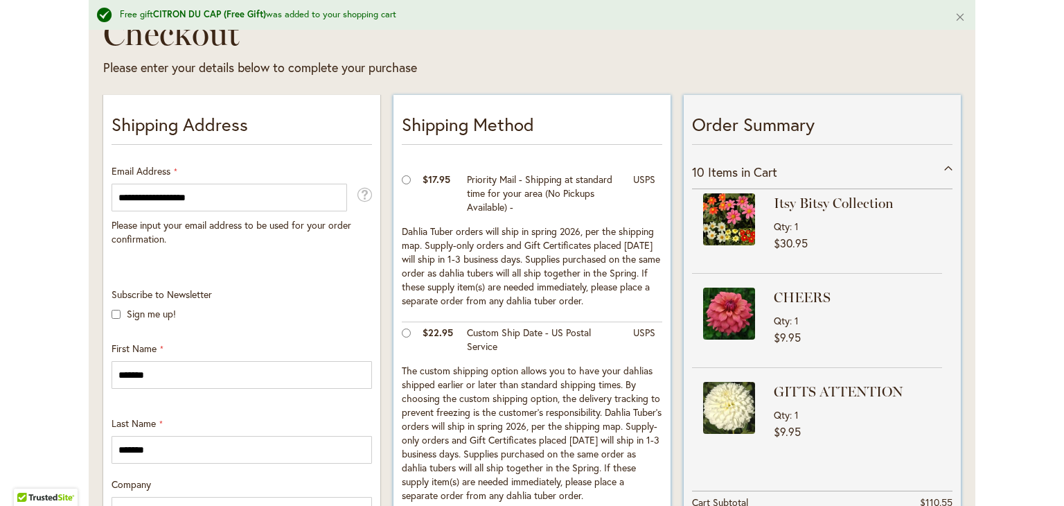
scroll to position [0, 0]
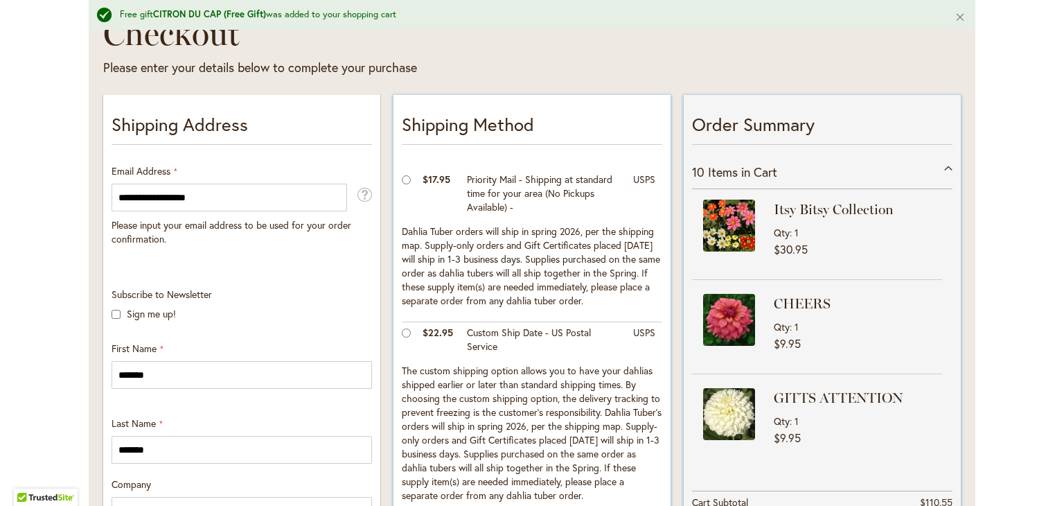
click at [758, 173] on span "Items in Cart" at bounding box center [742, 172] width 69 height 17
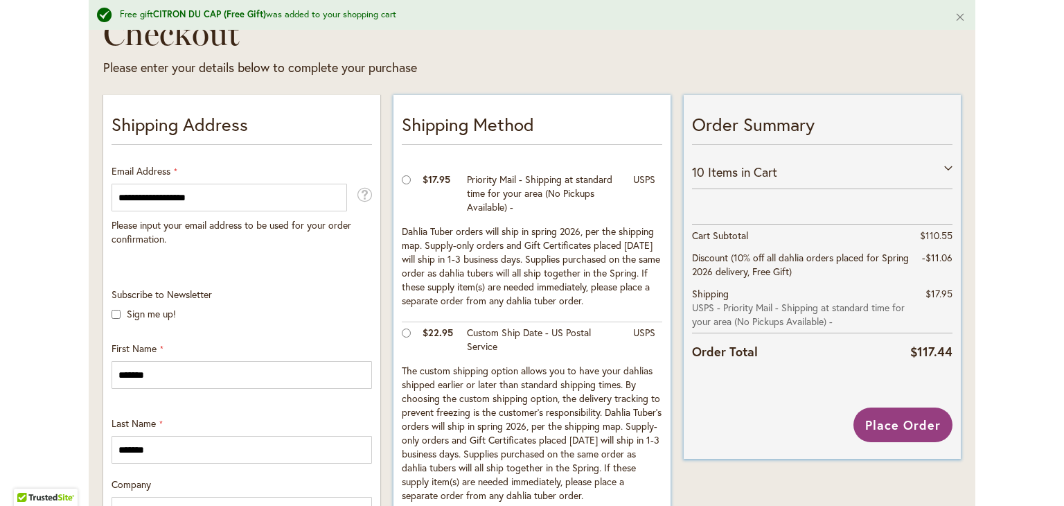
click at [758, 173] on span "Items in Cart" at bounding box center [742, 172] width 69 height 17
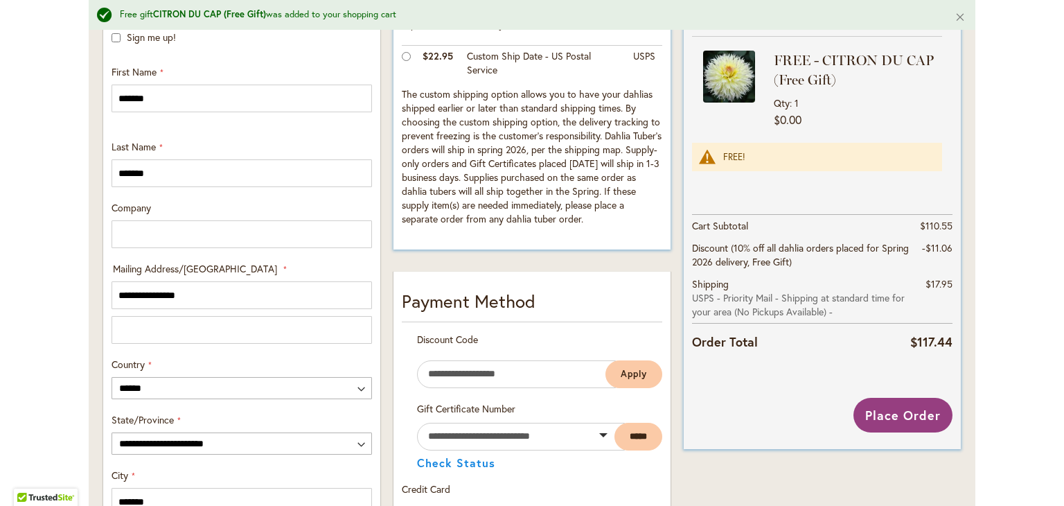
scroll to position [563, 0]
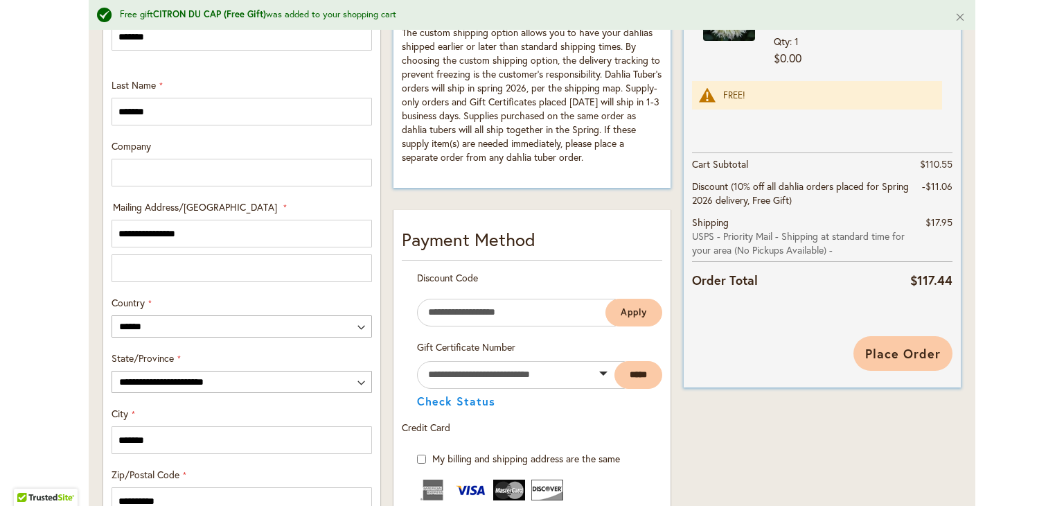
click at [888, 350] on span "Place Order" at bounding box center [903, 353] width 76 height 17
